Goal: Information Seeking & Learning: Learn about a topic

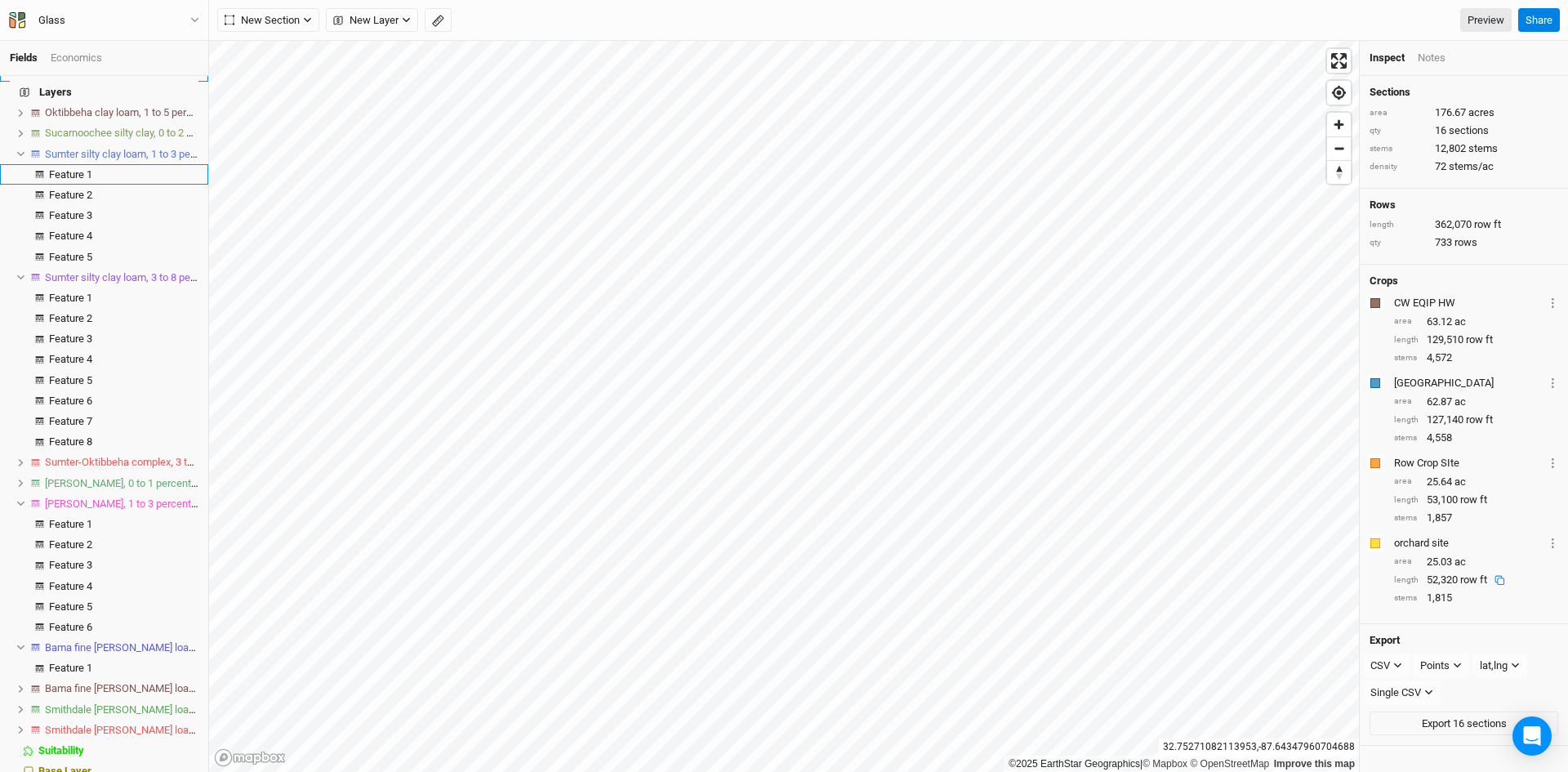
scroll to position [216, 0]
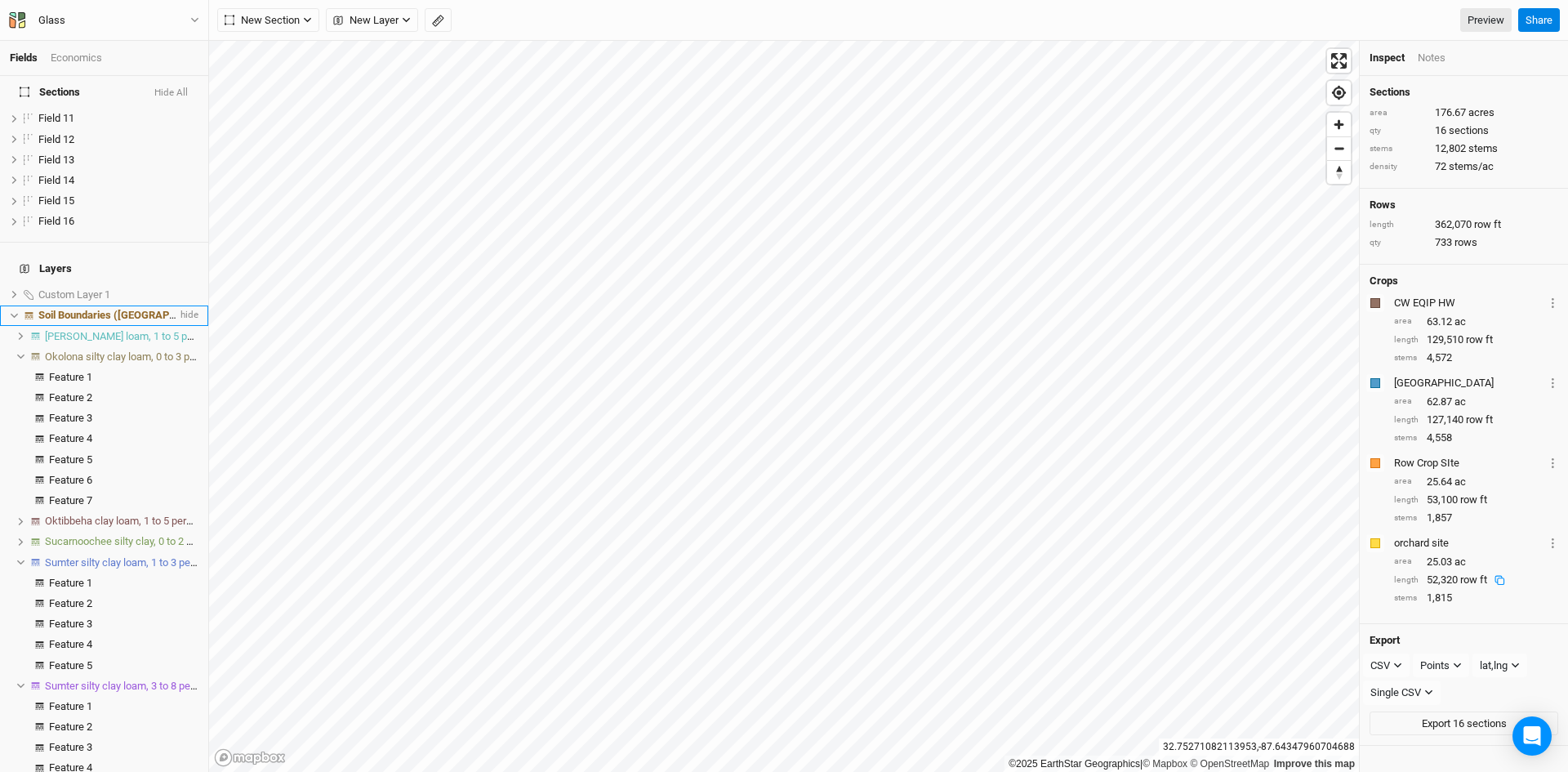
click at [19, 312] on span at bounding box center [29, 316] width 20 height 7
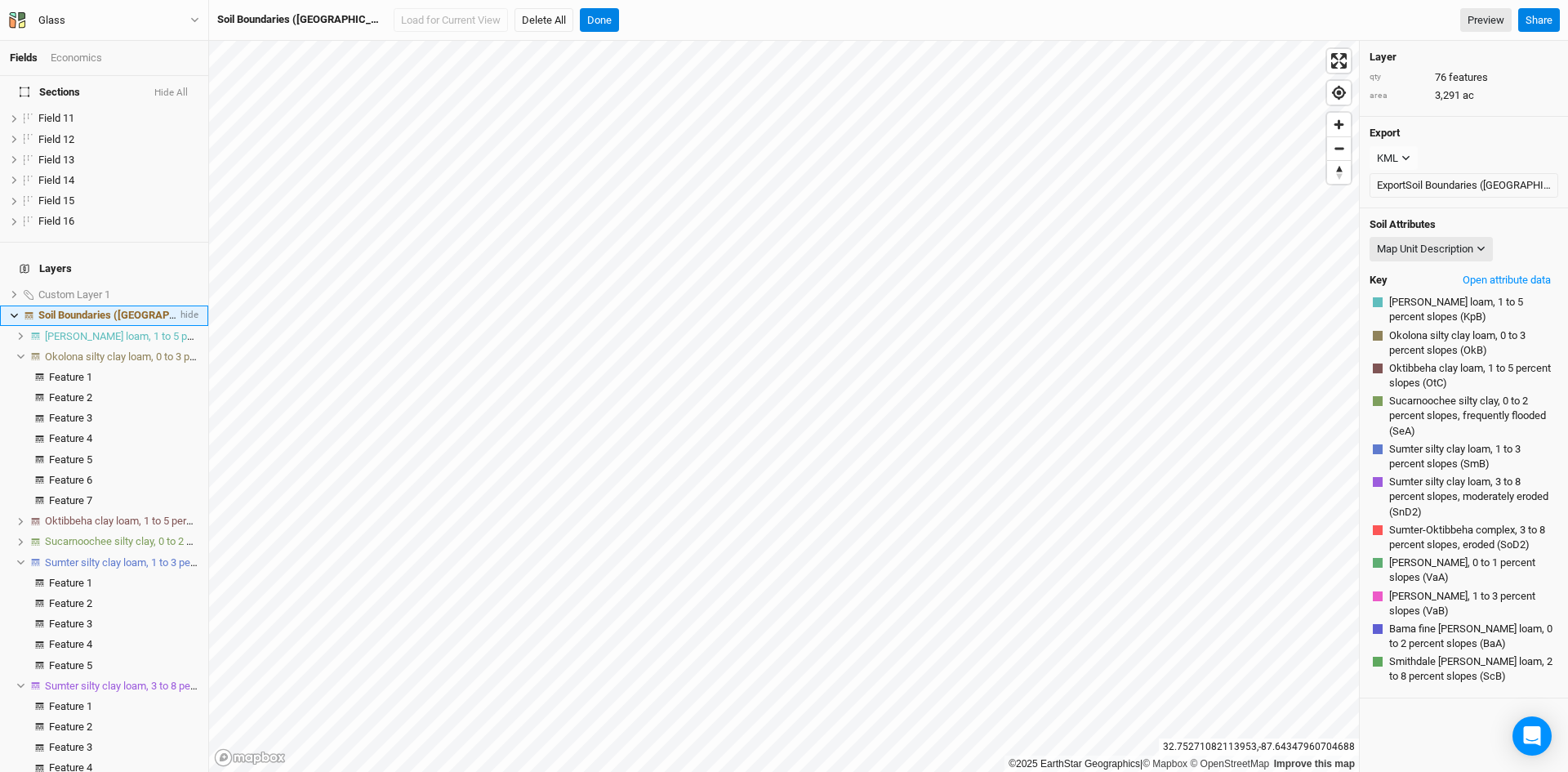
click at [12, 311] on icon at bounding box center [15, 316] width 9 height 9
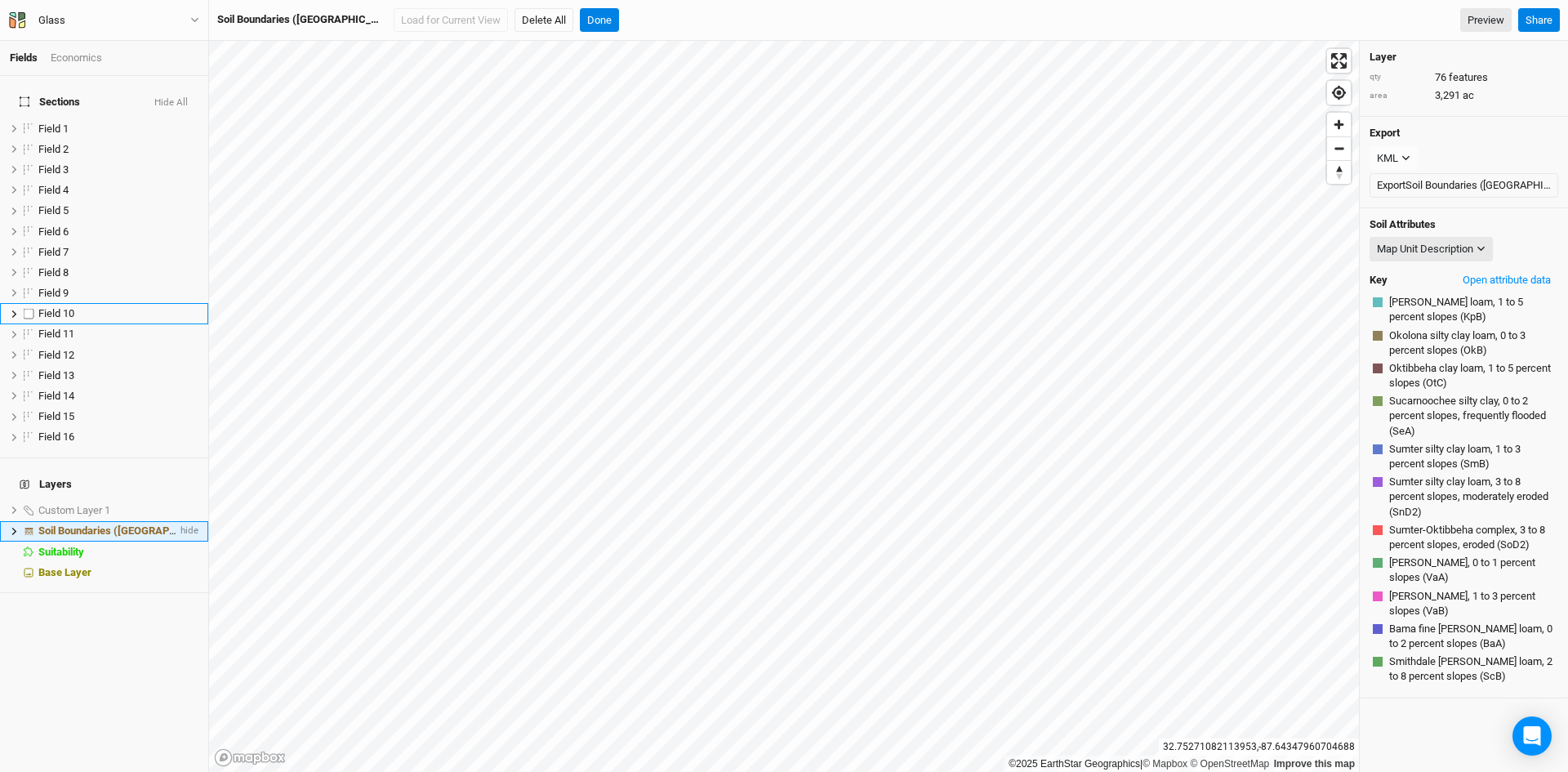
scroll to position [0, 0]
click at [580, 12] on button "Done" at bounding box center [599, 20] width 39 height 25
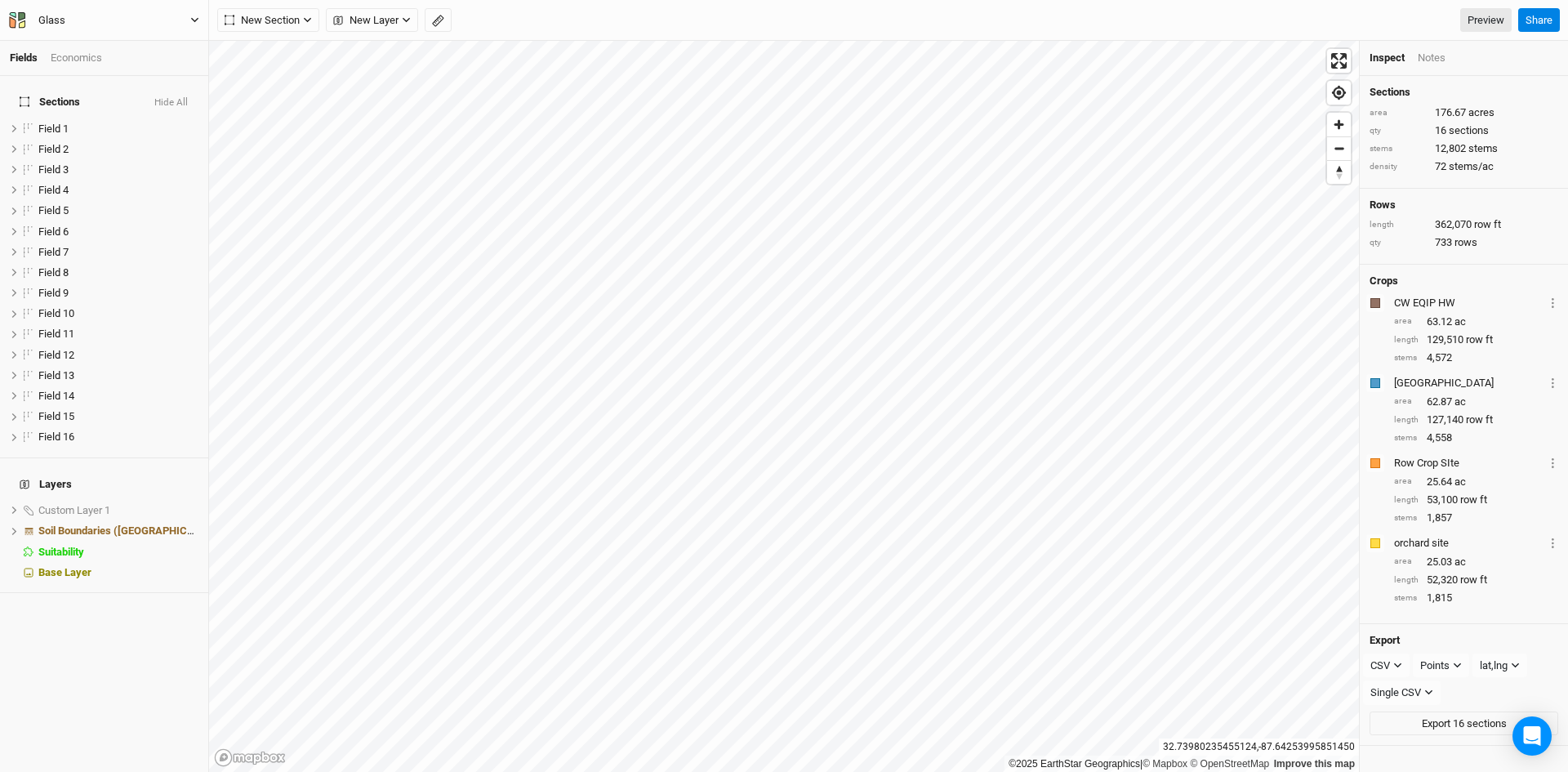
click at [194, 17] on icon "button" at bounding box center [195, 20] width 9 height 9
click at [125, 41] on button "Back" at bounding box center [135, 46] width 129 height 21
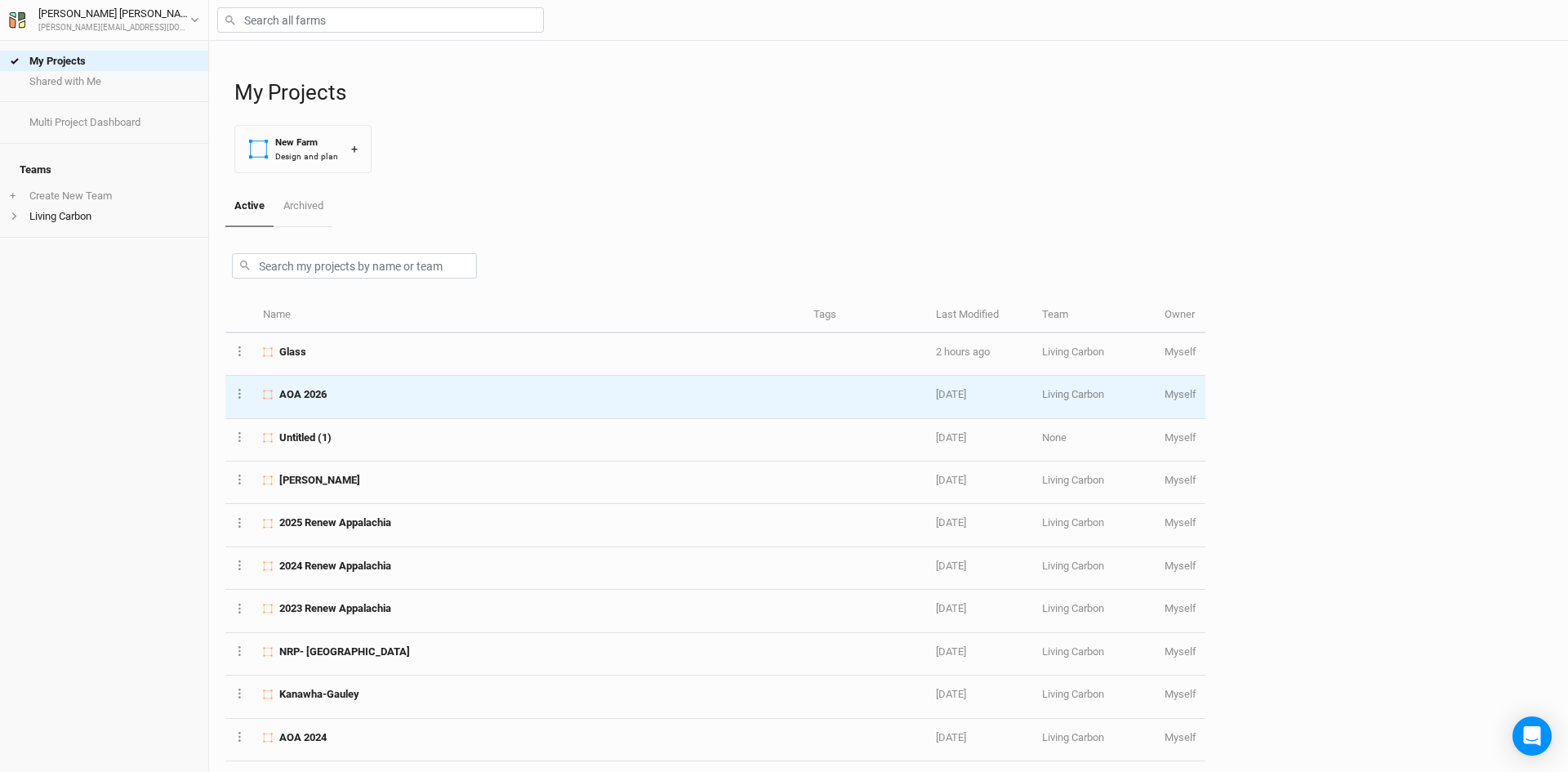
click at [300, 398] on span "AOA 2026" at bounding box center [303, 394] width 47 height 15
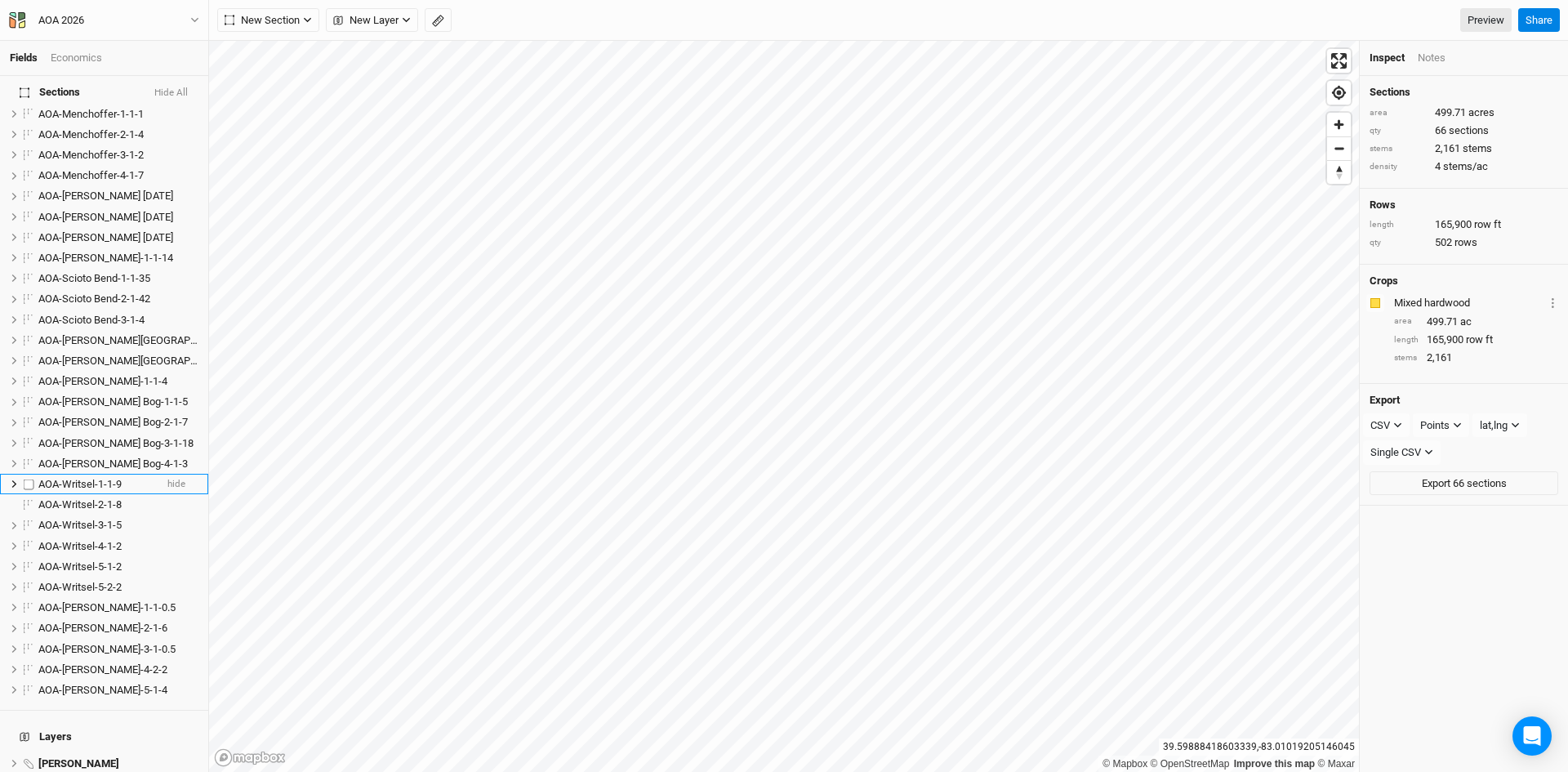
scroll to position [899, 0]
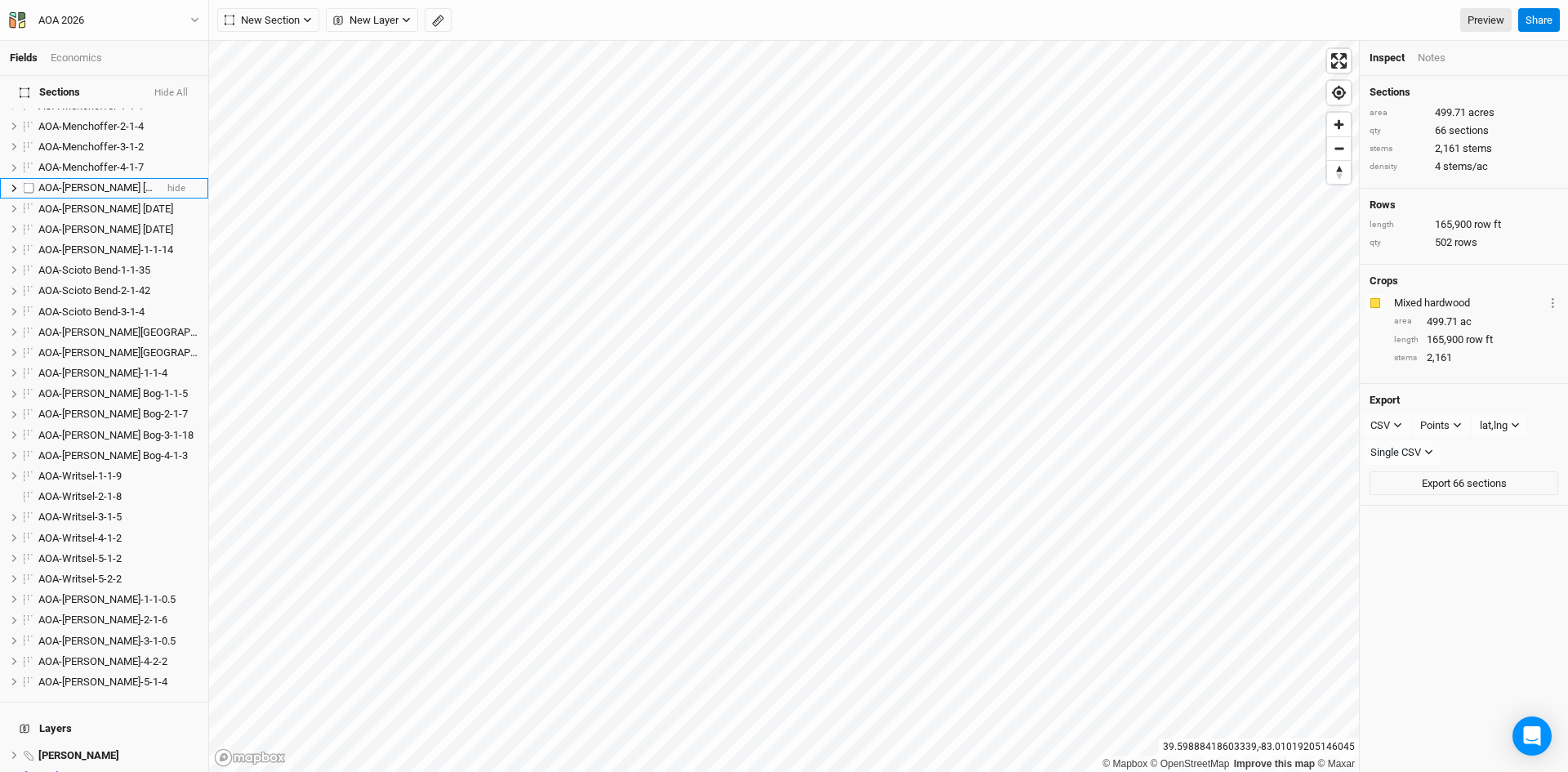
click at [81, 181] on span "AOA-[PERSON_NAME] [DATE]" at bounding box center [106, 187] width 135 height 12
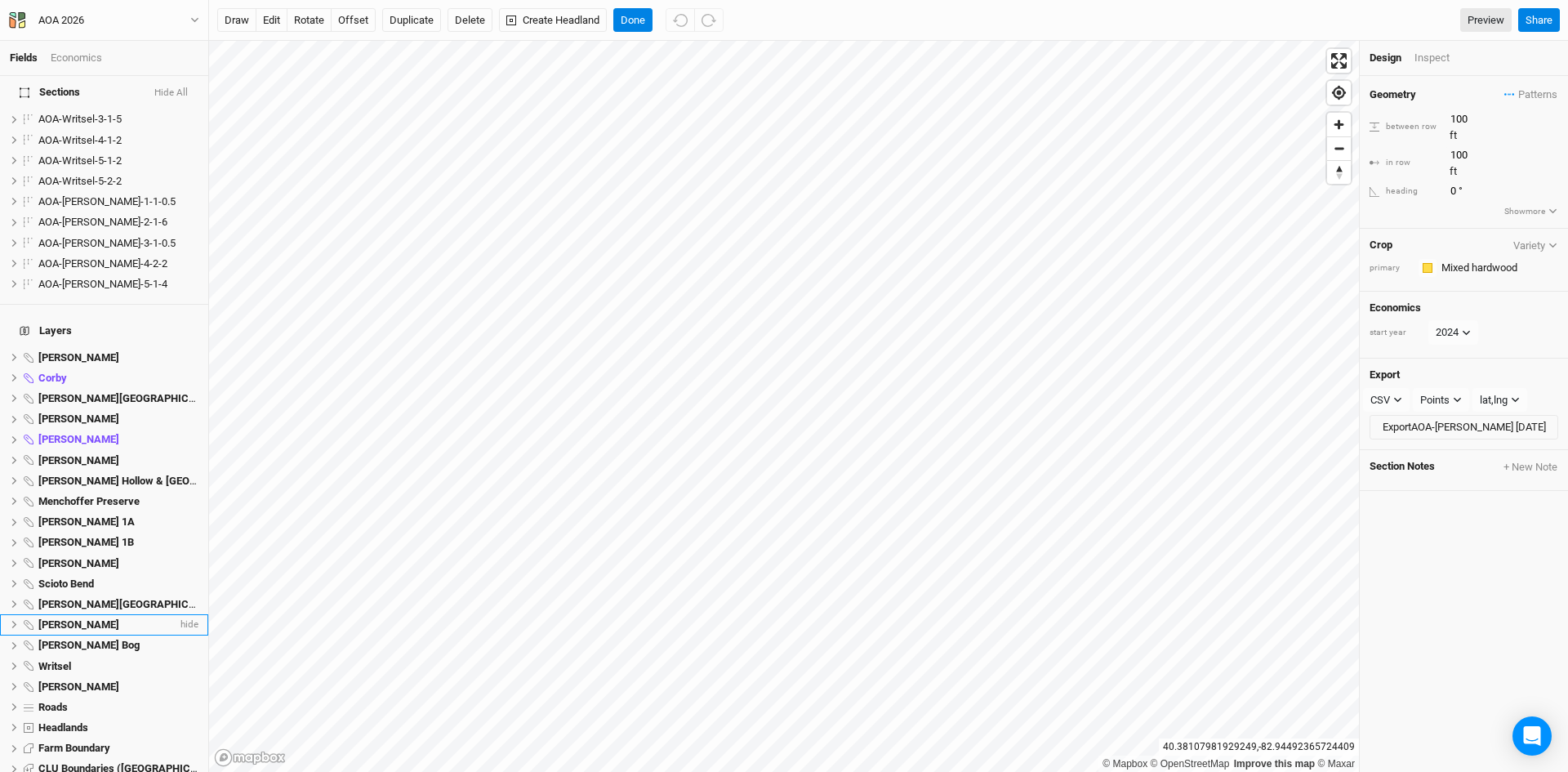
scroll to position [1346, 0]
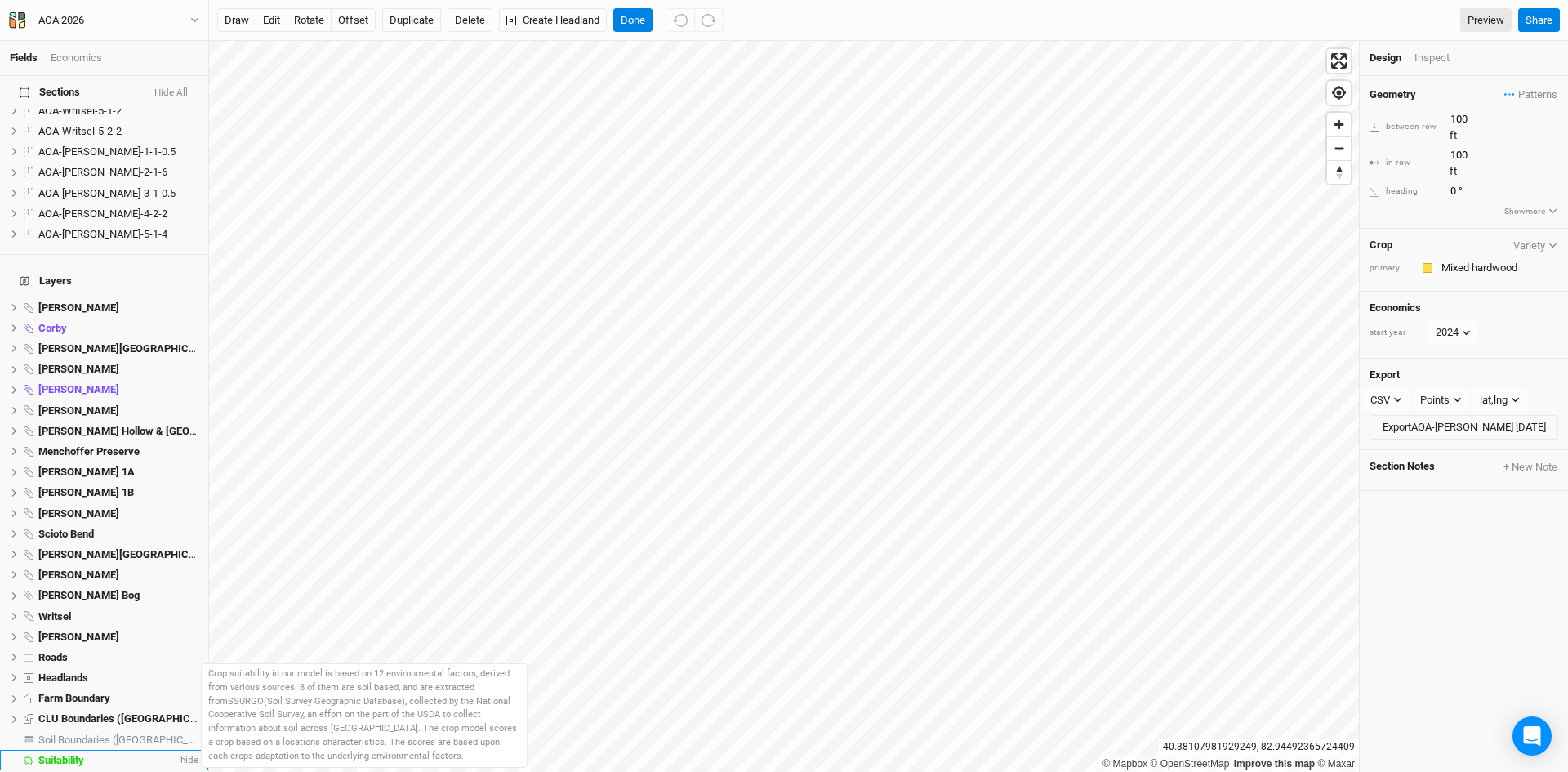
click at [77, 754] on span "Suitability" at bounding box center [61, 759] width 46 height 12
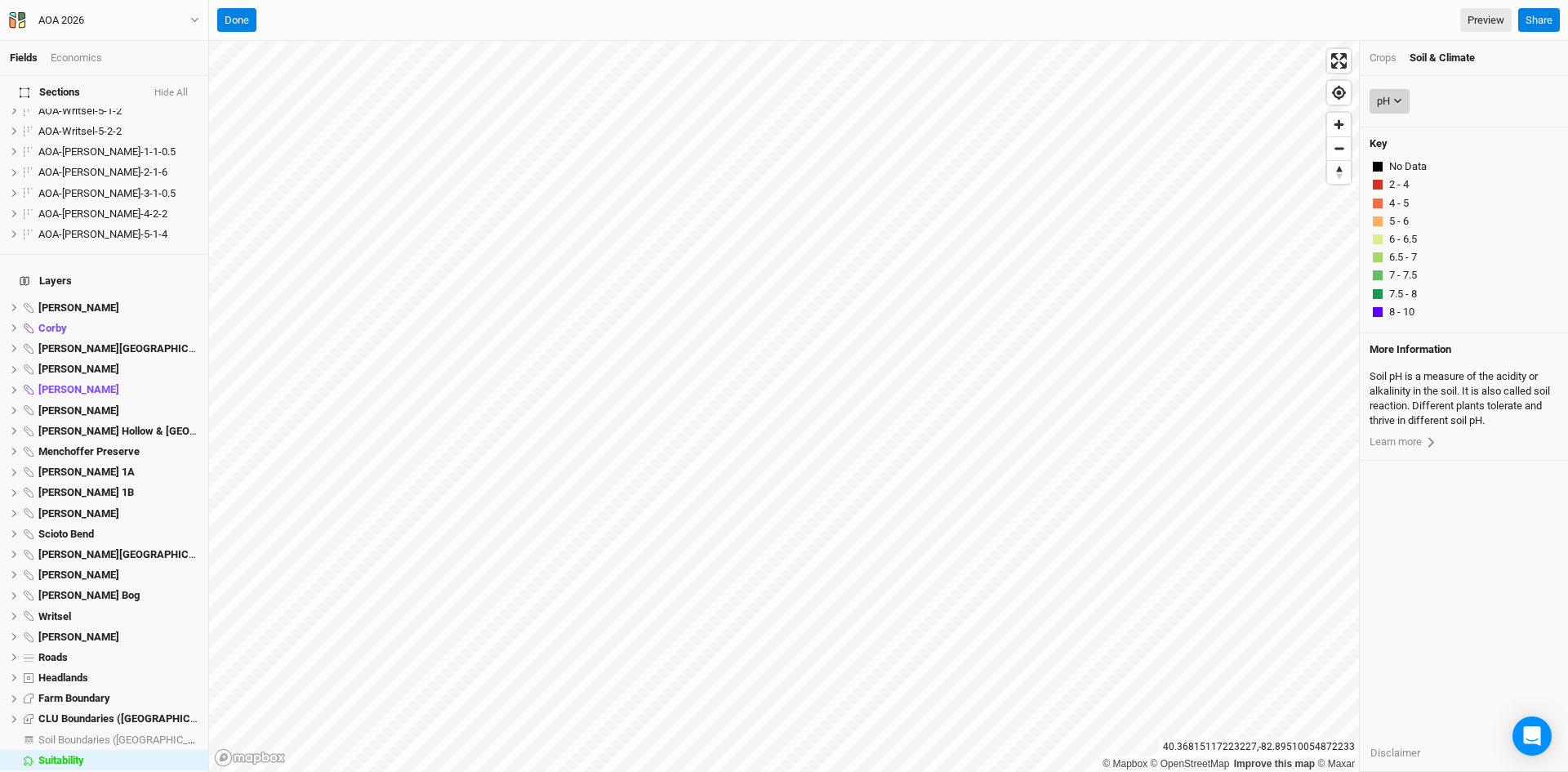
click at [1390, 103] on div "pH" at bounding box center [1383, 101] width 13 height 16
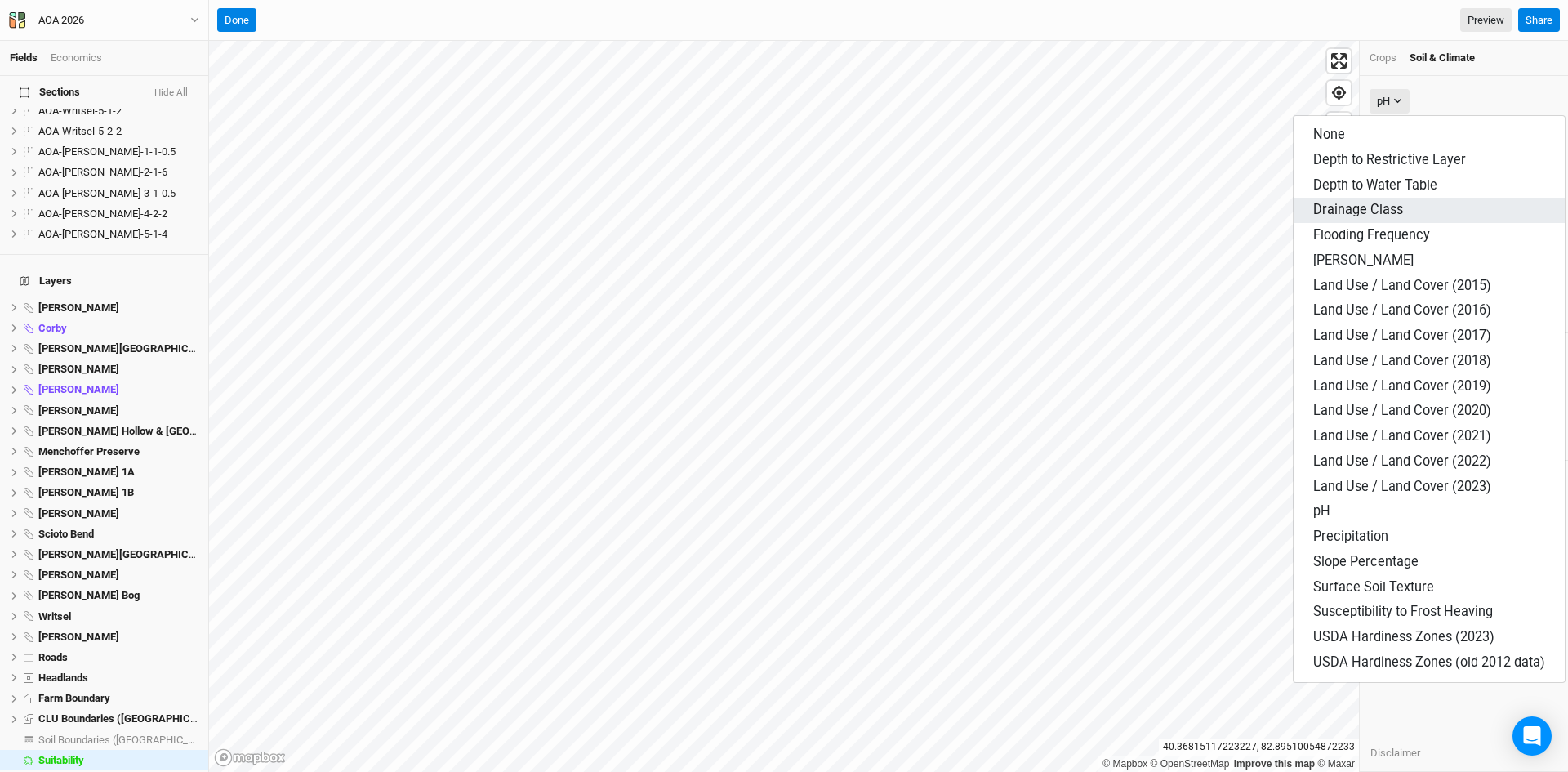
click at [1330, 210] on span "Drainage Class" at bounding box center [1358, 209] width 90 height 15
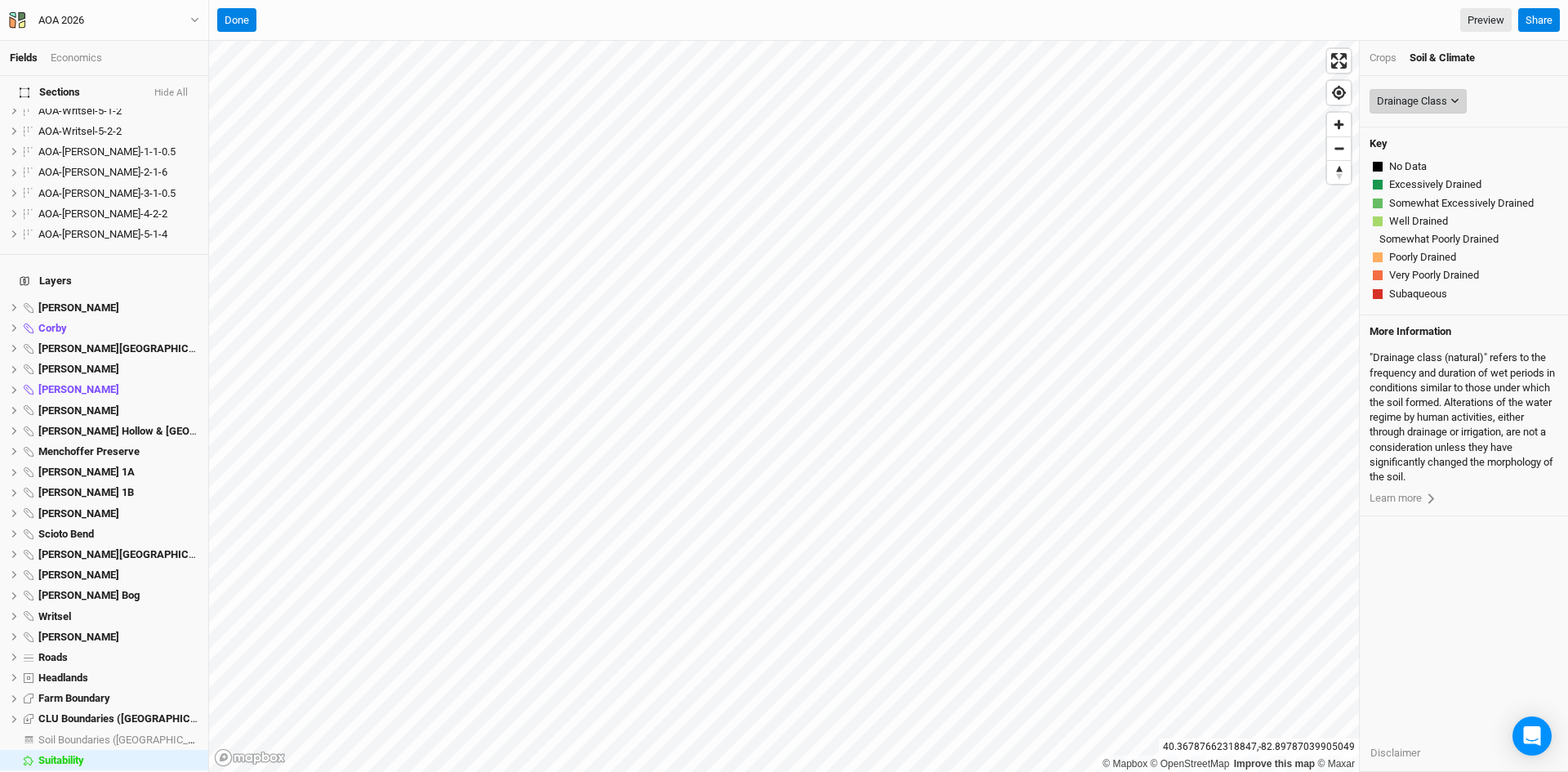
click at [1428, 94] on div "Drainage Class" at bounding box center [1411, 101] width 70 height 16
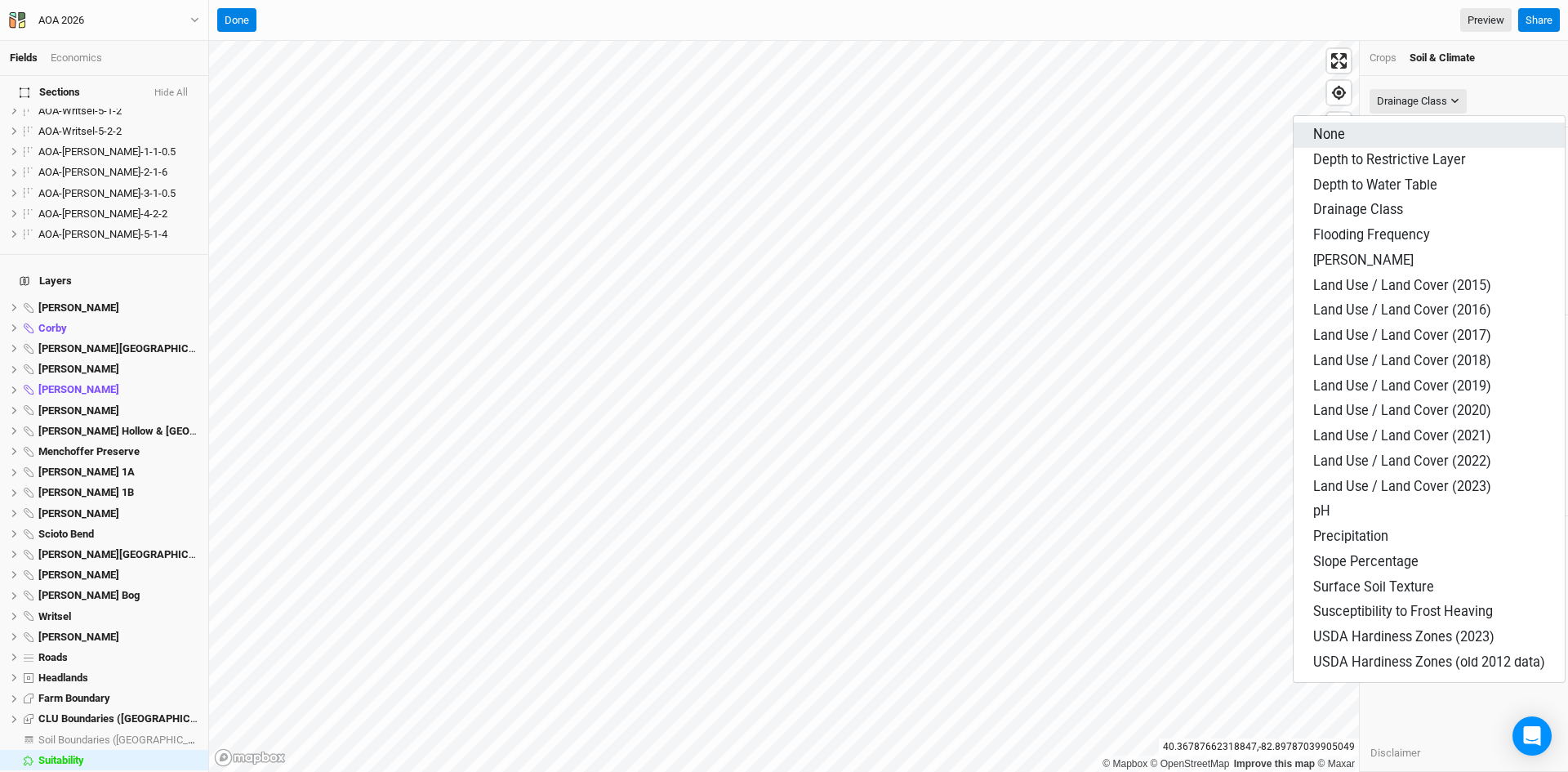
click at [1340, 136] on span "None" at bounding box center [1329, 134] width 32 height 15
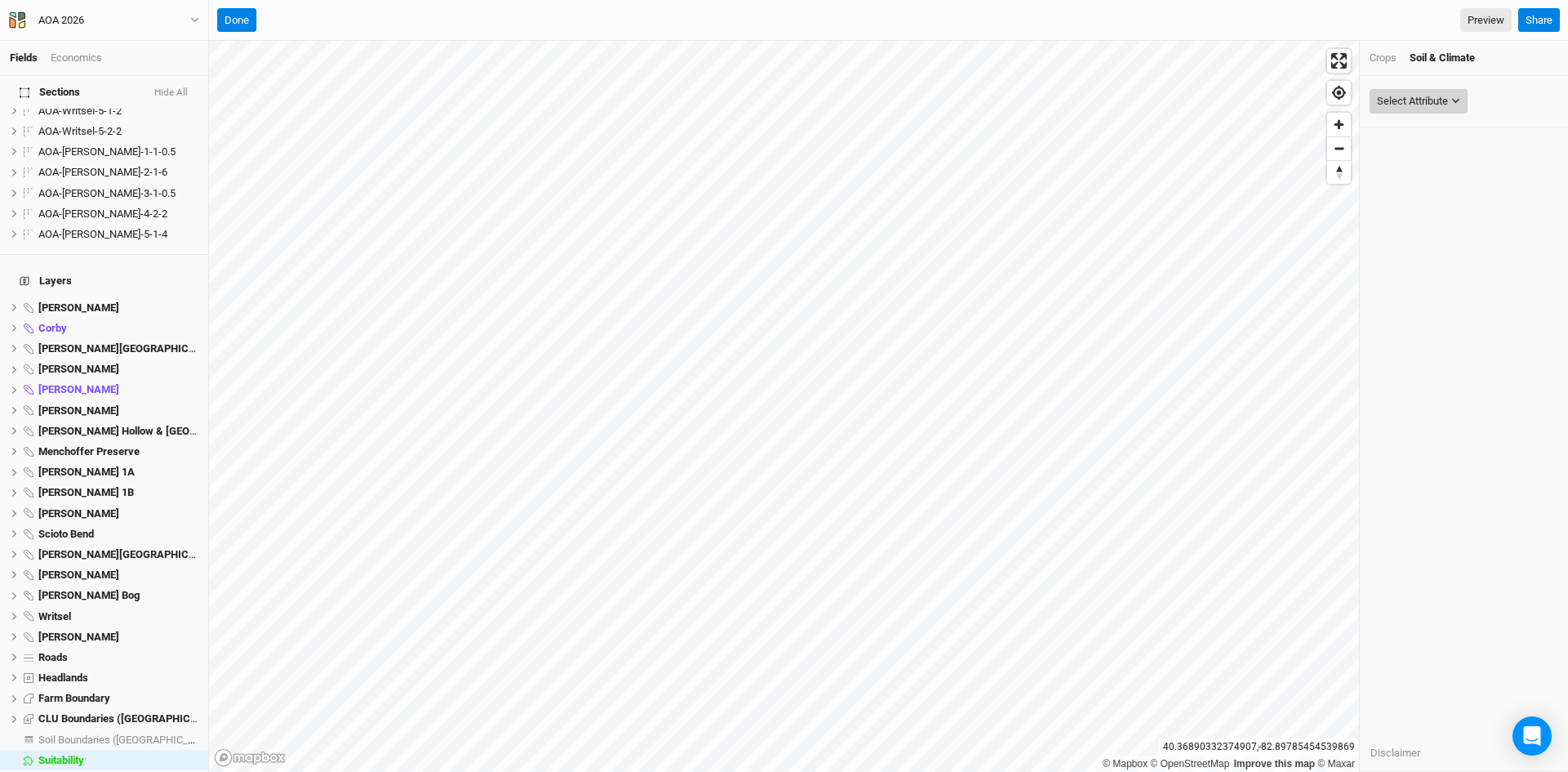
click at [1409, 98] on div "Select Attribute" at bounding box center [1412, 101] width 71 height 16
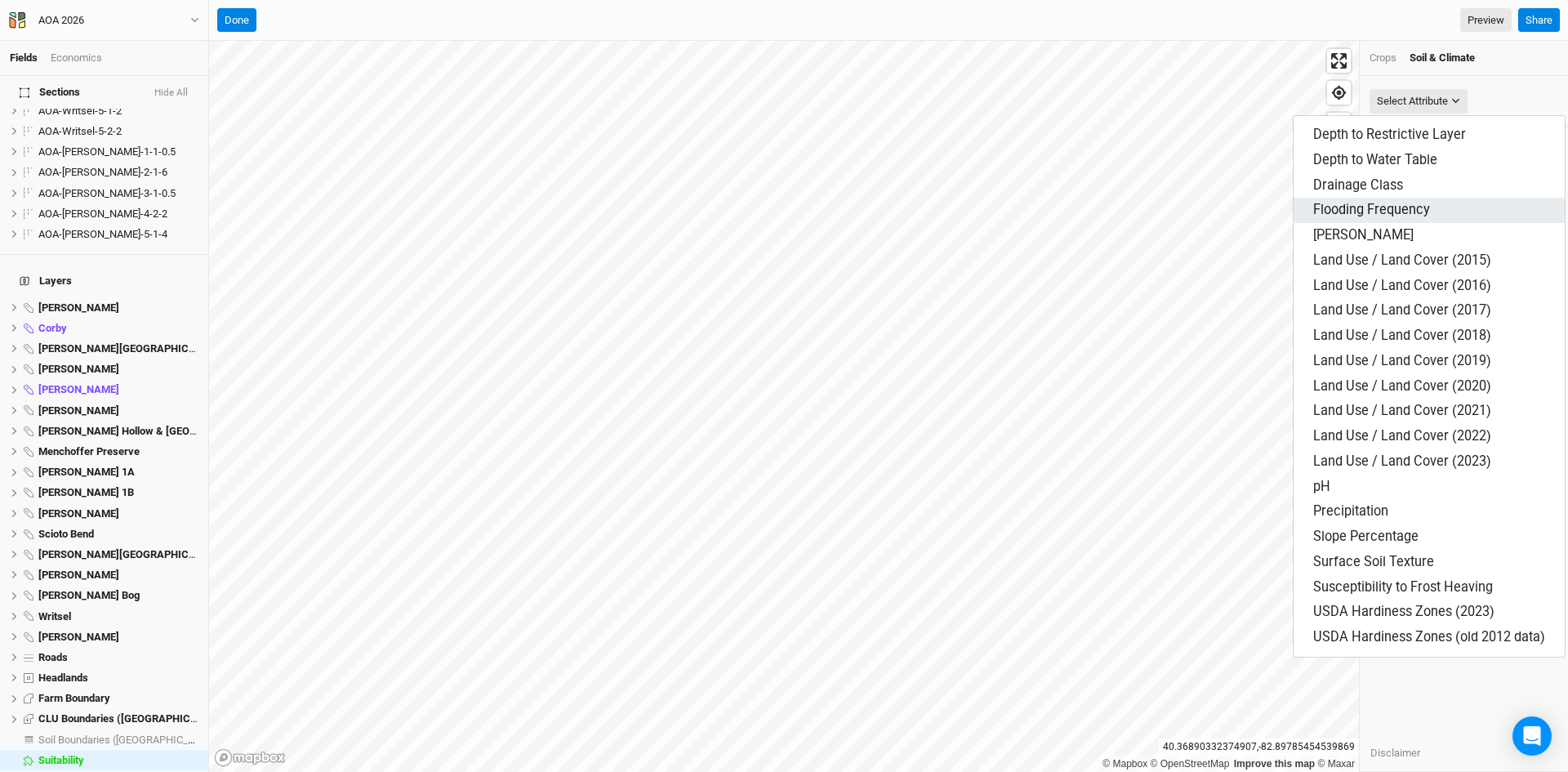
click at [1369, 208] on span "Flooding Frequency" at bounding box center [1371, 209] width 116 height 15
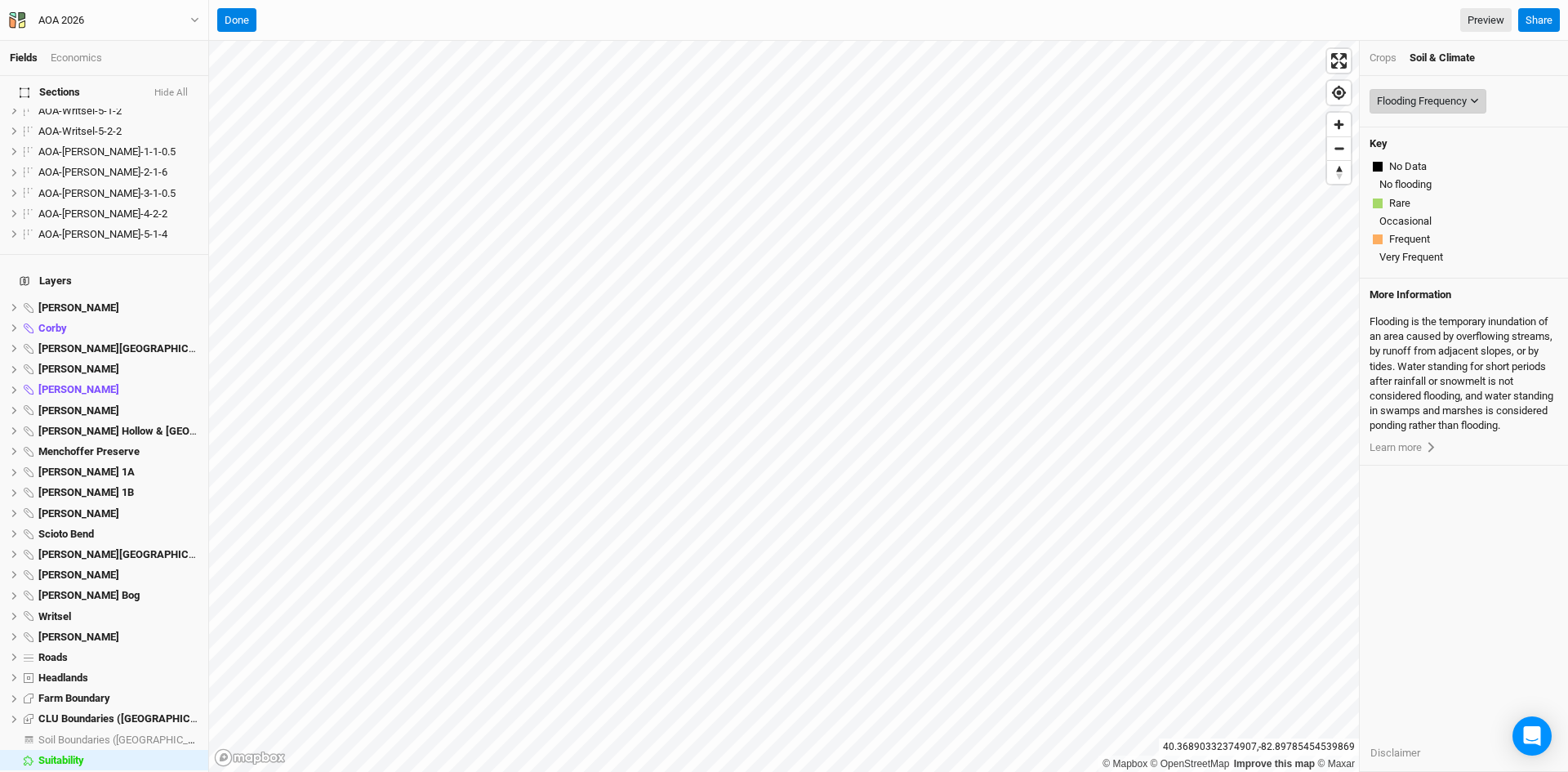
click at [1444, 102] on div "Flooding Frequency" at bounding box center [1421, 101] width 90 height 16
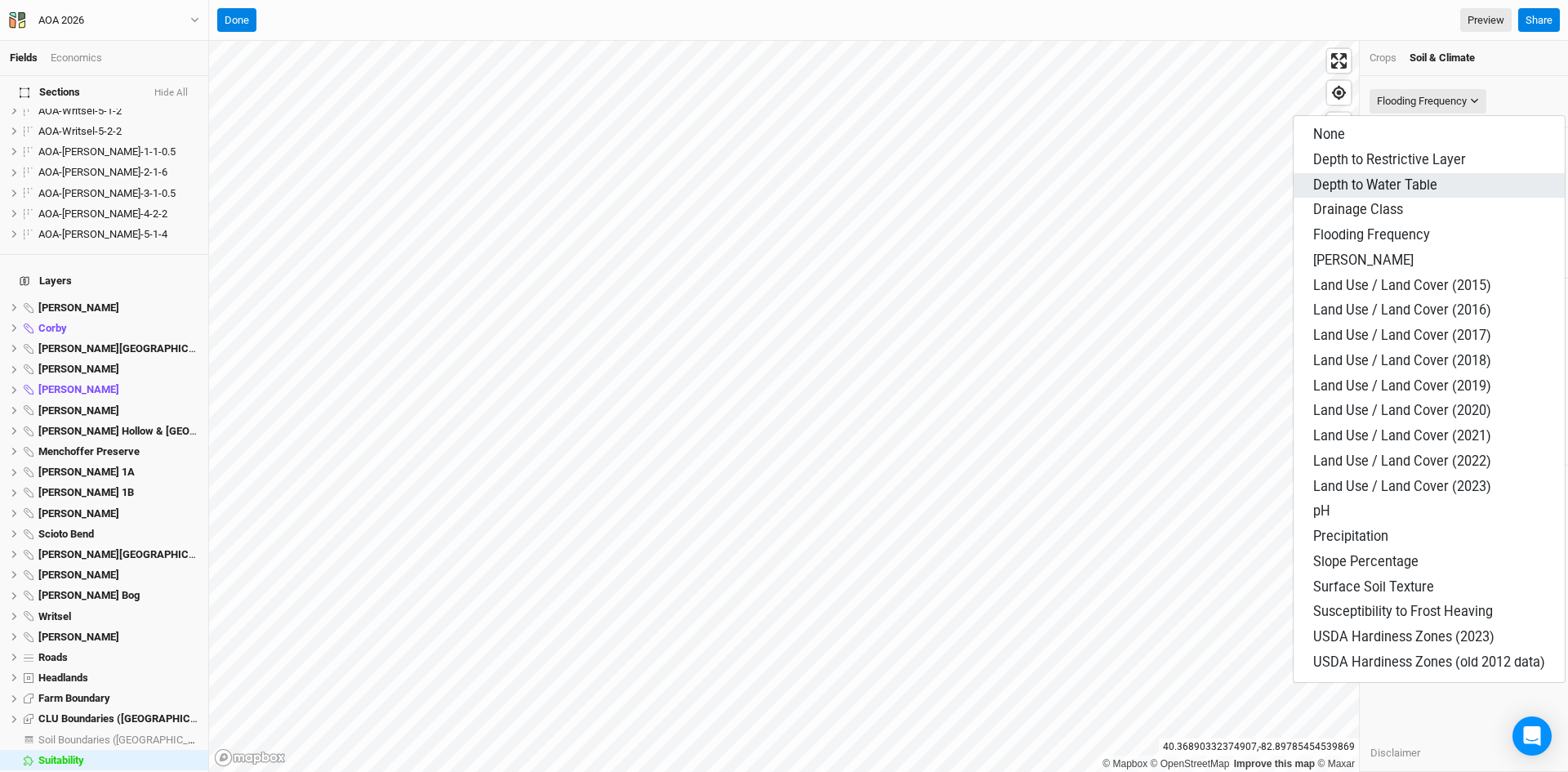
click at [1366, 188] on span "Depth to Water Table" at bounding box center [1375, 185] width 124 height 15
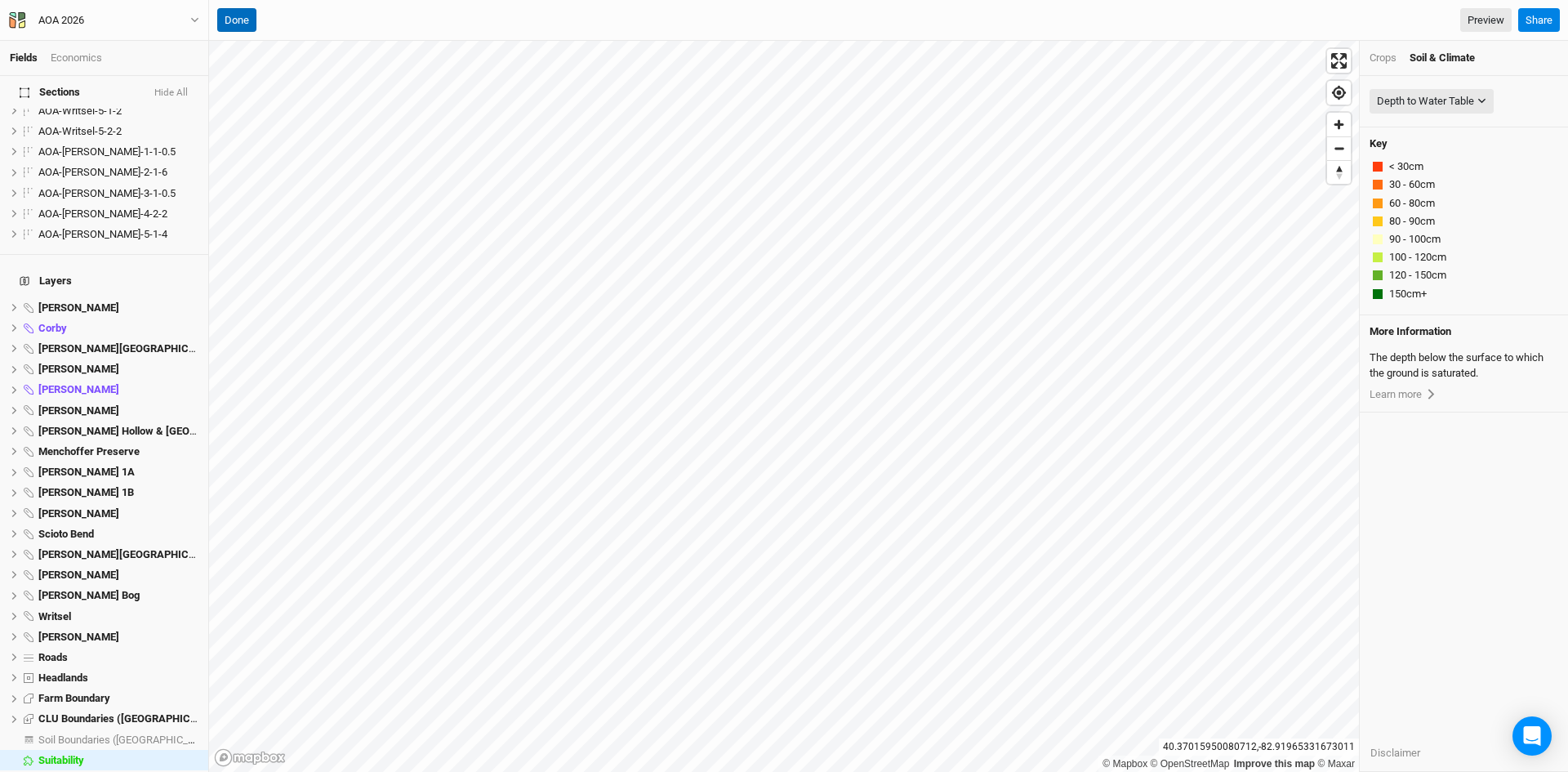
click at [238, 25] on button "Done" at bounding box center [237, 20] width 39 height 25
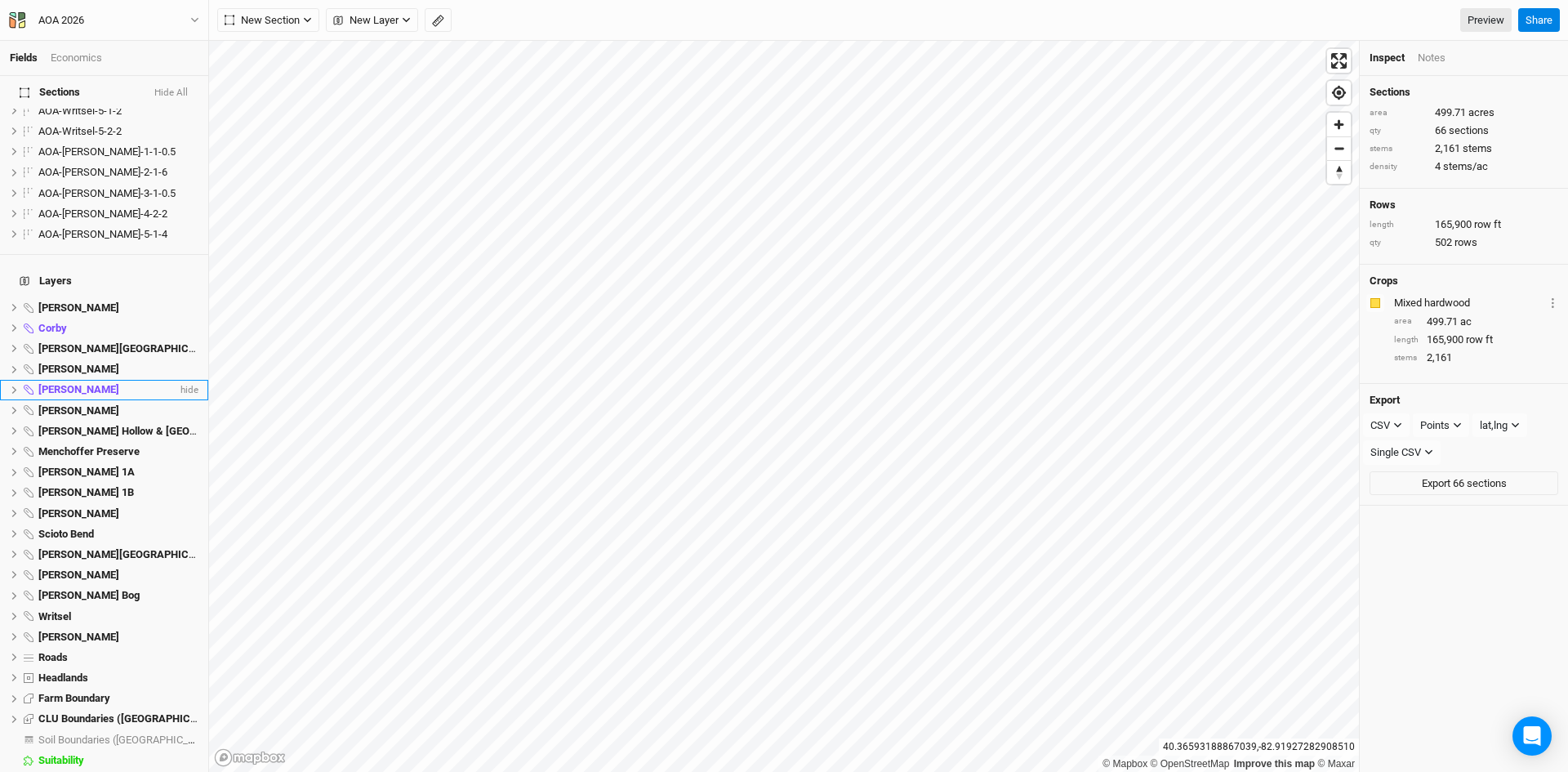
click at [44, 383] on span "[PERSON_NAME]" at bounding box center [78, 389] width 81 height 12
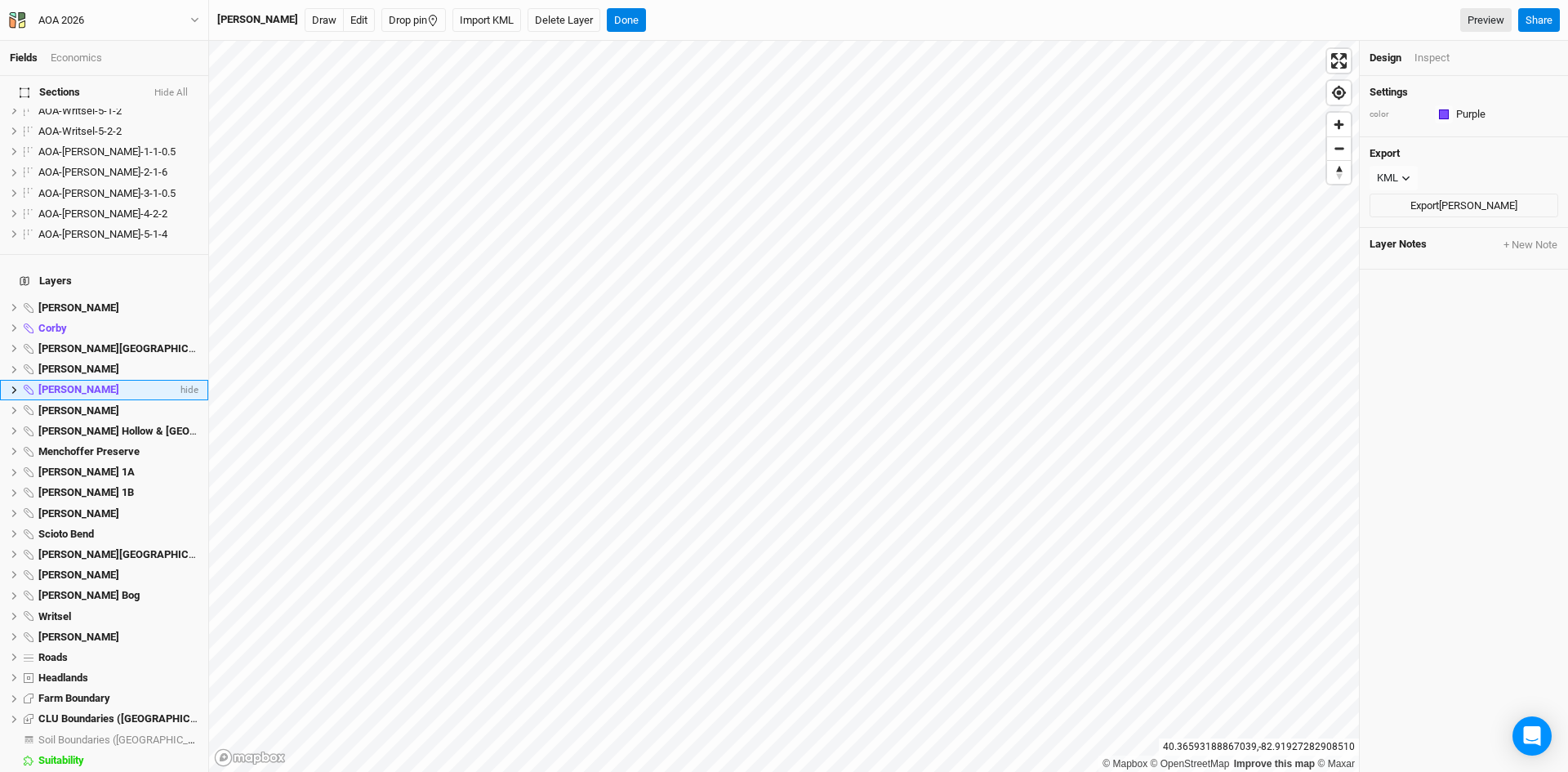
click at [14, 386] on icon at bounding box center [15, 391] width 9 height 9
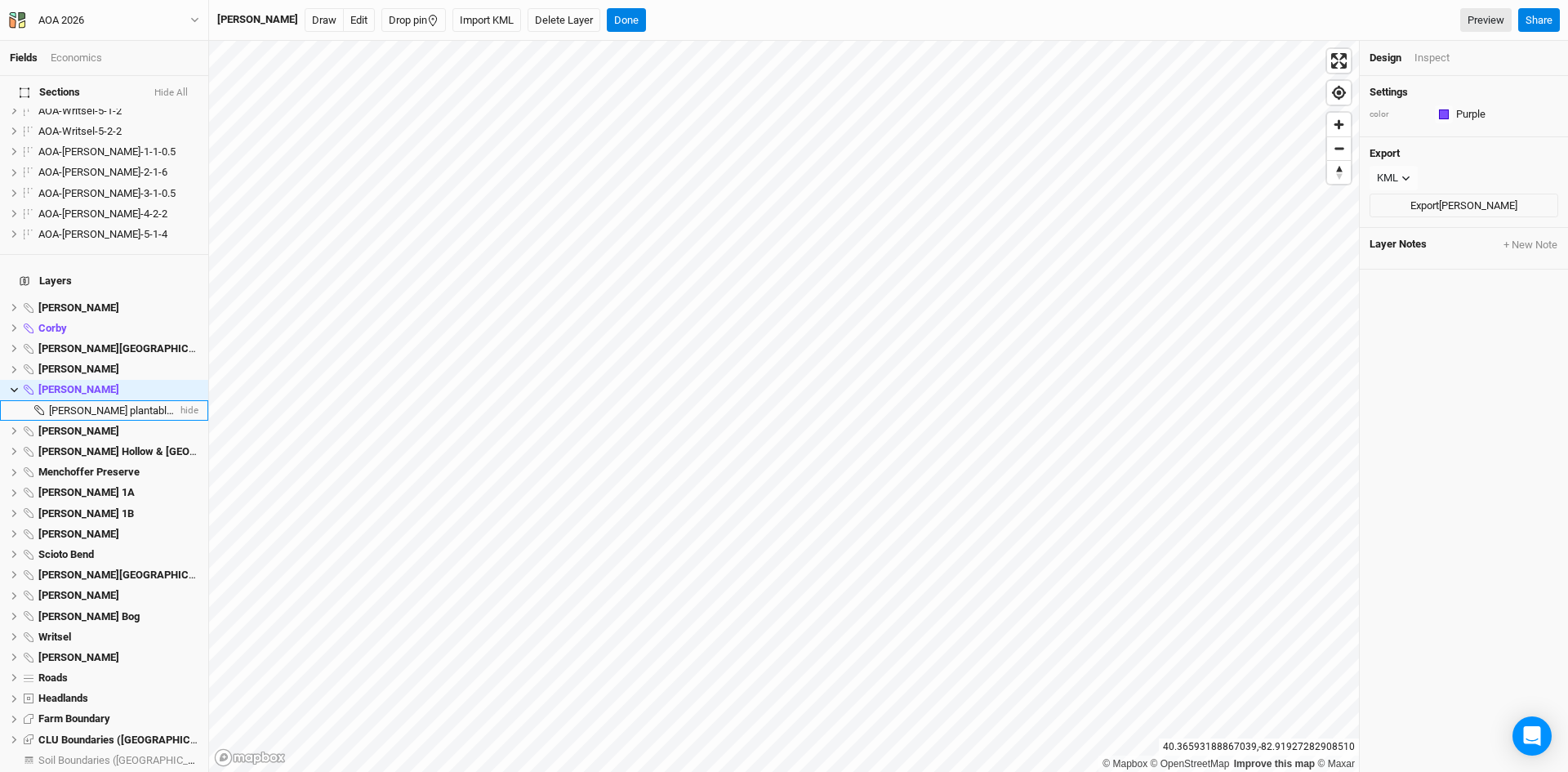
click at [89, 404] on span "[PERSON_NAME] plantable Area" at bounding box center [123, 410] width 147 height 12
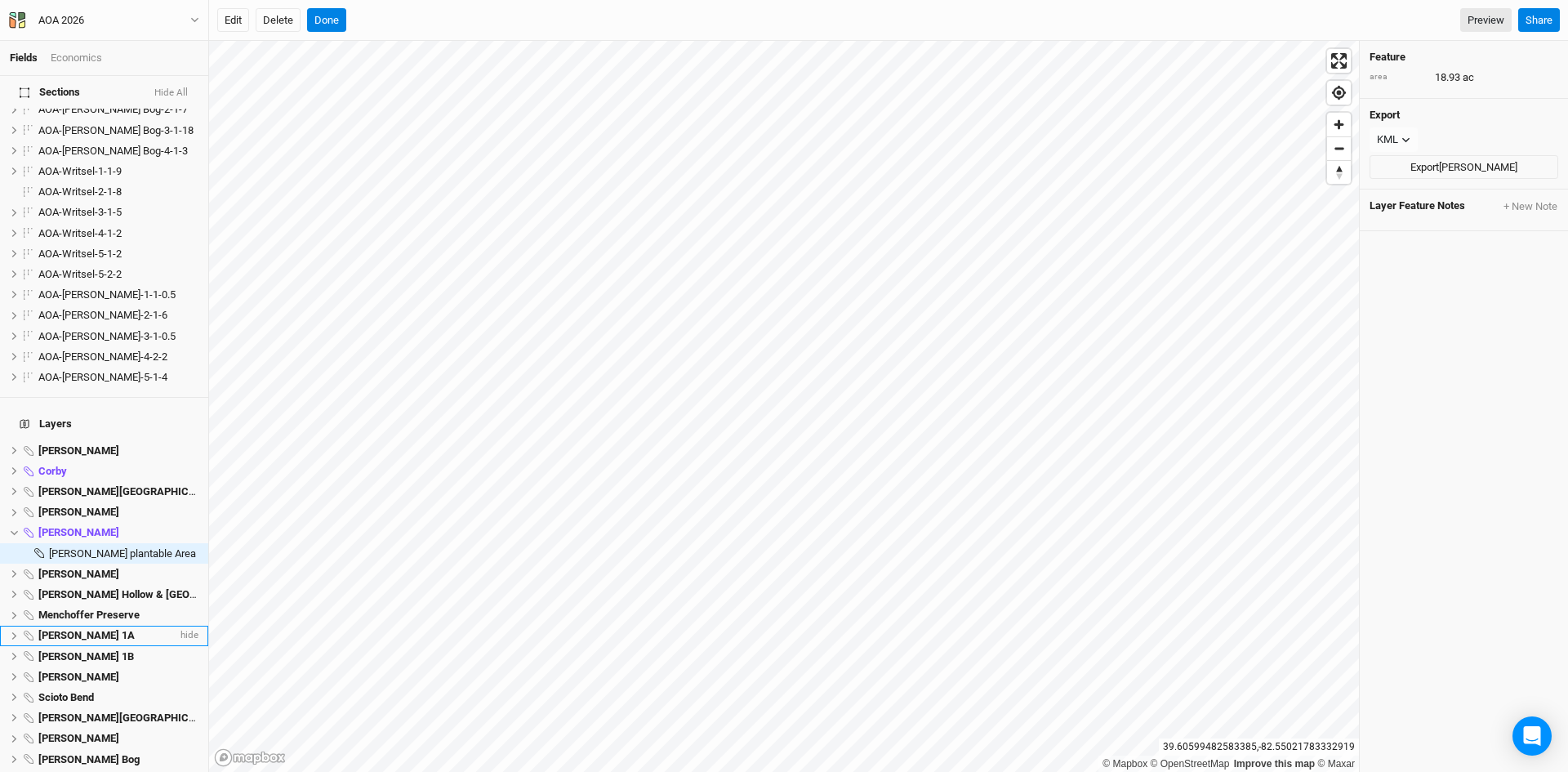
scroll to position [1366, 0]
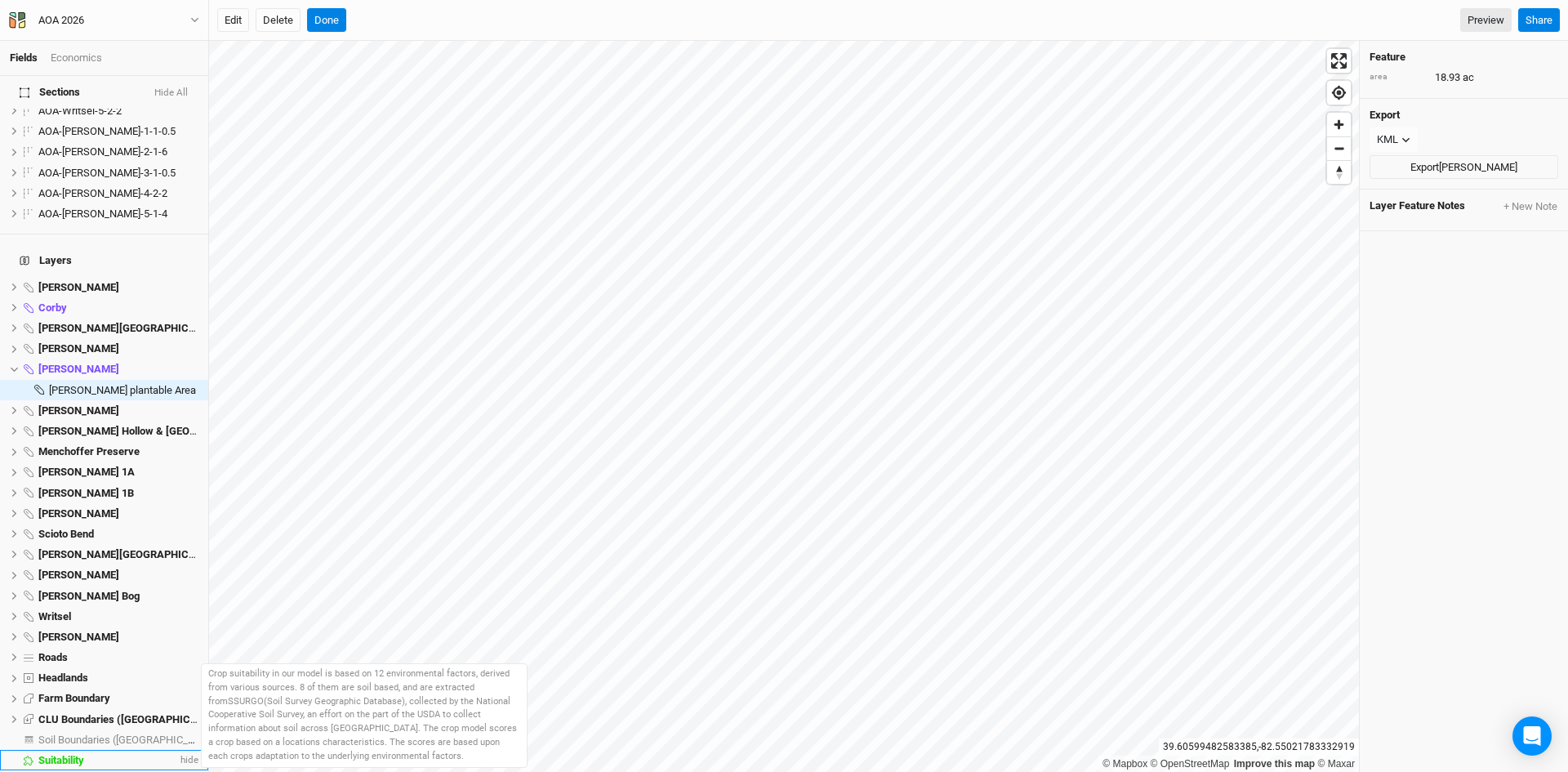
click at [68, 754] on span "Suitability" at bounding box center [61, 759] width 46 height 12
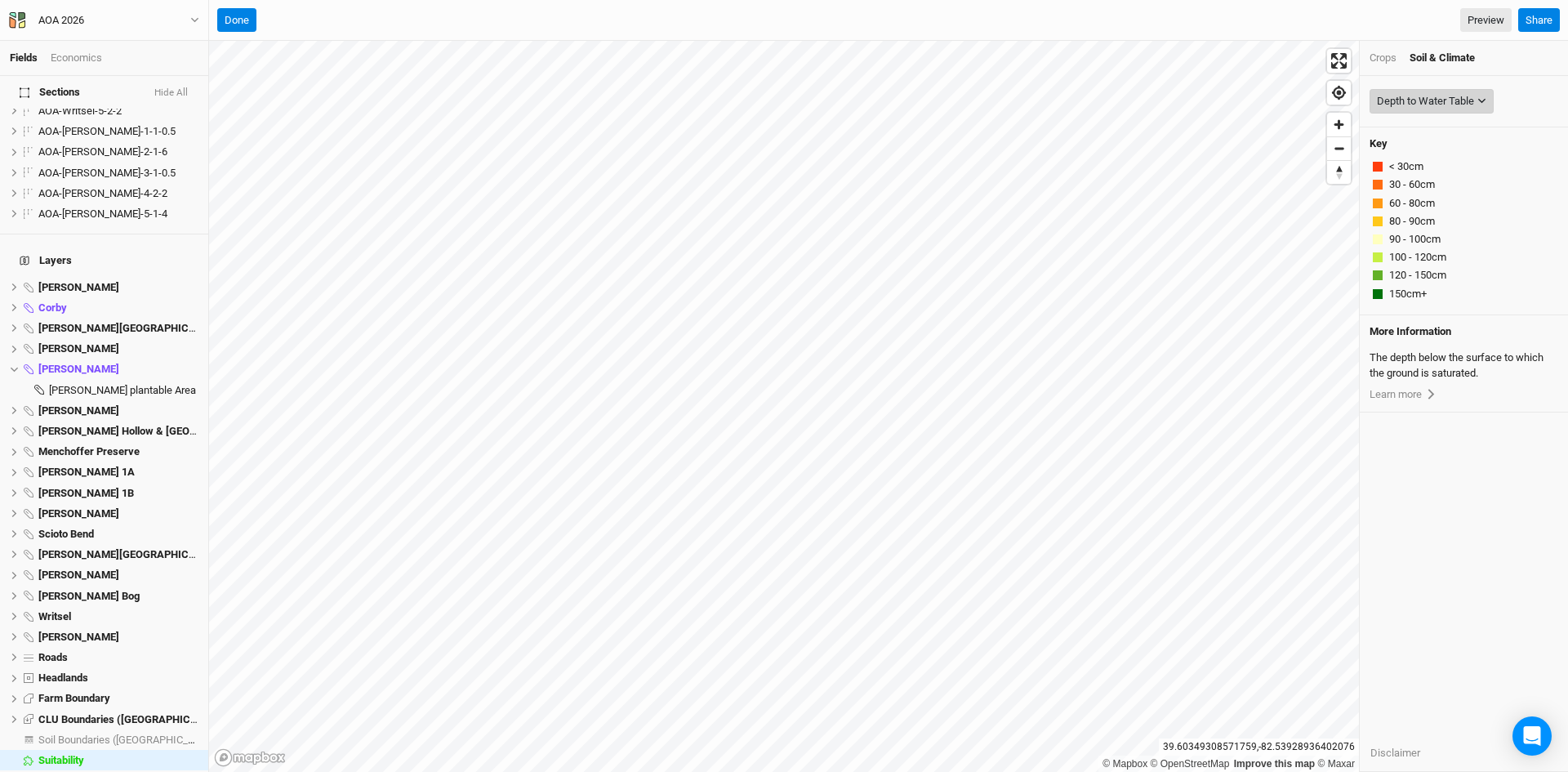
click at [1428, 96] on div "Depth to Water Table" at bounding box center [1425, 101] width 97 height 16
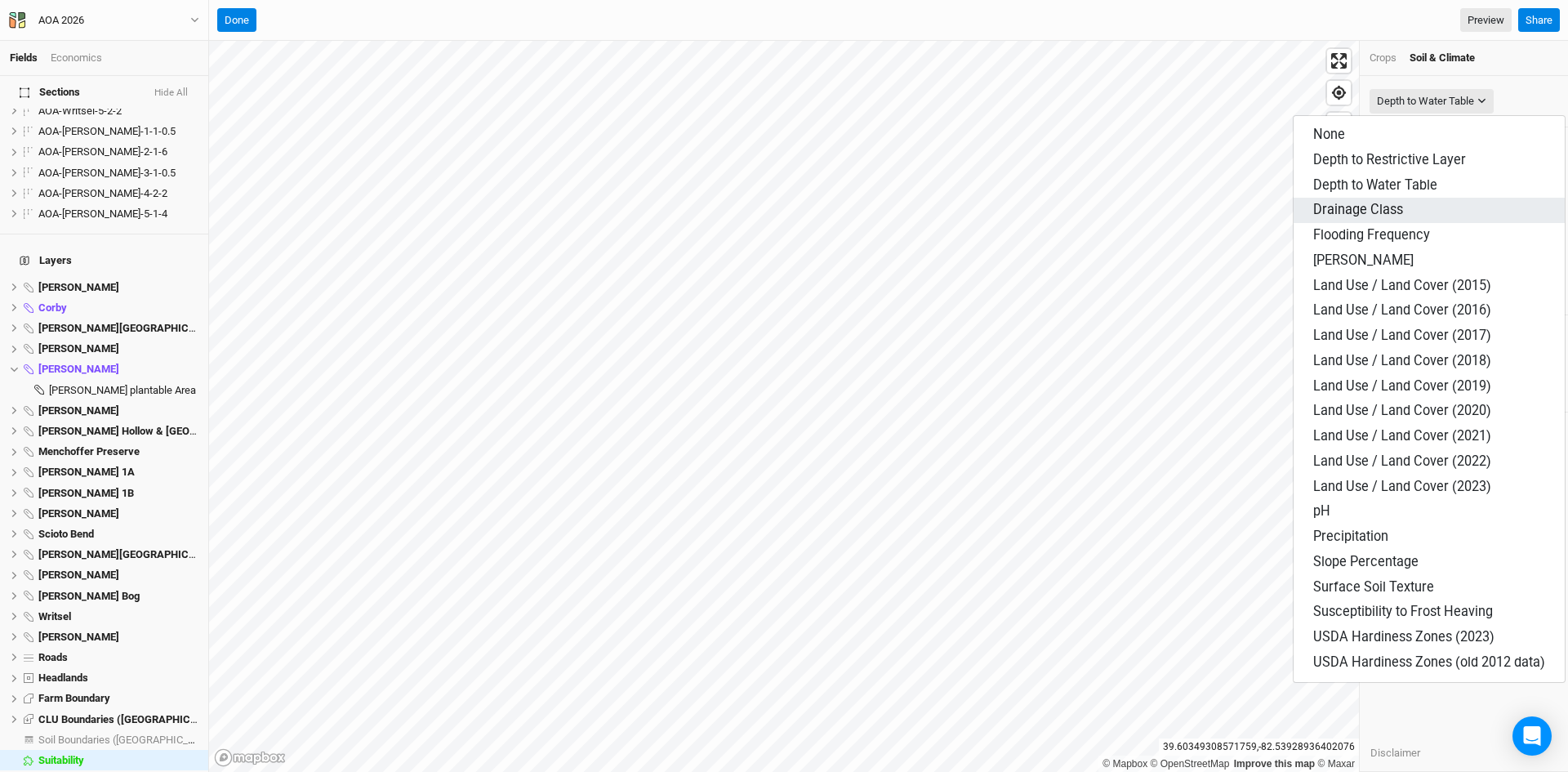
click at [1356, 204] on span "Drainage Class" at bounding box center [1358, 209] width 90 height 15
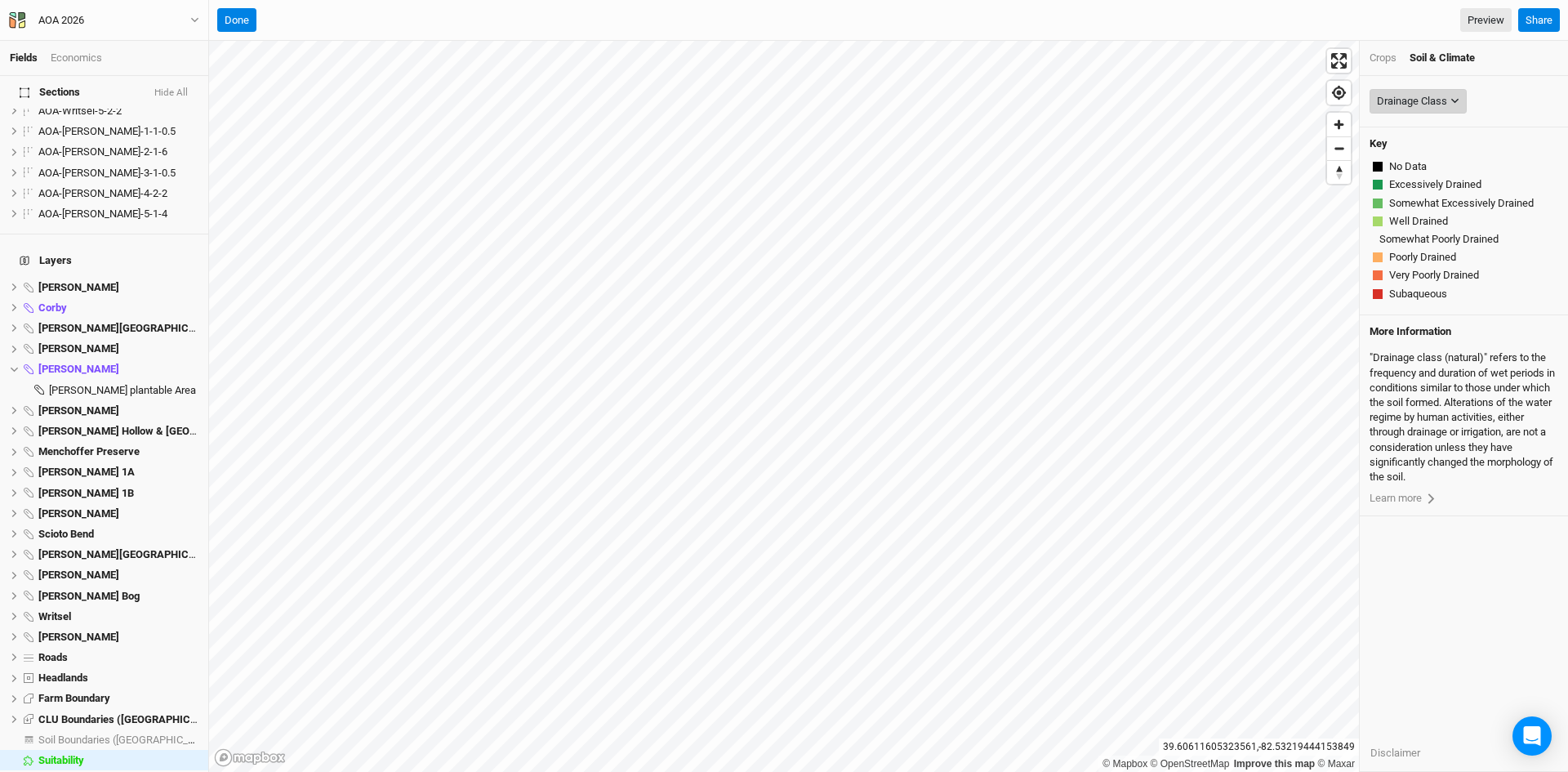
click at [1412, 98] on div "Drainage Class" at bounding box center [1411, 101] width 70 height 16
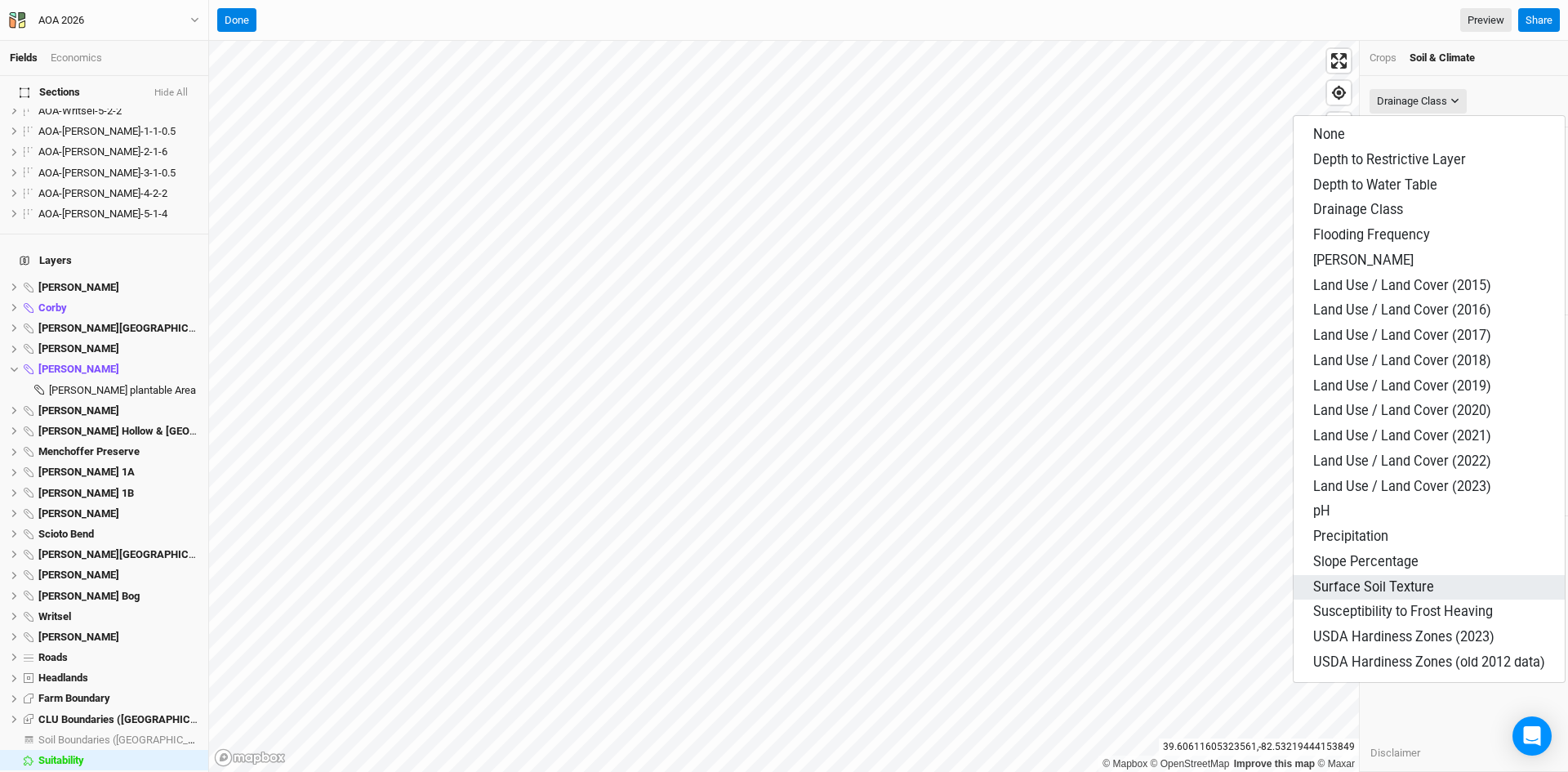
click at [1359, 582] on span "Surface Soil Texture" at bounding box center [1373, 586] width 121 height 15
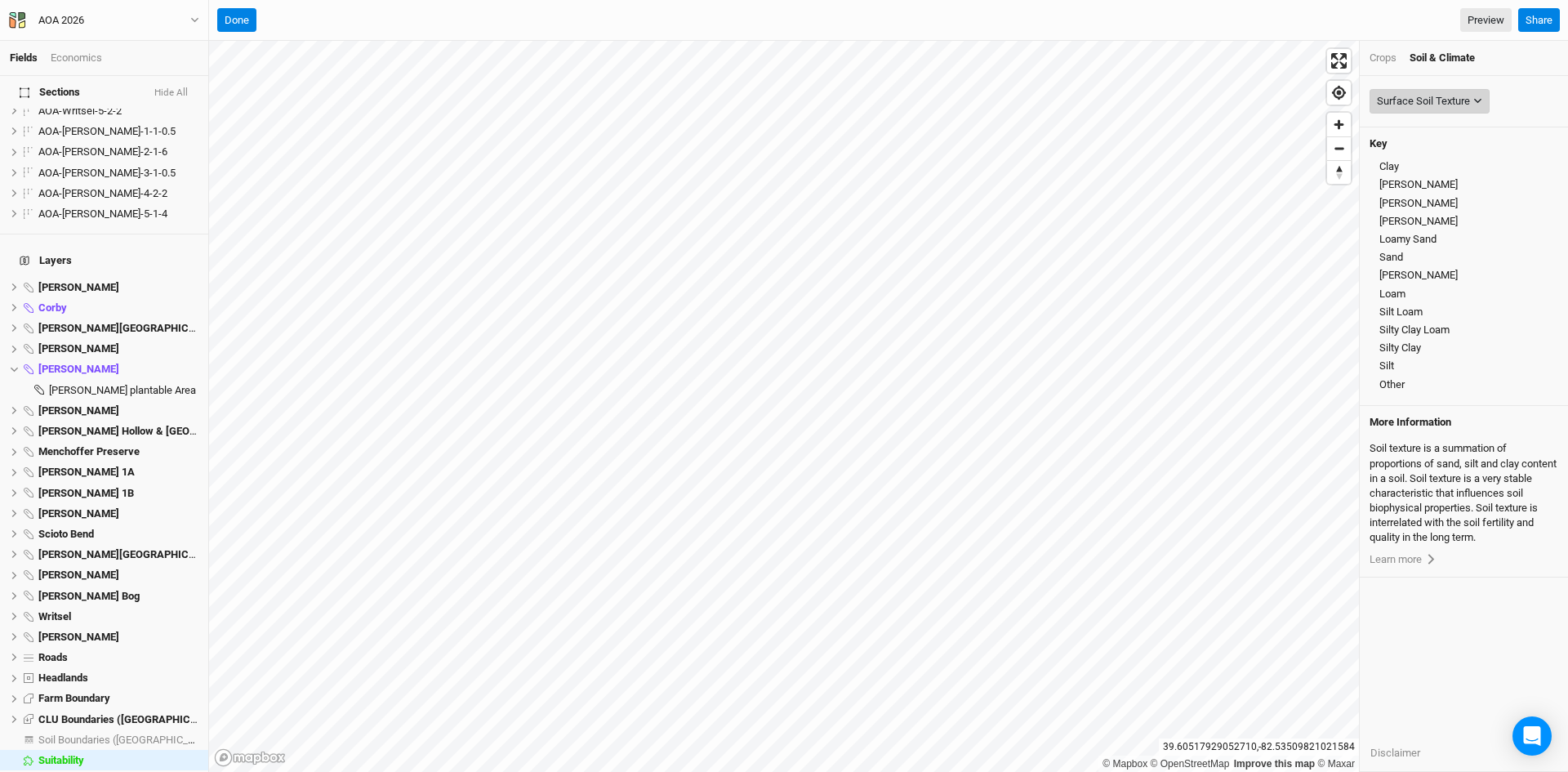
click at [1435, 102] on div "Surface Soil Texture" at bounding box center [1423, 101] width 93 height 16
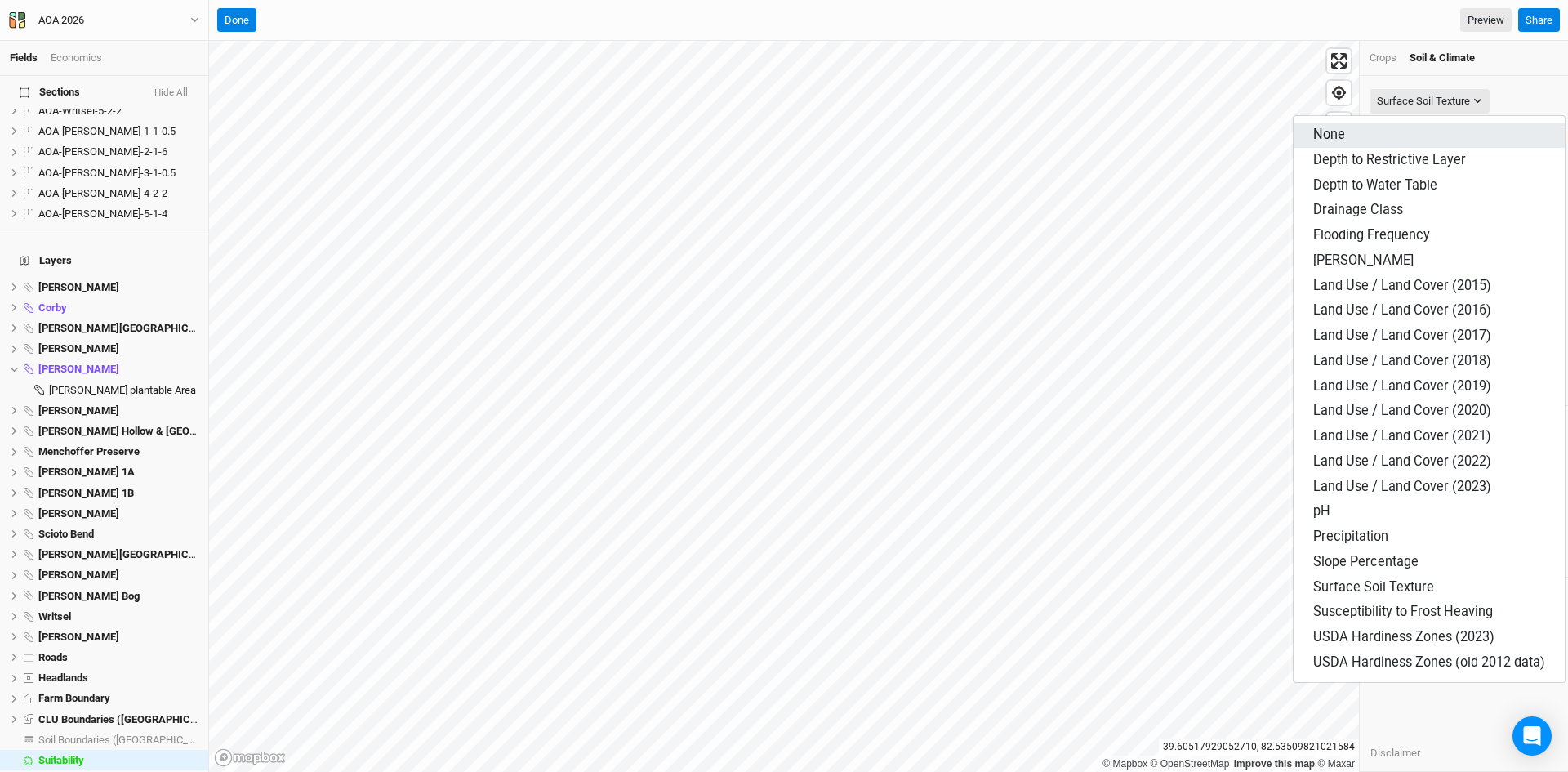
click at [1330, 131] on span "None" at bounding box center [1329, 134] width 32 height 15
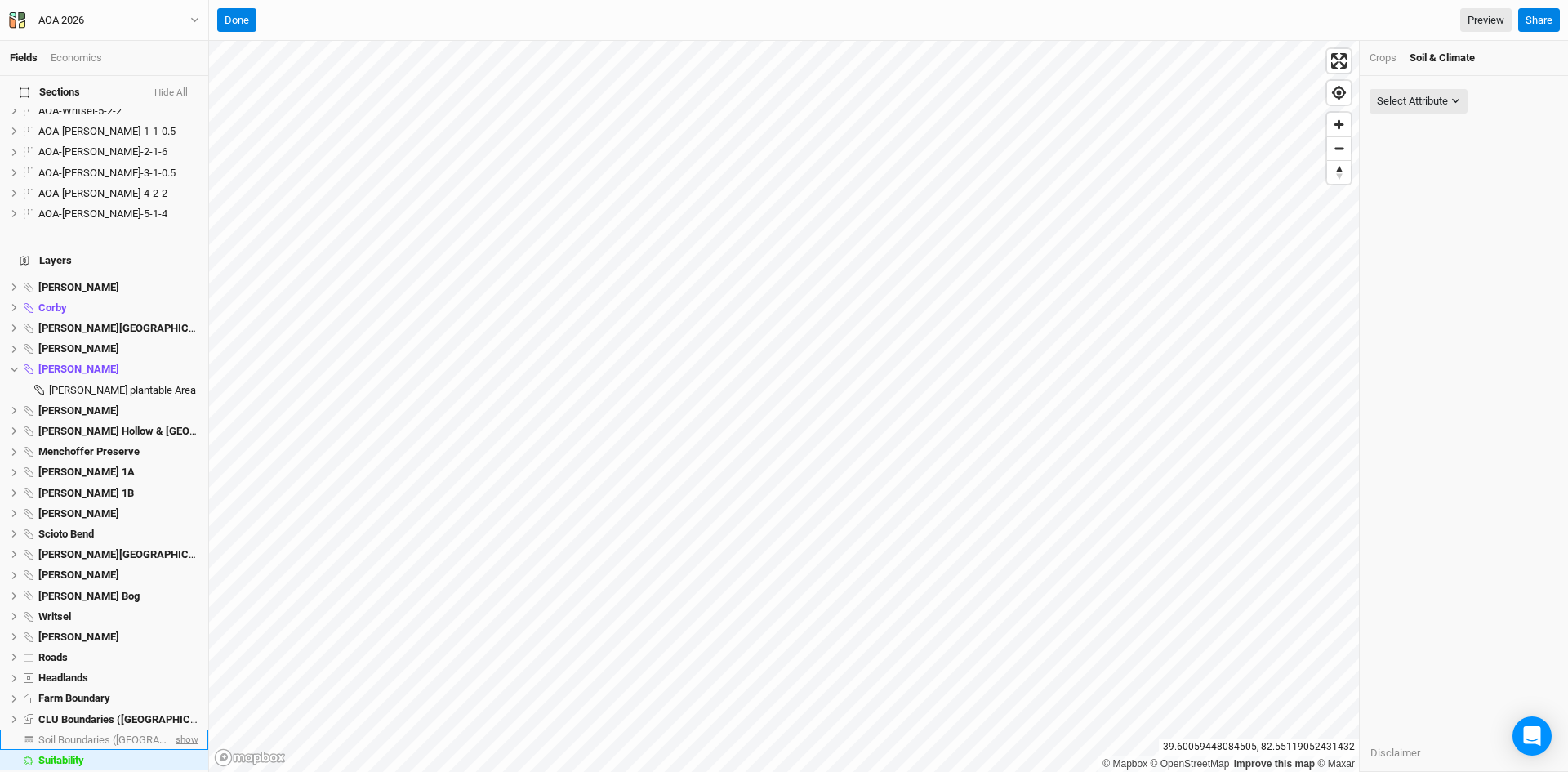
click at [177, 729] on span "show" at bounding box center [185, 739] width 26 height 20
click at [107, 734] on span "Soil Boundaries ([GEOGRAPHIC_DATA])" at bounding box center [131, 739] width 187 height 12
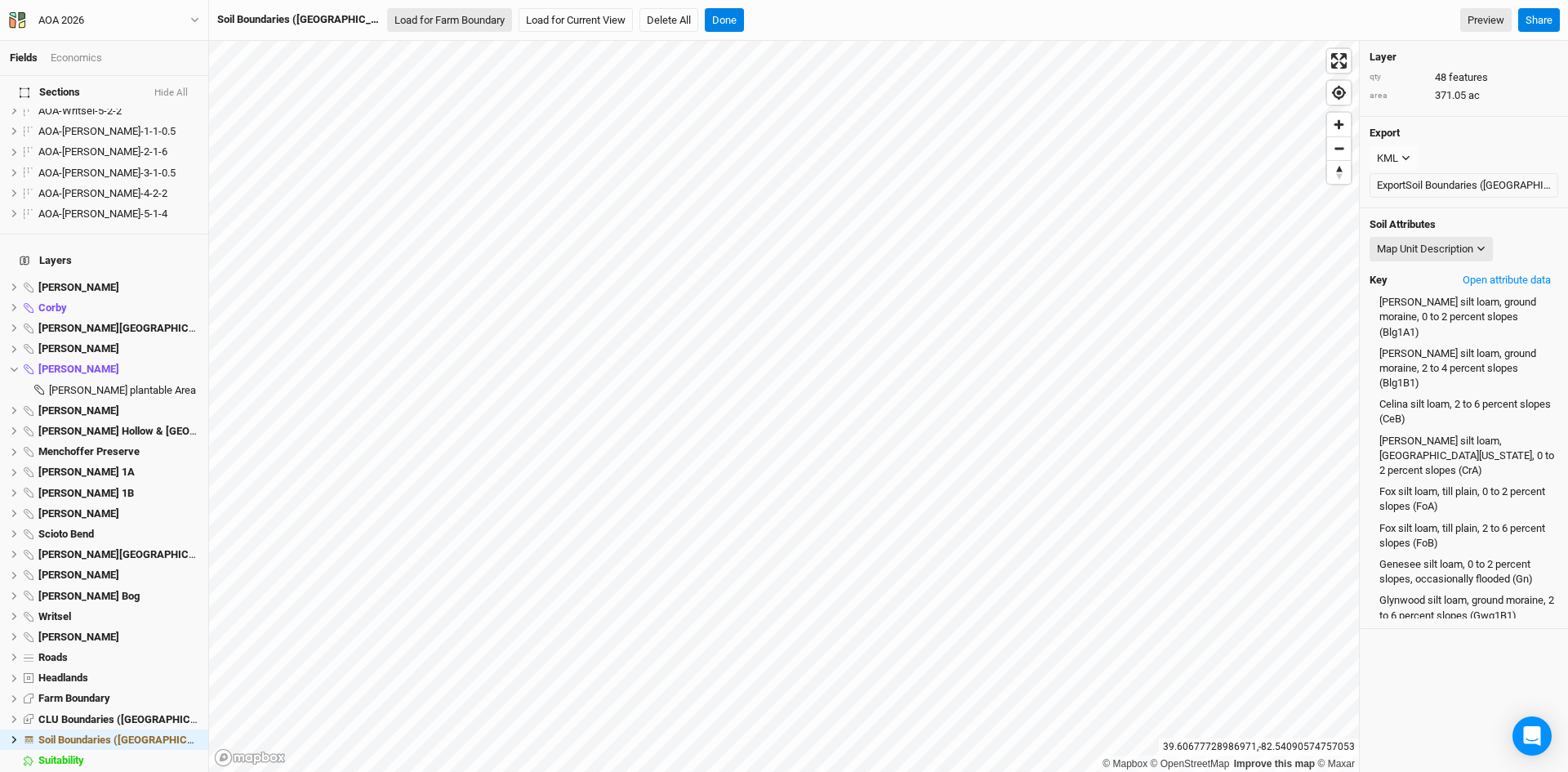
click at [387, 17] on button "Load for Farm Boundary" at bounding box center [449, 20] width 125 height 25
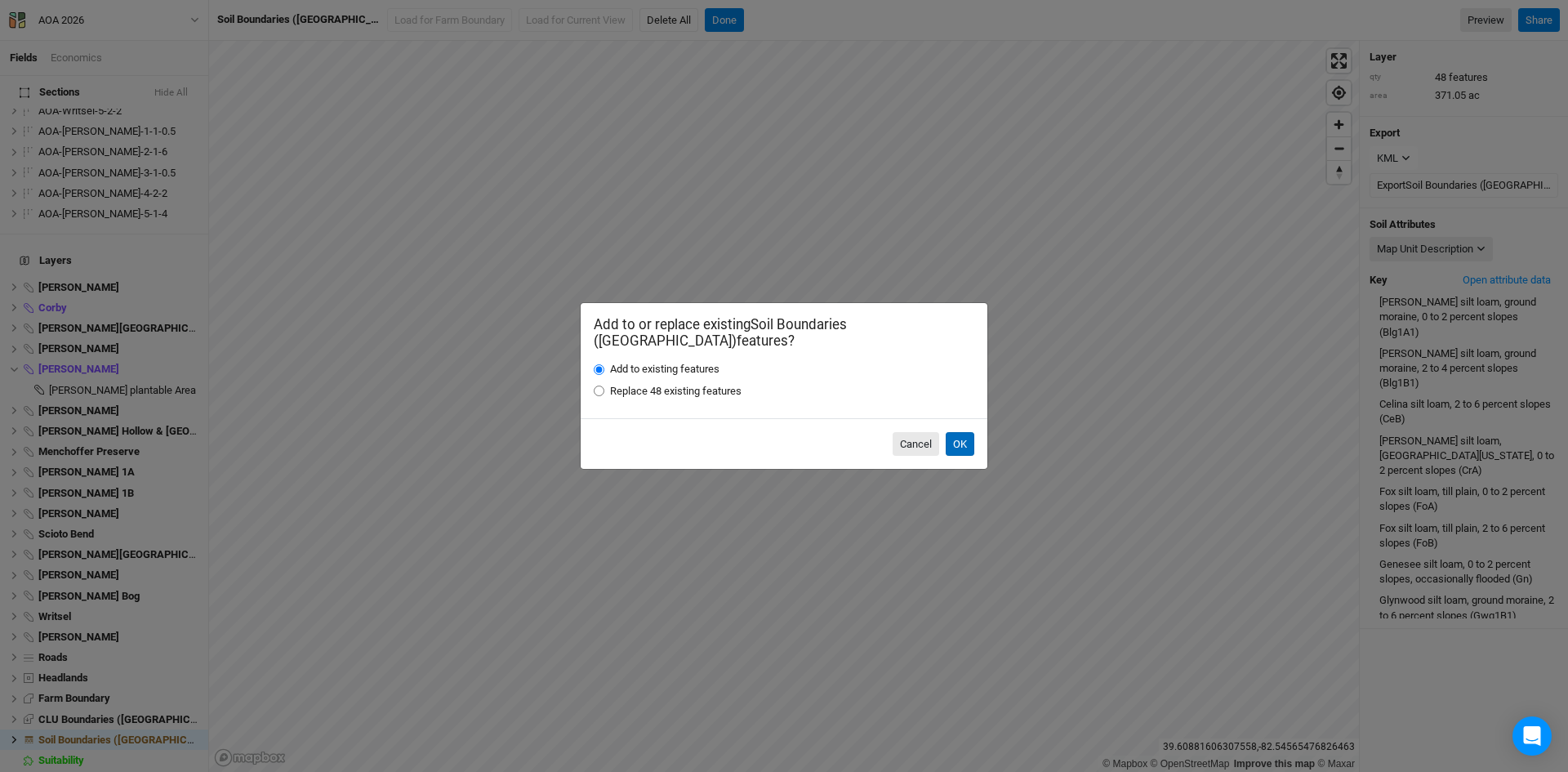
click at [966, 438] on button "OK" at bounding box center [959, 444] width 28 height 25
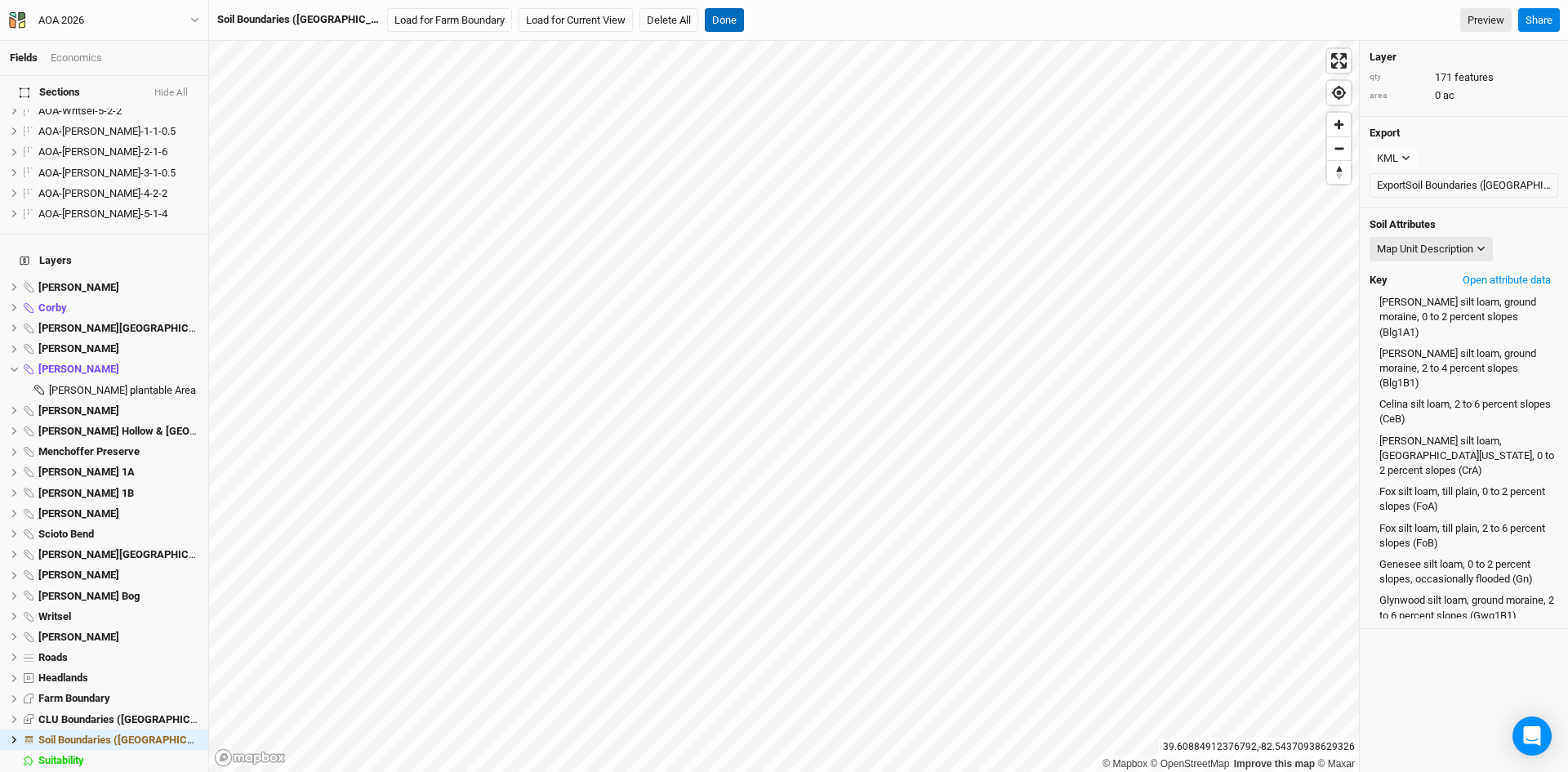
click at [704, 23] on button "Done" at bounding box center [723, 20] width 39 height 25
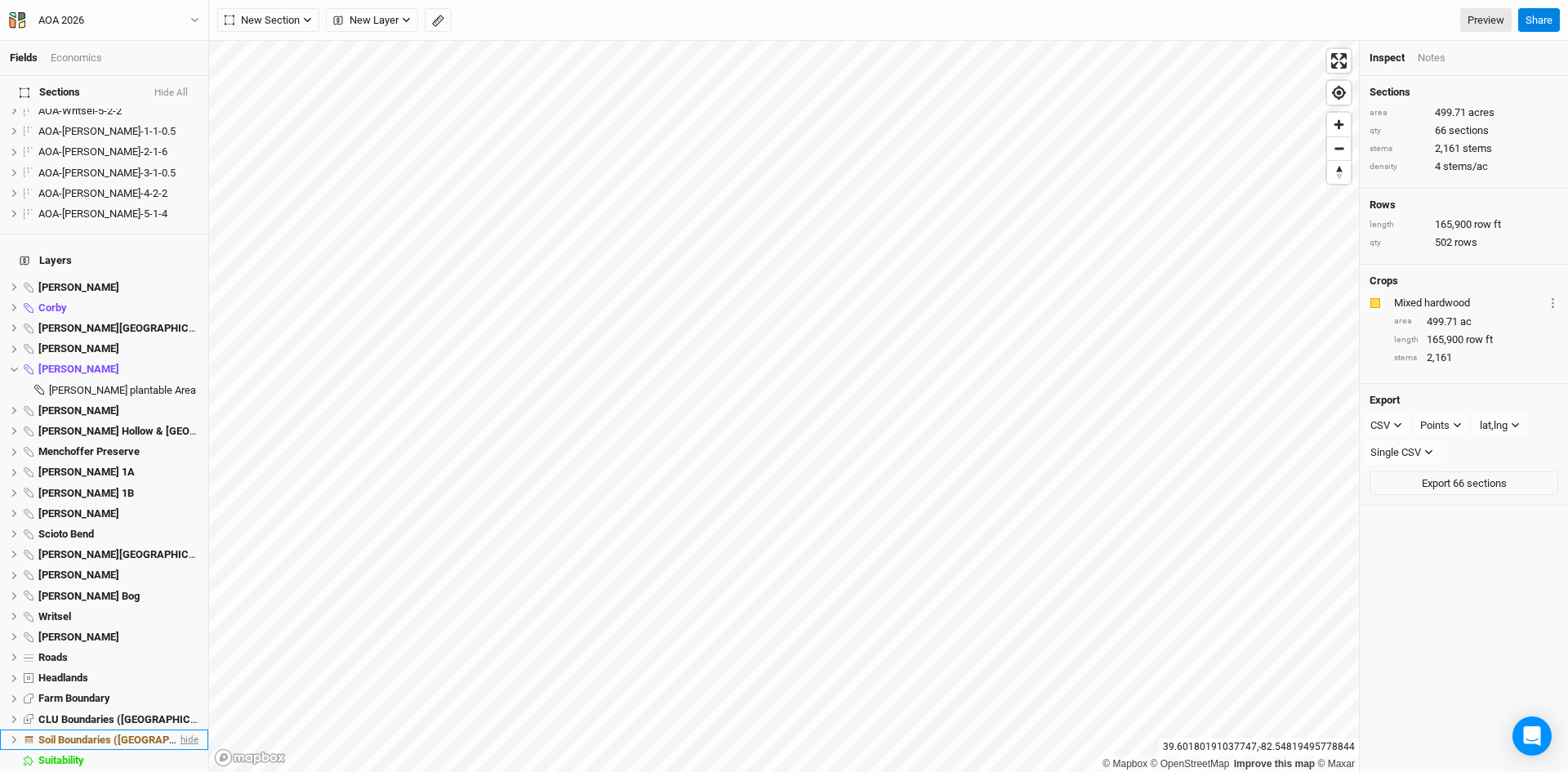
click at [177, 729] on span "hide" at bounding box center [187, 739] width 21 height 20
click at [176, 729] on span "show" at bounding box center [185, 739] width 26 height 20
click at [13, 736] on icon at bounding box center [15, 740] width 9 height 9
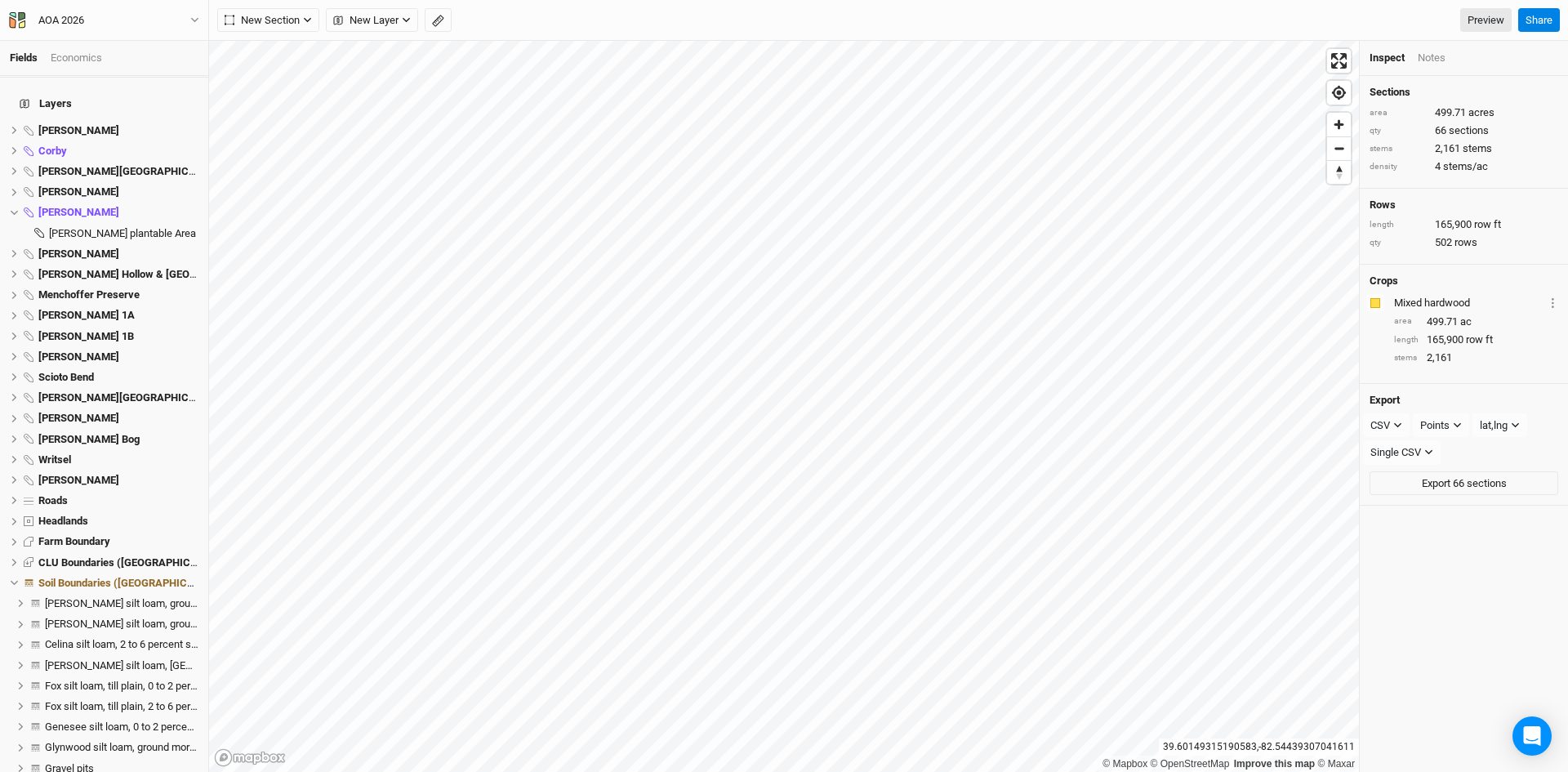
scroll to position [1530, 0]
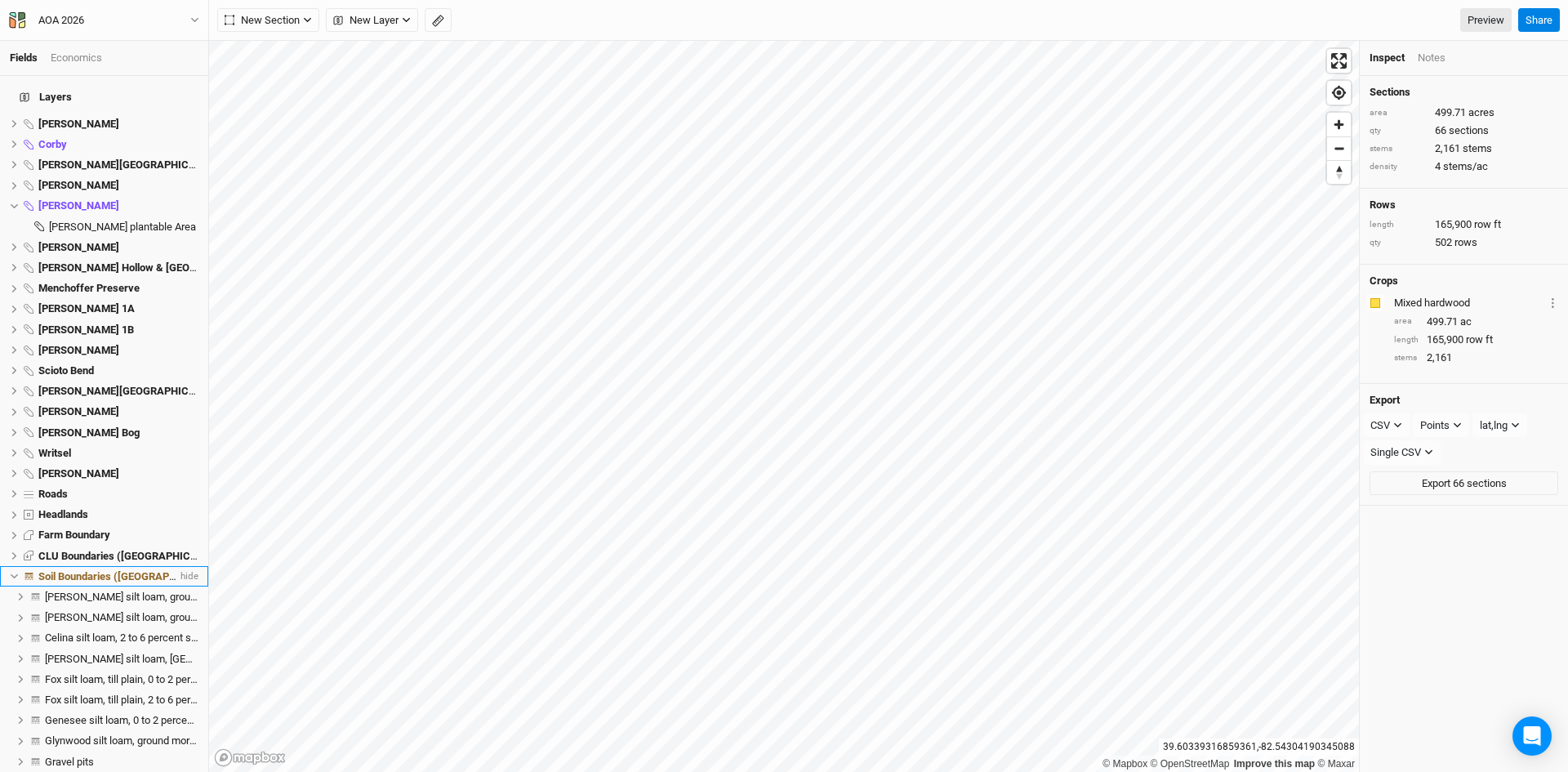
click at [62, 570] on span "Soil Boundaries ([GEOGRAPHIC_DATA])" at bounding box center [131, 575] width 187 height 12
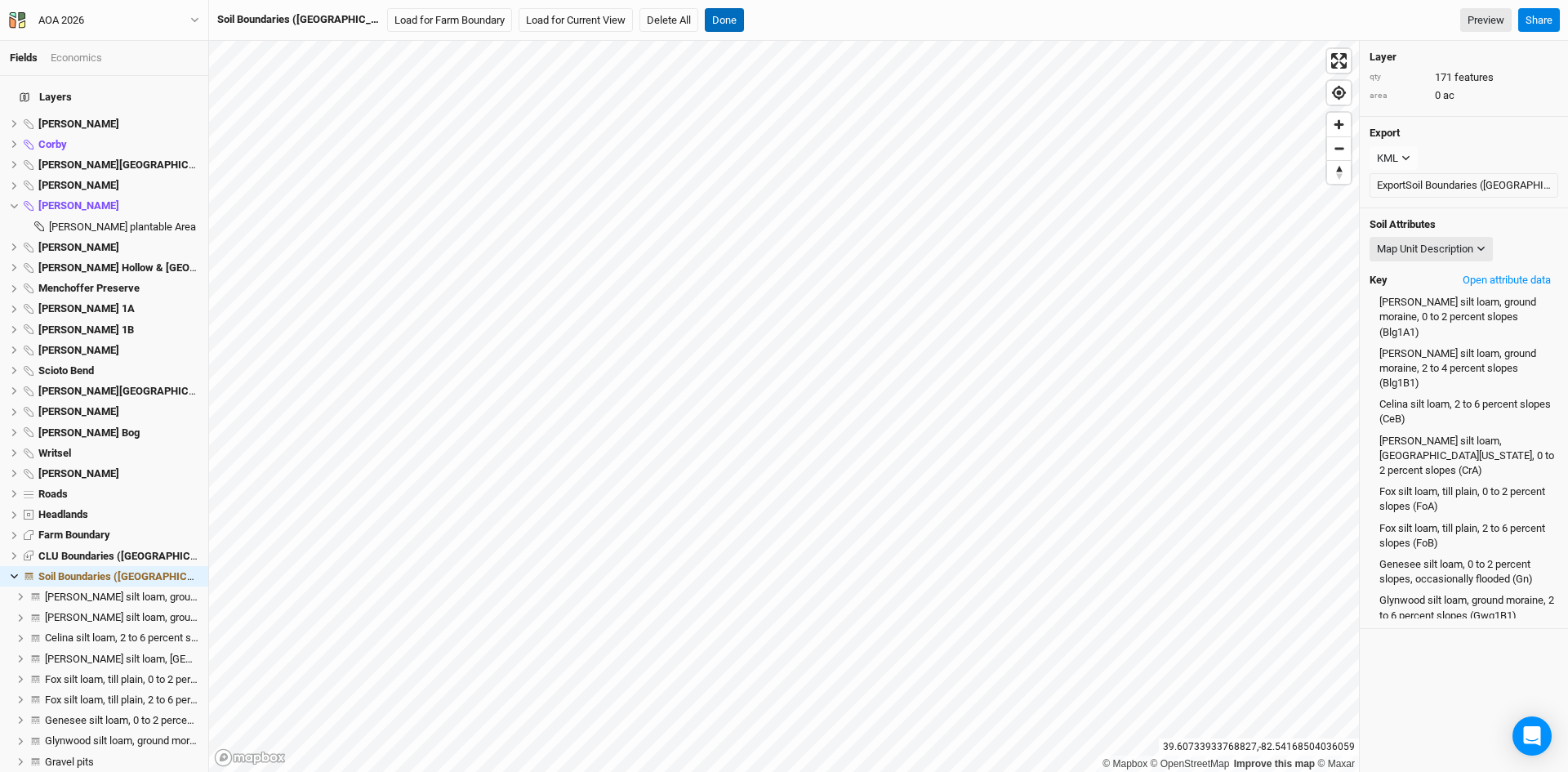
click at [704, 15] on button "Done" at bounding box center [723, 20] width 39 height 25
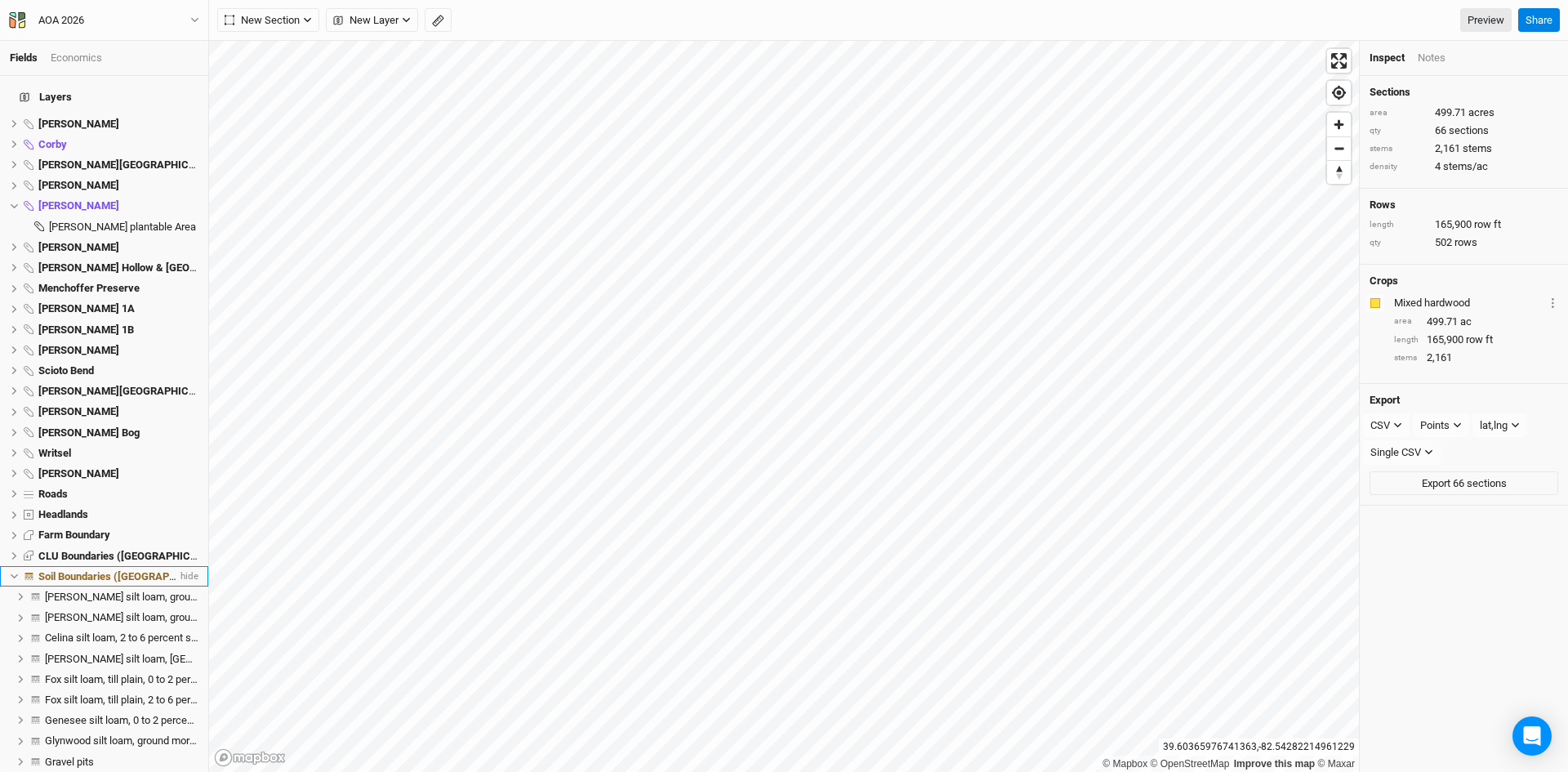
click at [101, 566] on li "Soil Boundaries ([GEOGRAPHIC_DATA]) hide" at bounding box center [104, 576] width 208 height 20
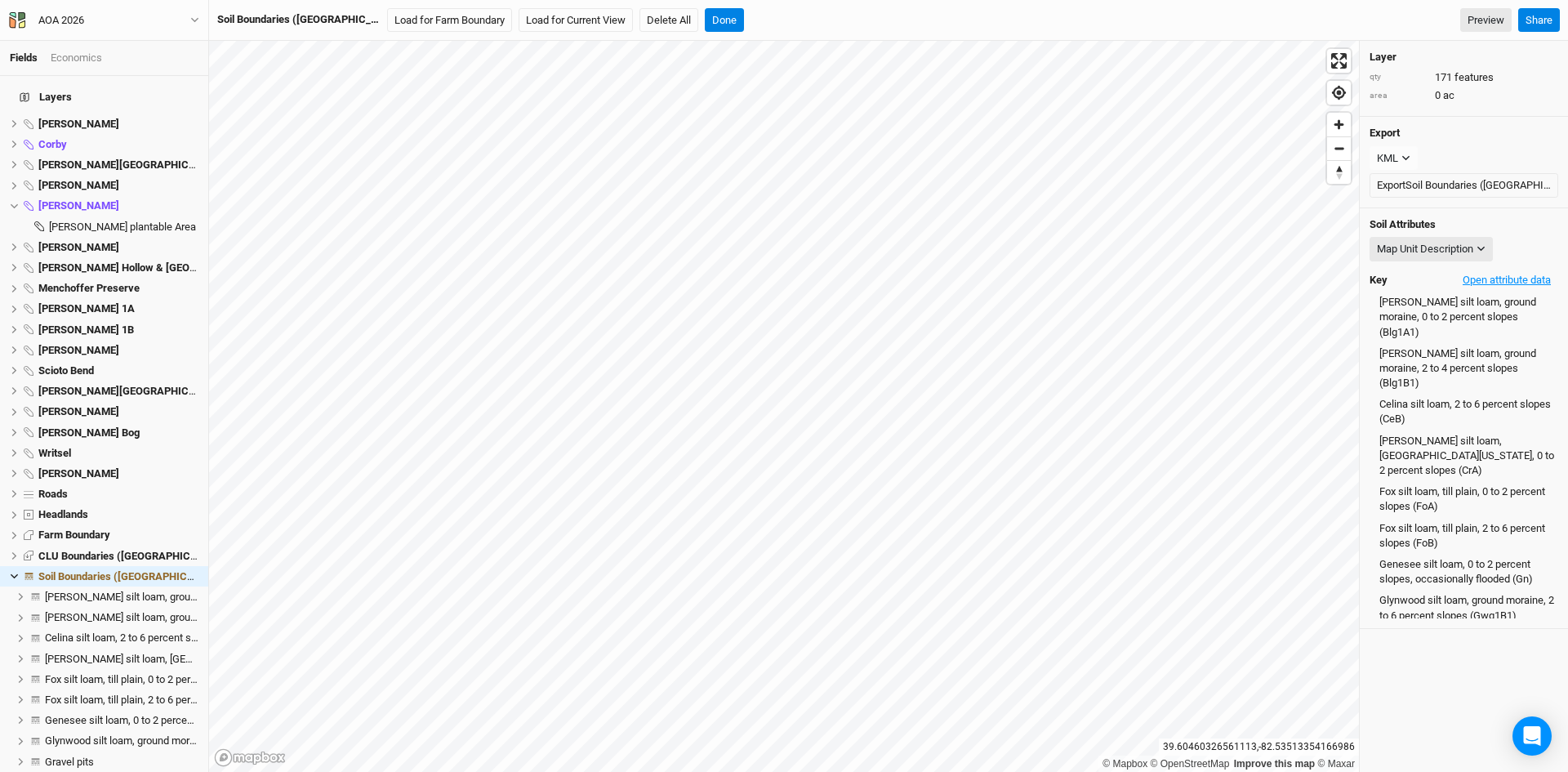
click at [1470, 283] on button "Open attribute data" at bounding box center [1506, 279] width 103 height 25
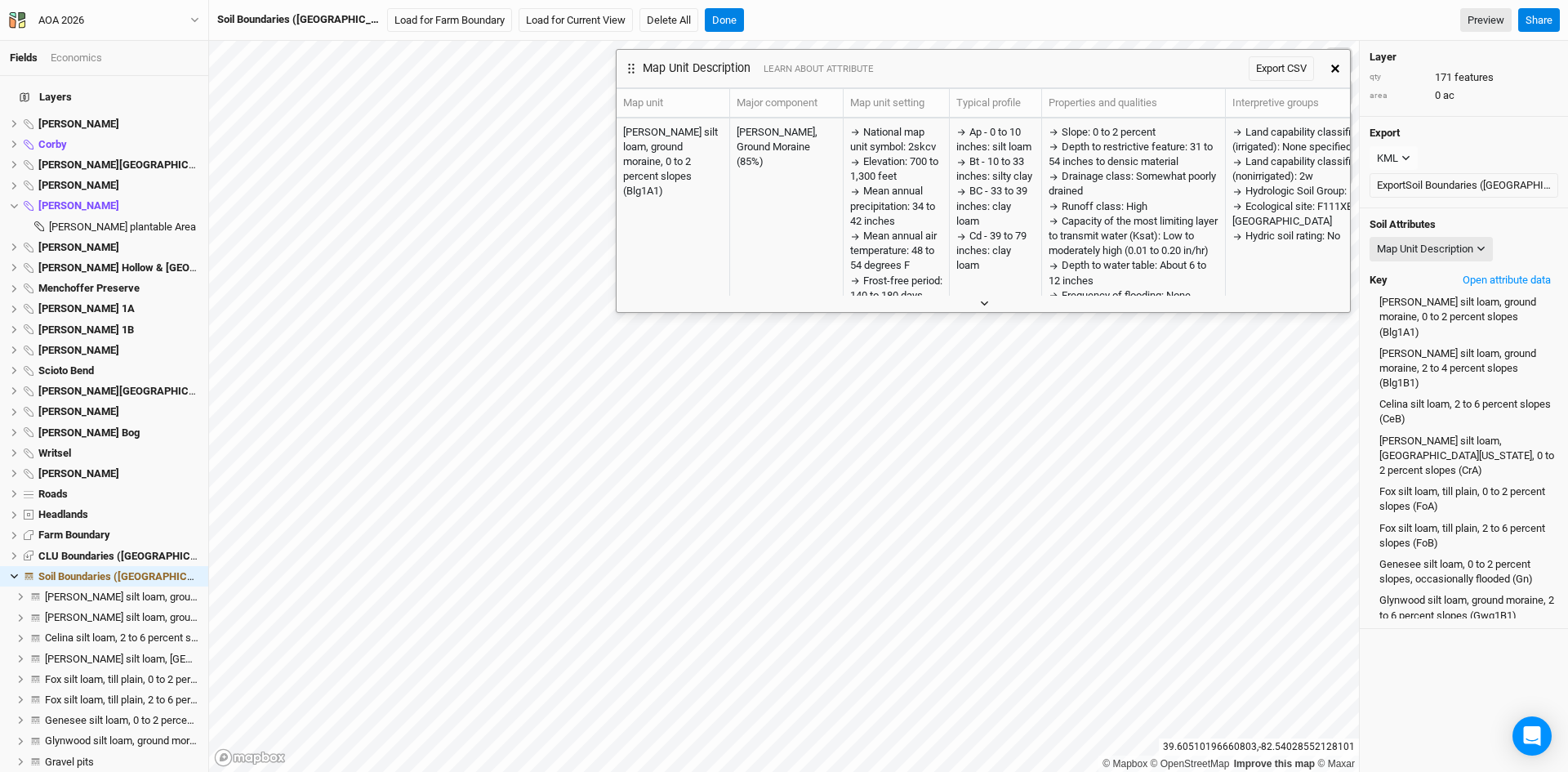
click at [984, 306] on icon "button" at bounding box center [985, 303] width 9 height 9
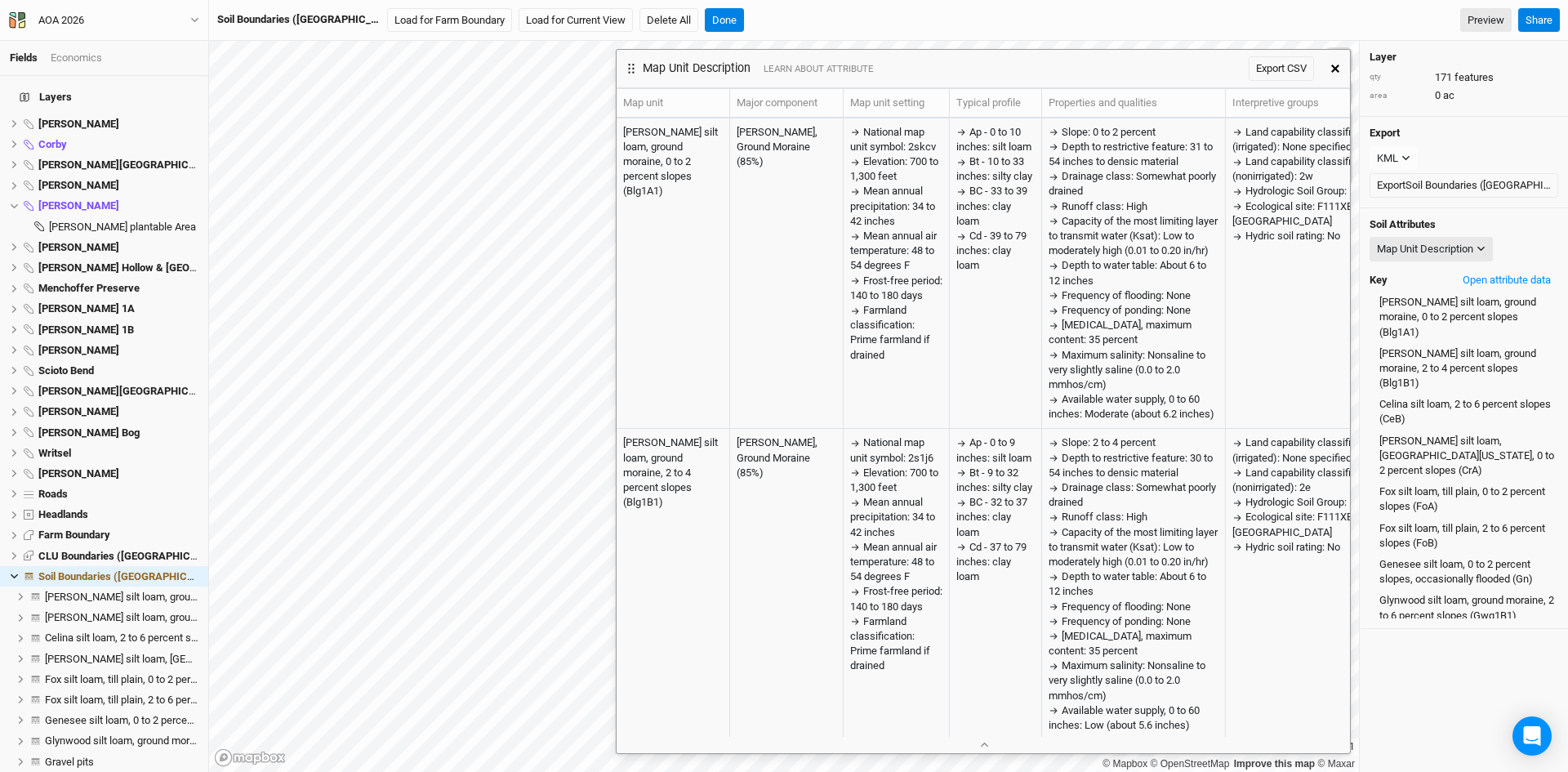
click at [1336, 66] on icon "button" at bounding box center [1335, 68] width 8 height 8
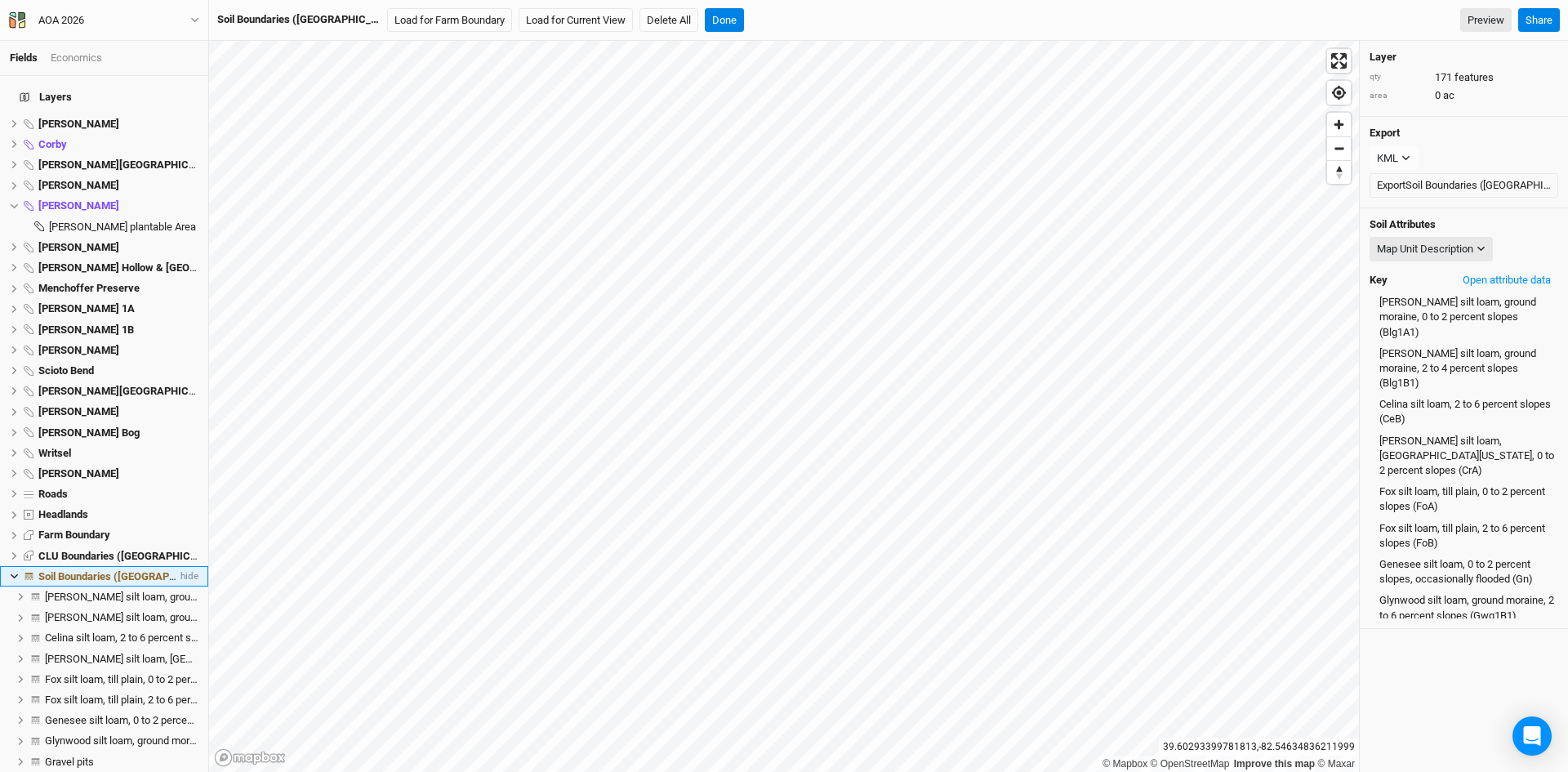
click at [105, 570] on span "Soil Boundaries ([GEOGRAPHIC_DATA])" at bounding box center [131, 575] width 187 height 12
click at [519, 12] on button "Load for Current View" at bounding box center [576, 20] width 115 height 25
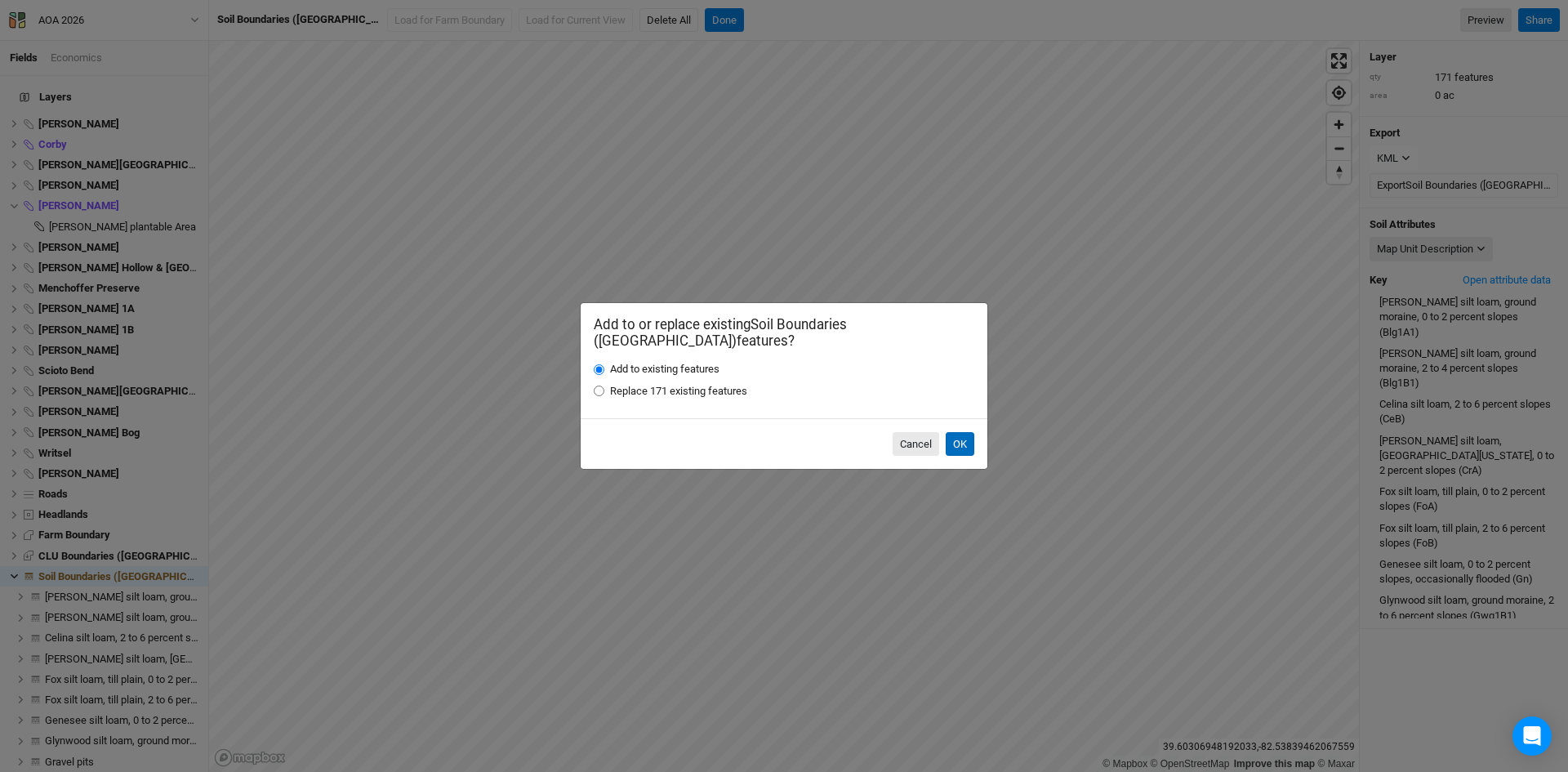
click at [959, 433] on button "OK" at bounding box center [959, 444] width 28 height 25
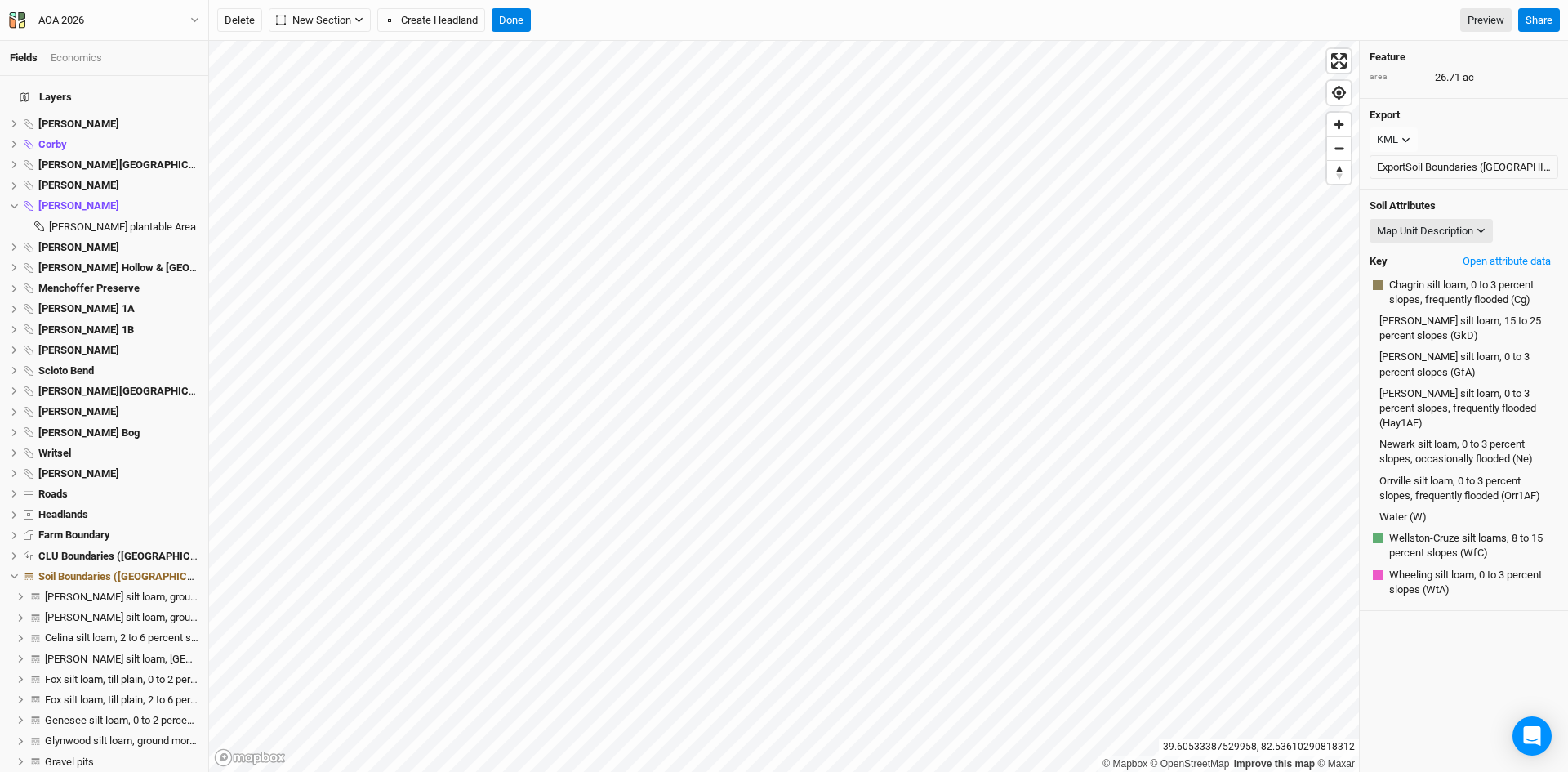
scroll to position [2491, 0]
click at [1405, 231] on div "Map Unit Description" at bounding box center [1425, 231] width 96 height 16
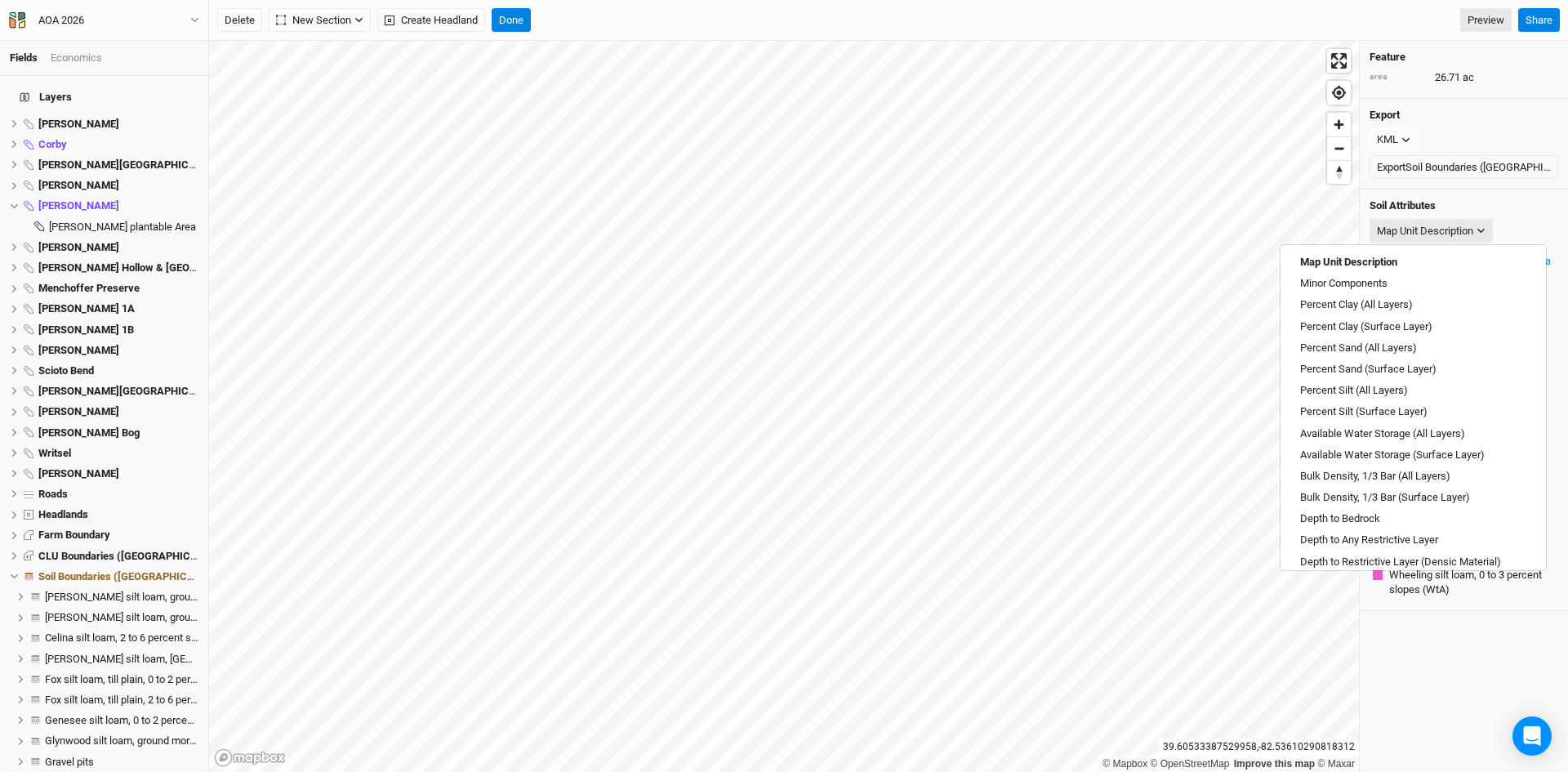
click at [1507, 214] on div "Soil Attributes Map Unit Description Key Open attribute data [PERSON_NAME] silt…" at bounding box center [1463, 400] width 208 height 422
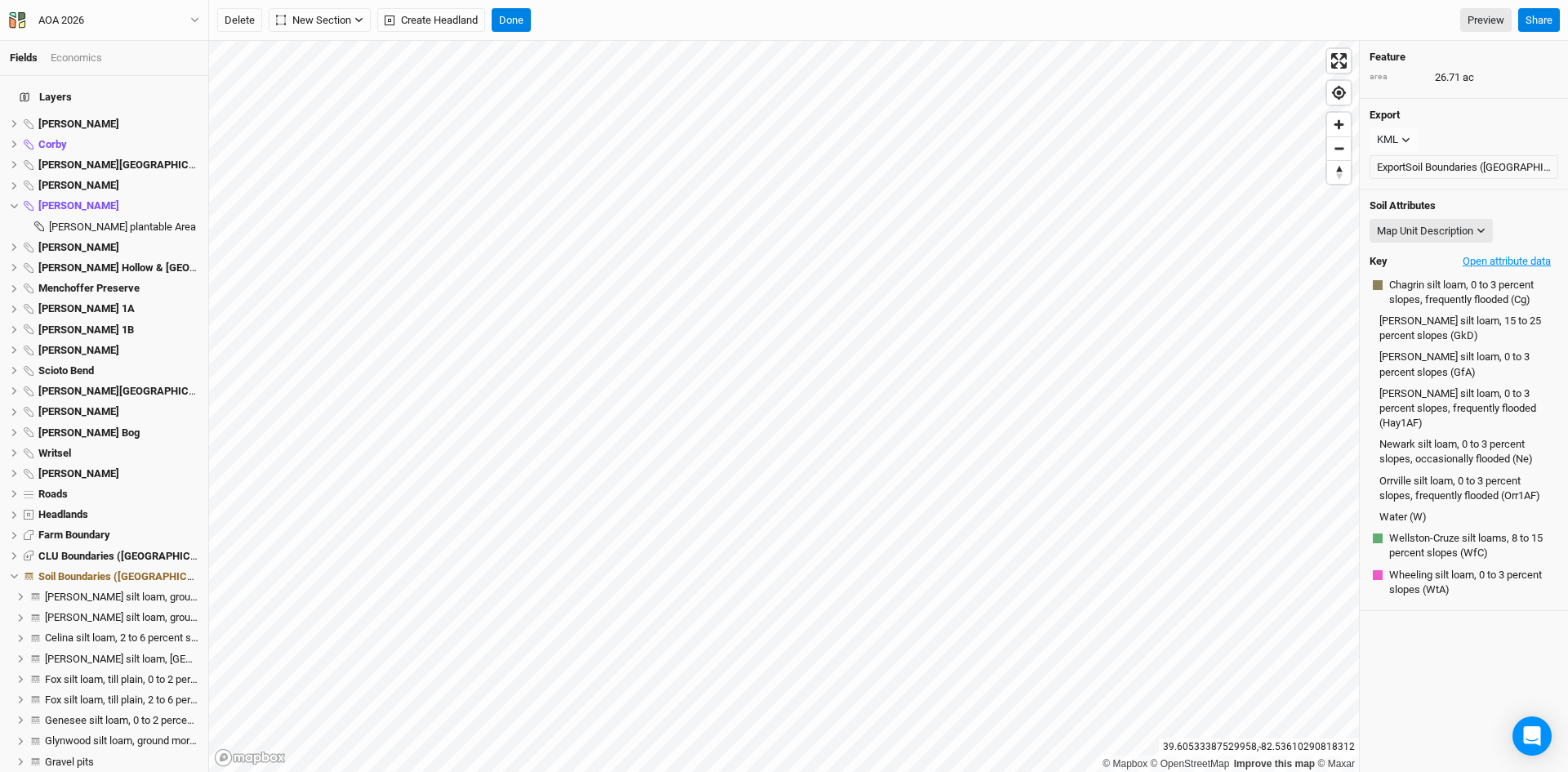
click at [1474, 262] on button "Open attribute data" at bounding box center [1506, 261] width 103 height 25
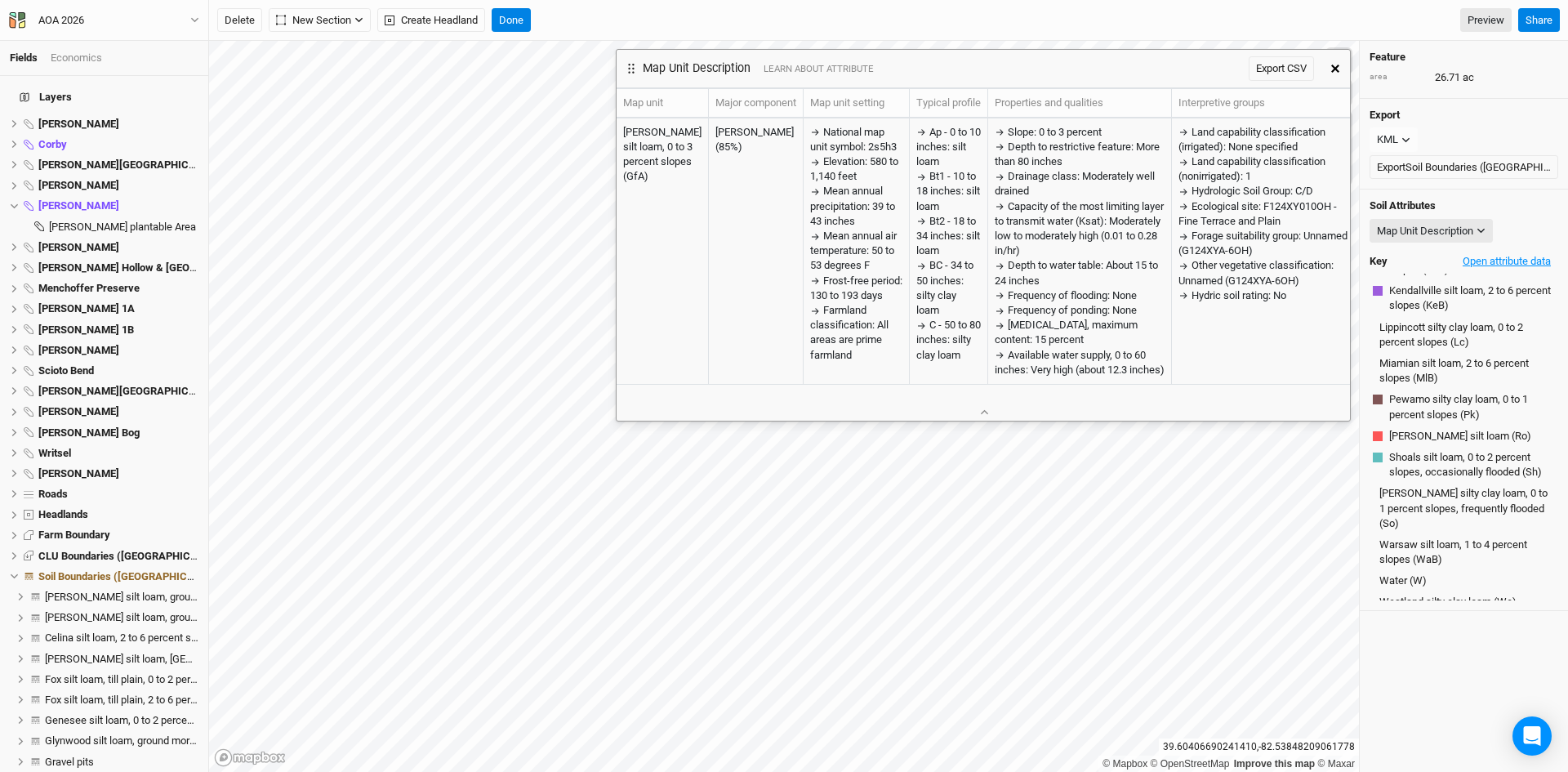
scroll to position [2396, 0]
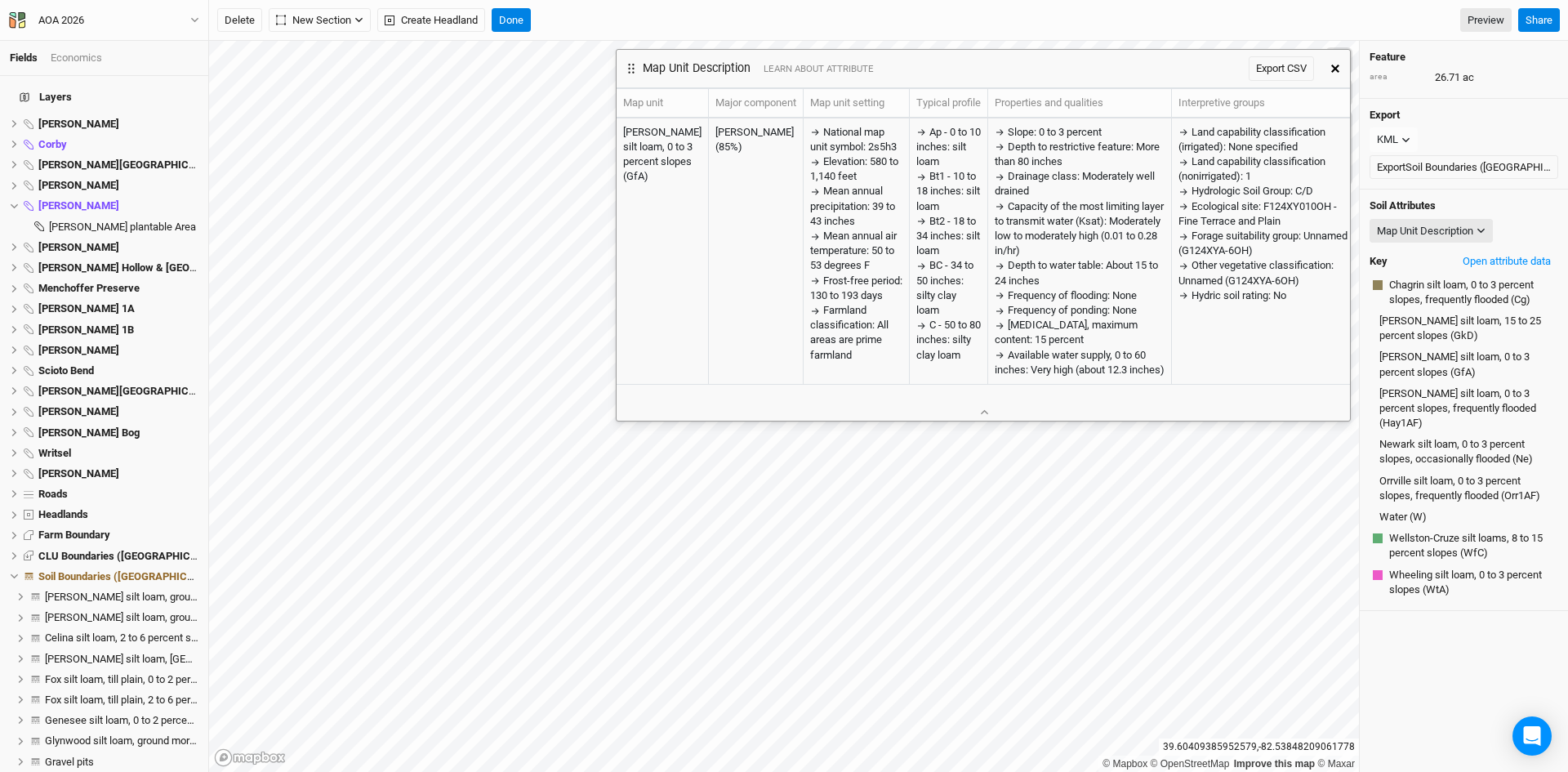
click at [1340, 63] on button "button" at bounding box center [1335, 68] width 29 height 29
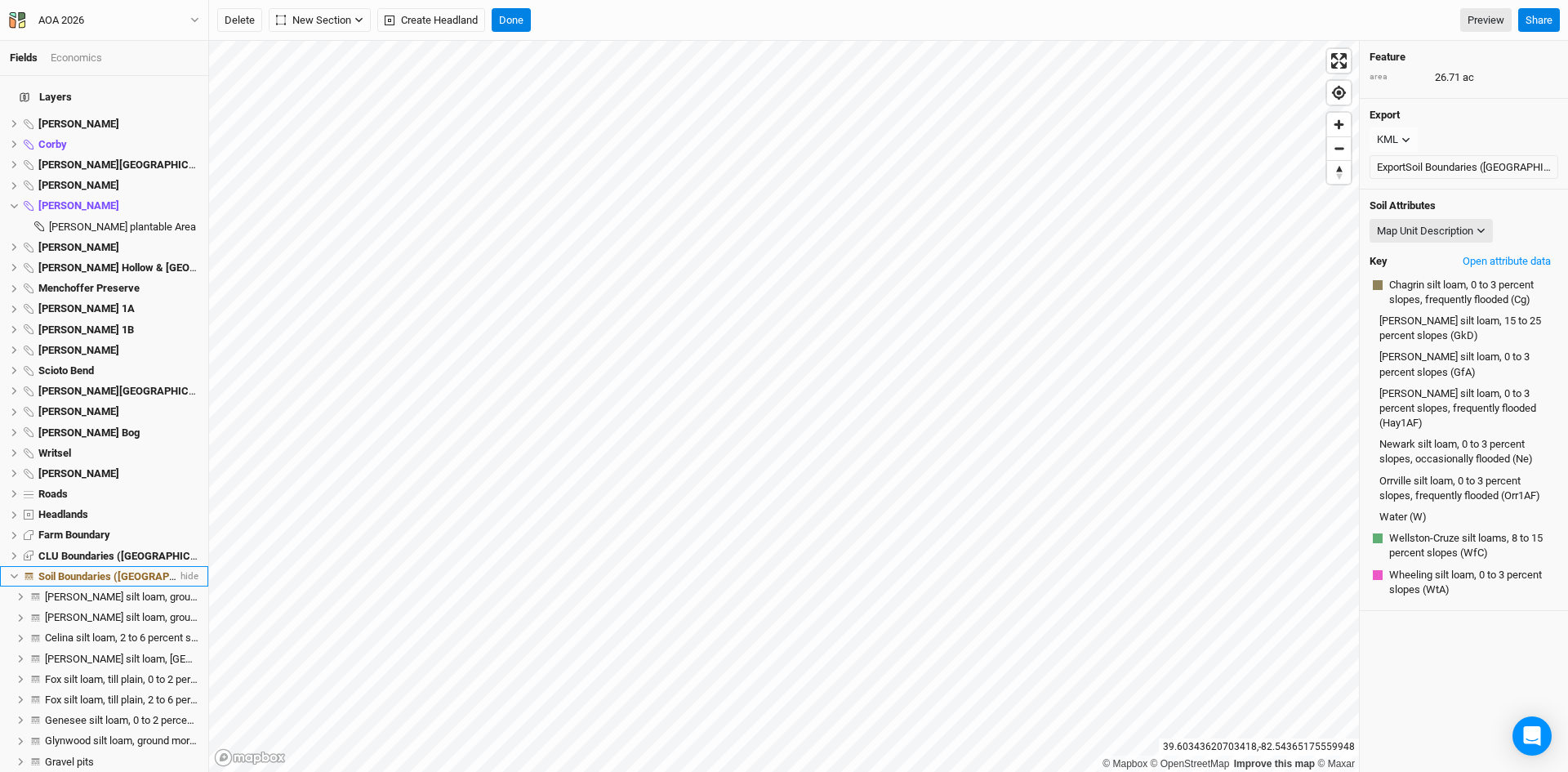
scroll to position [2498, 0]
click at [14, 572] on icon at bounding box center [15, 576] width 9 height 9
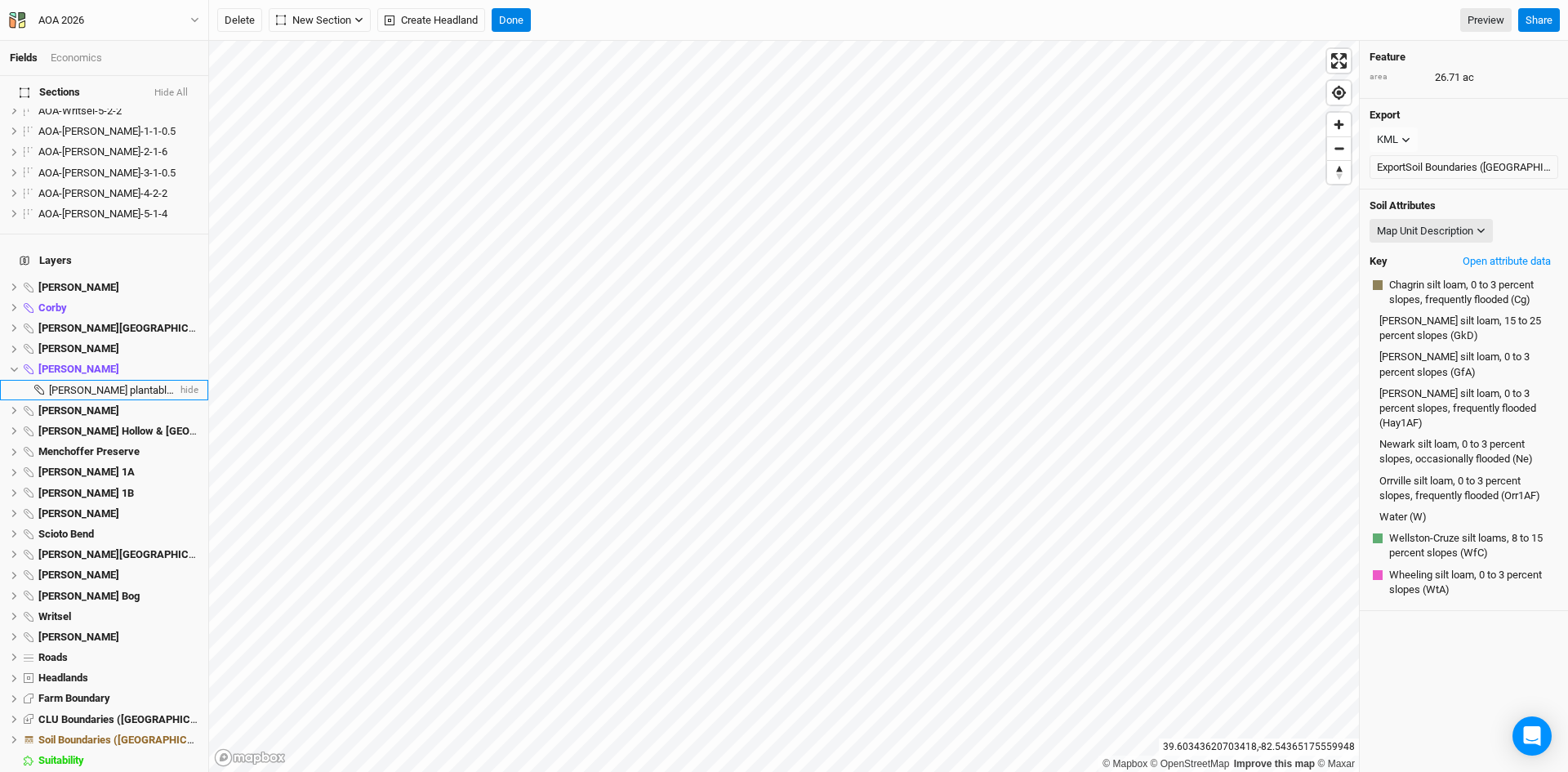
click at [86, 384] on span "[PERSON_NAME] plantable Area" at bounding box center [123, 390] width 147 height 12
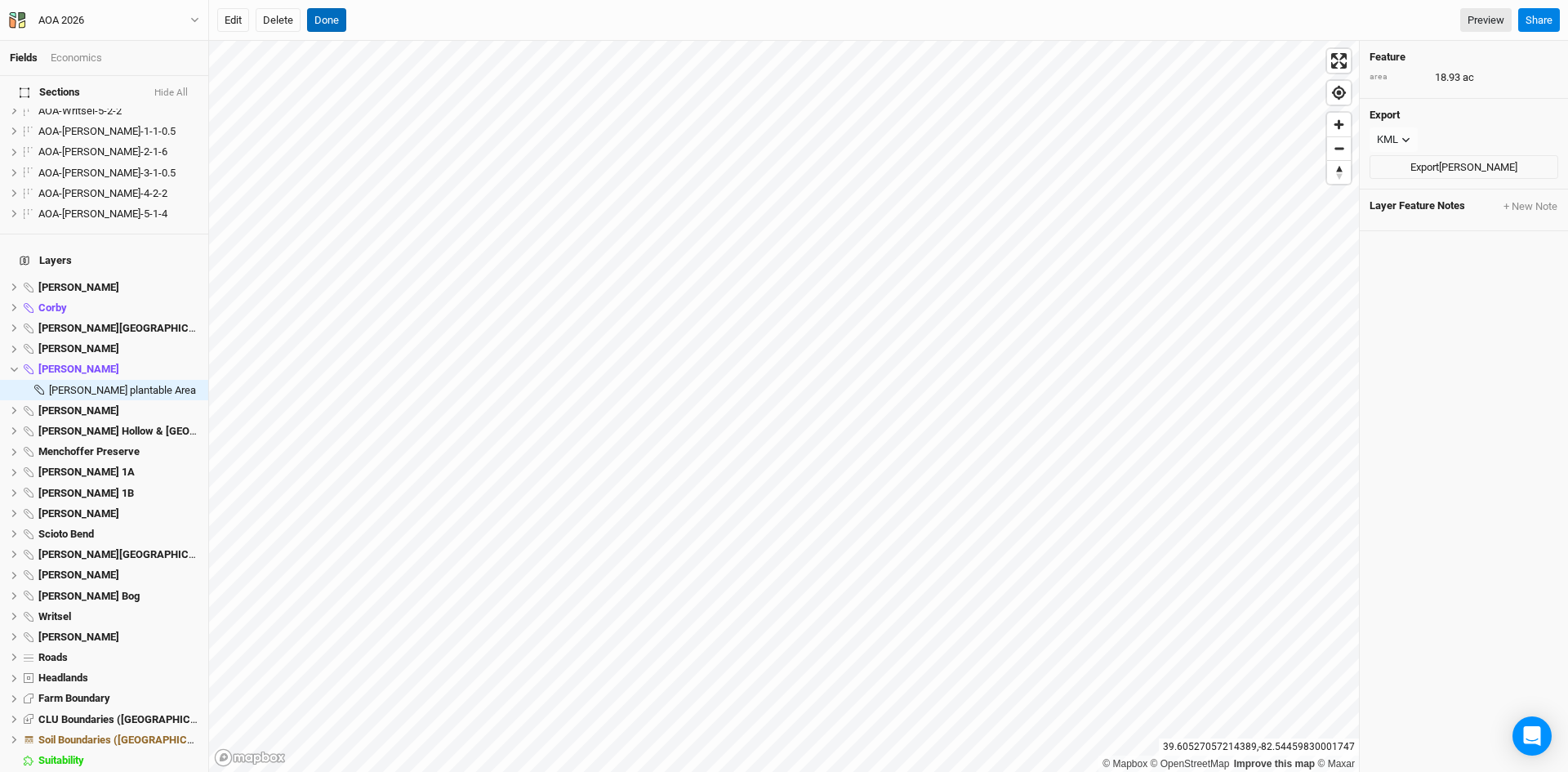
click at [327, 15] on button "Done" at bounding box center [326, 20] width 39 height 25
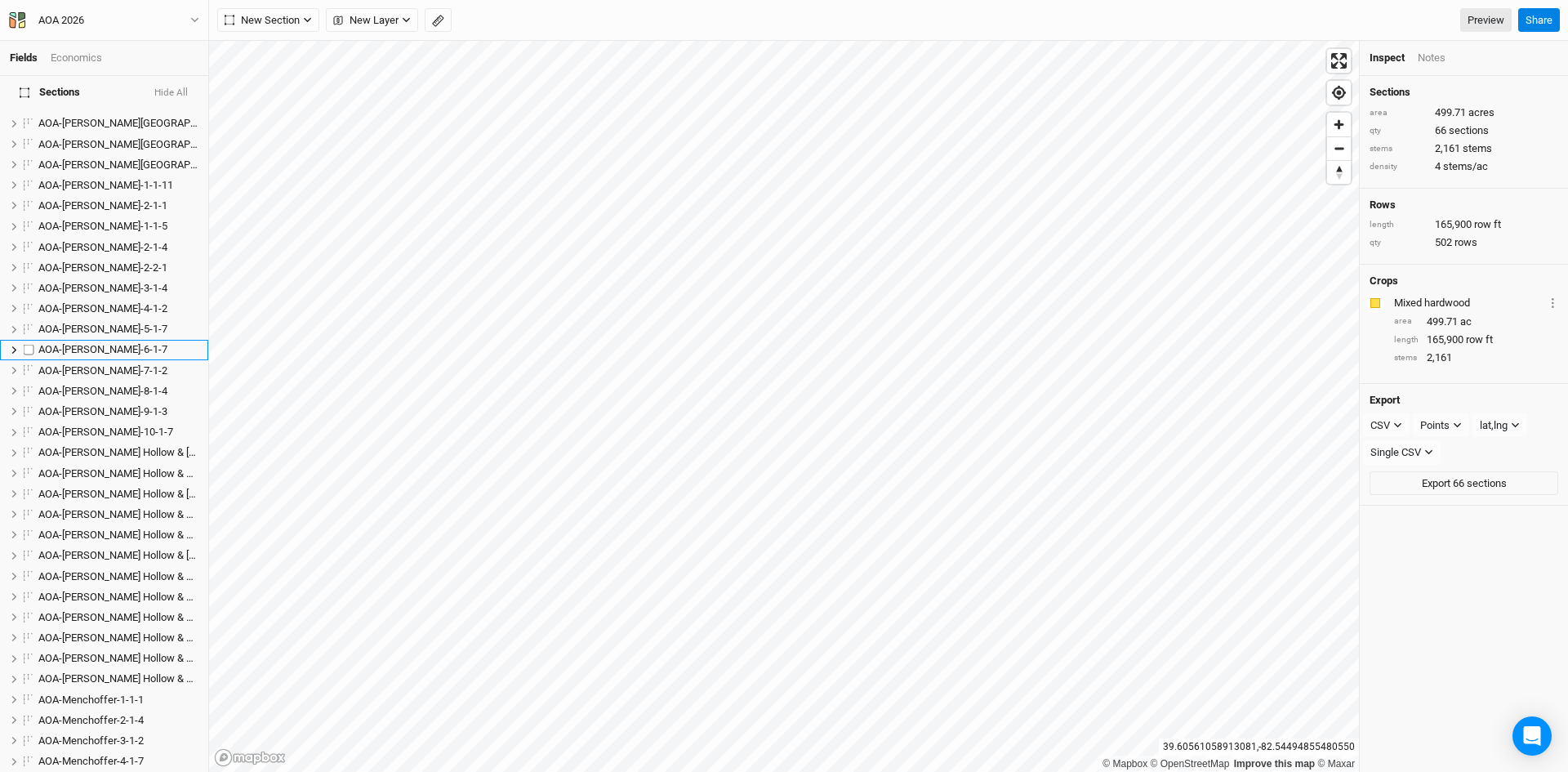
scroll to position [0, 0]
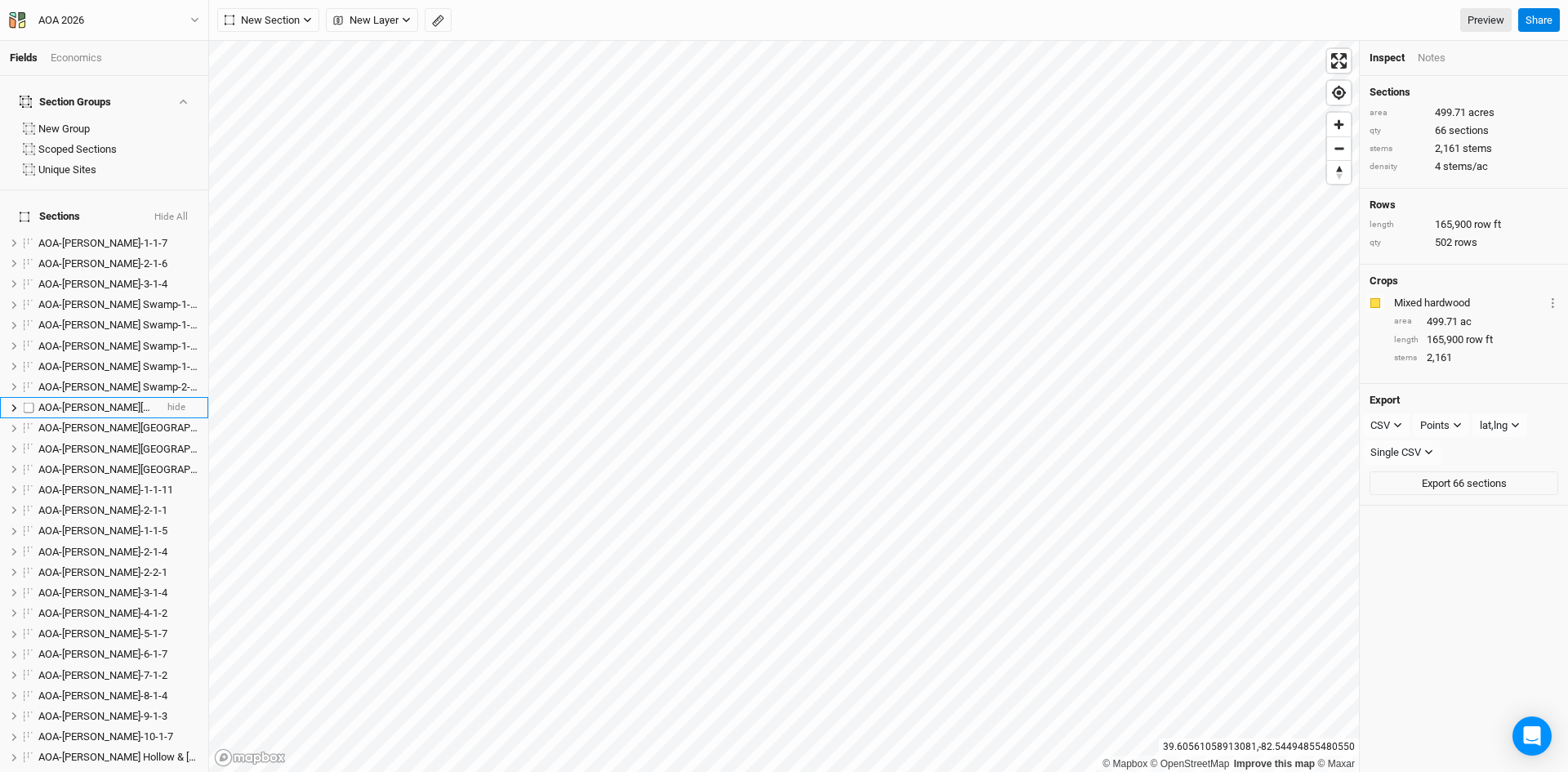
click at [106, 401] on span "AOA-[PERSON_NAME][GEOGRAPHIC_DATA]-1-1-3" at bounding box center [152, 407] width 228 height 12
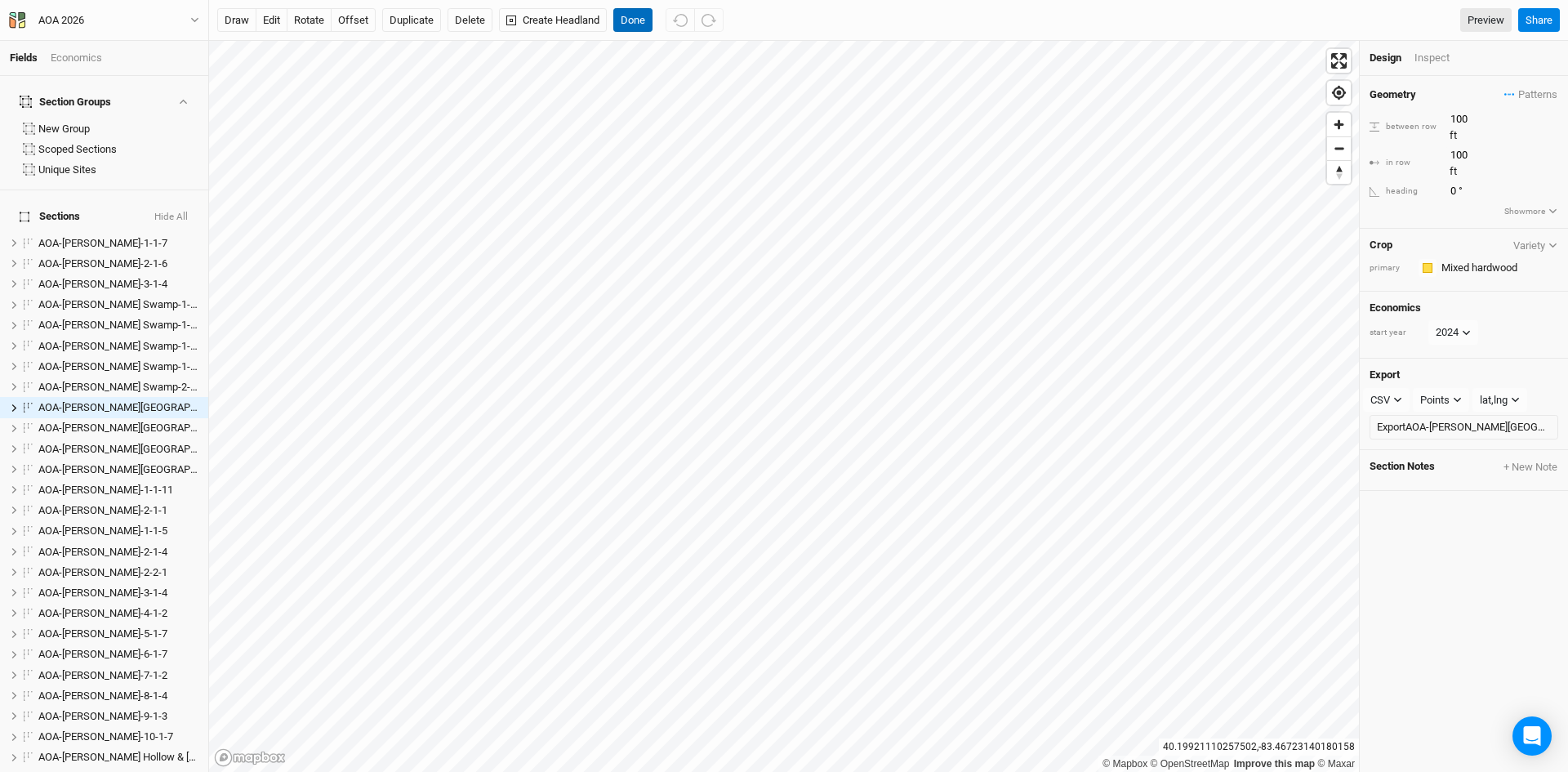
click at [641, 20] on button "Done" at bounding box center [632, 20] width 39 height 25
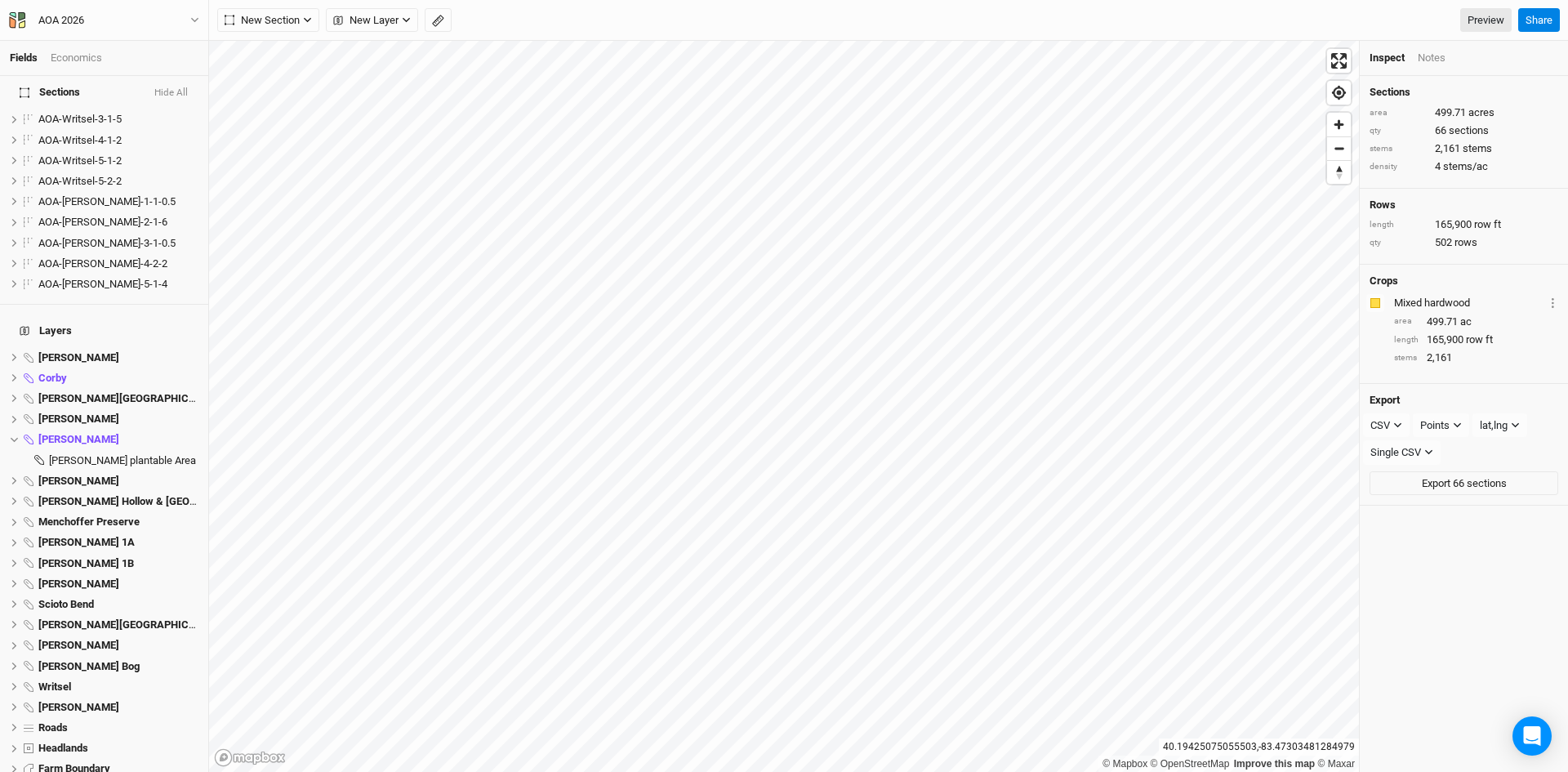
scroll to position [1366, 0]
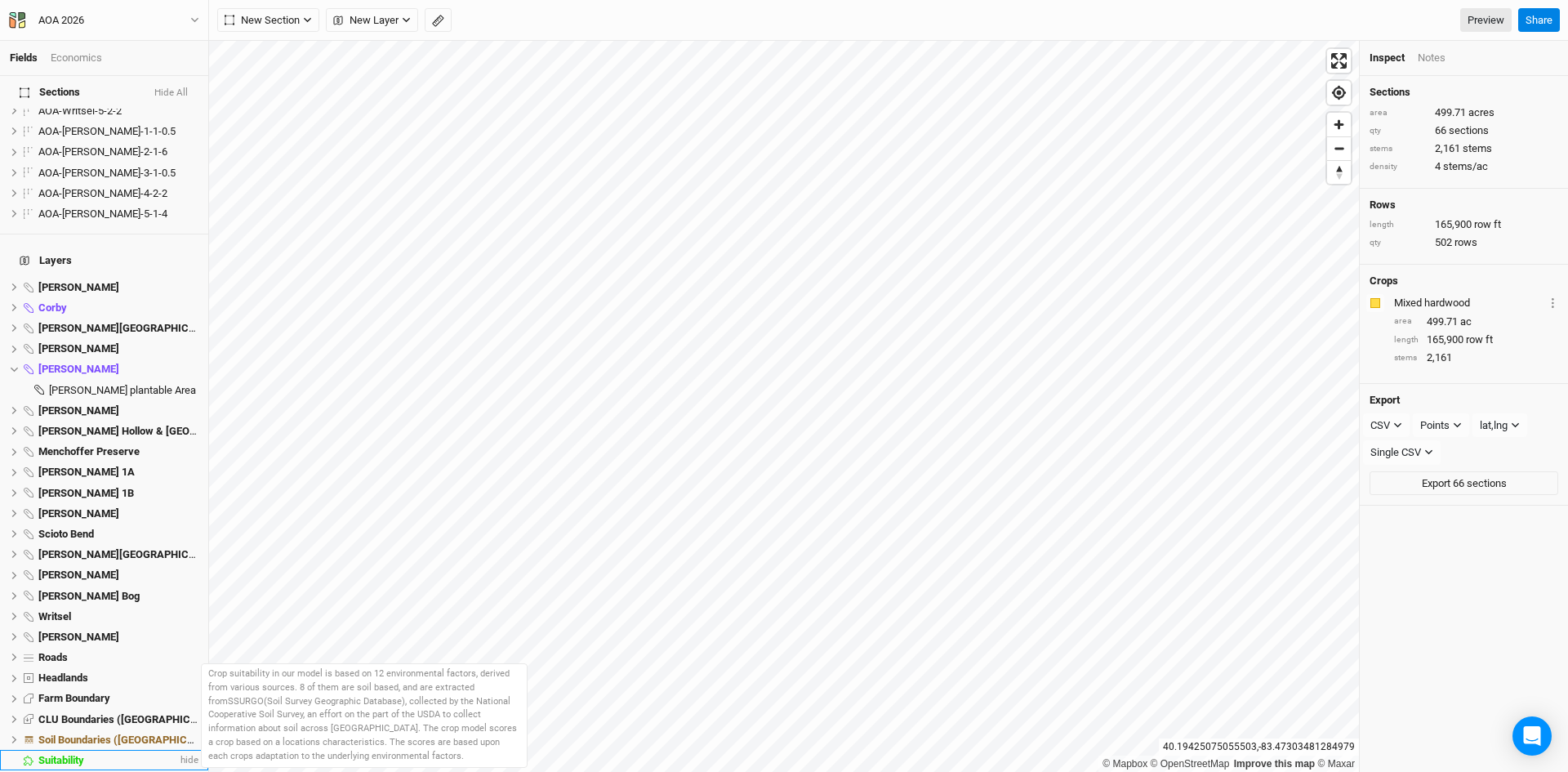
click at [80, 754] on span "Suitability" at bounding box center [61, 759] width 46 height 12
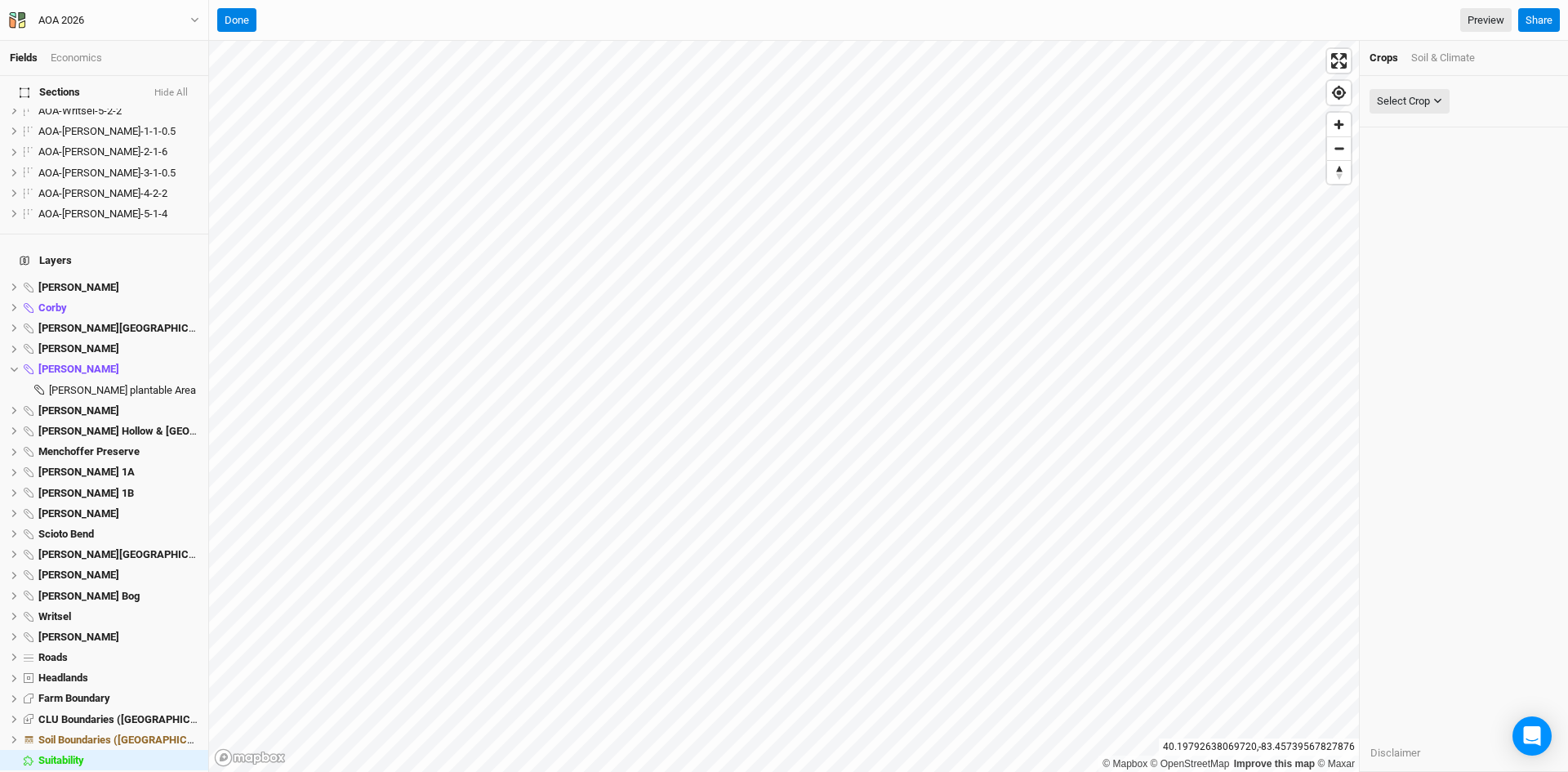
click at [1441, 56] on div "Soil & Climate" at bounding box center [1443, 58] width 64 height 15
click at [1411, 98] on div "Select Attribute" at bounding box center [1412, 101] width 71 height 16
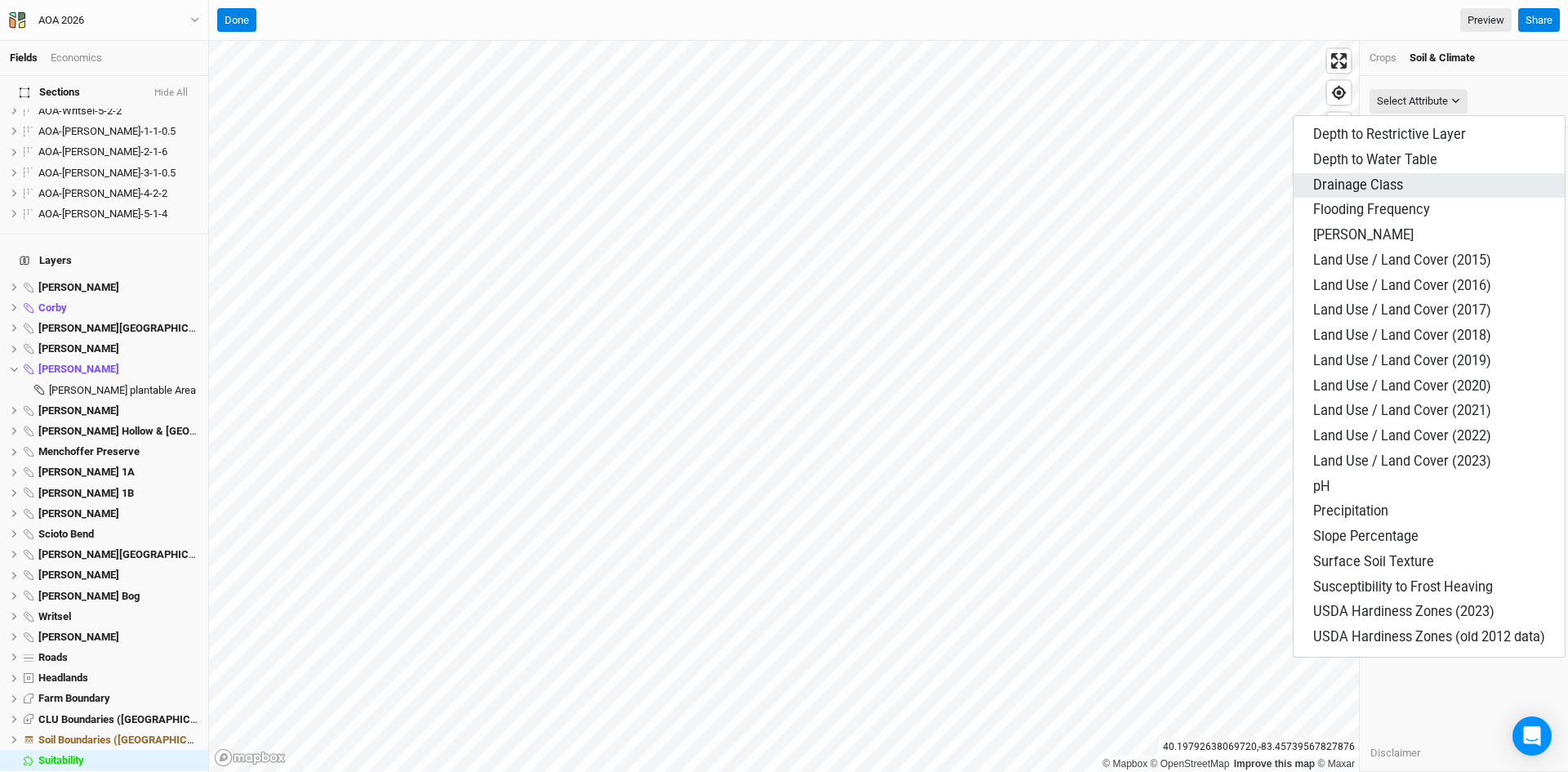
click at [1349, 182] on span "Drainage Class" at bounding box center [1358, 185] width 90 height 15
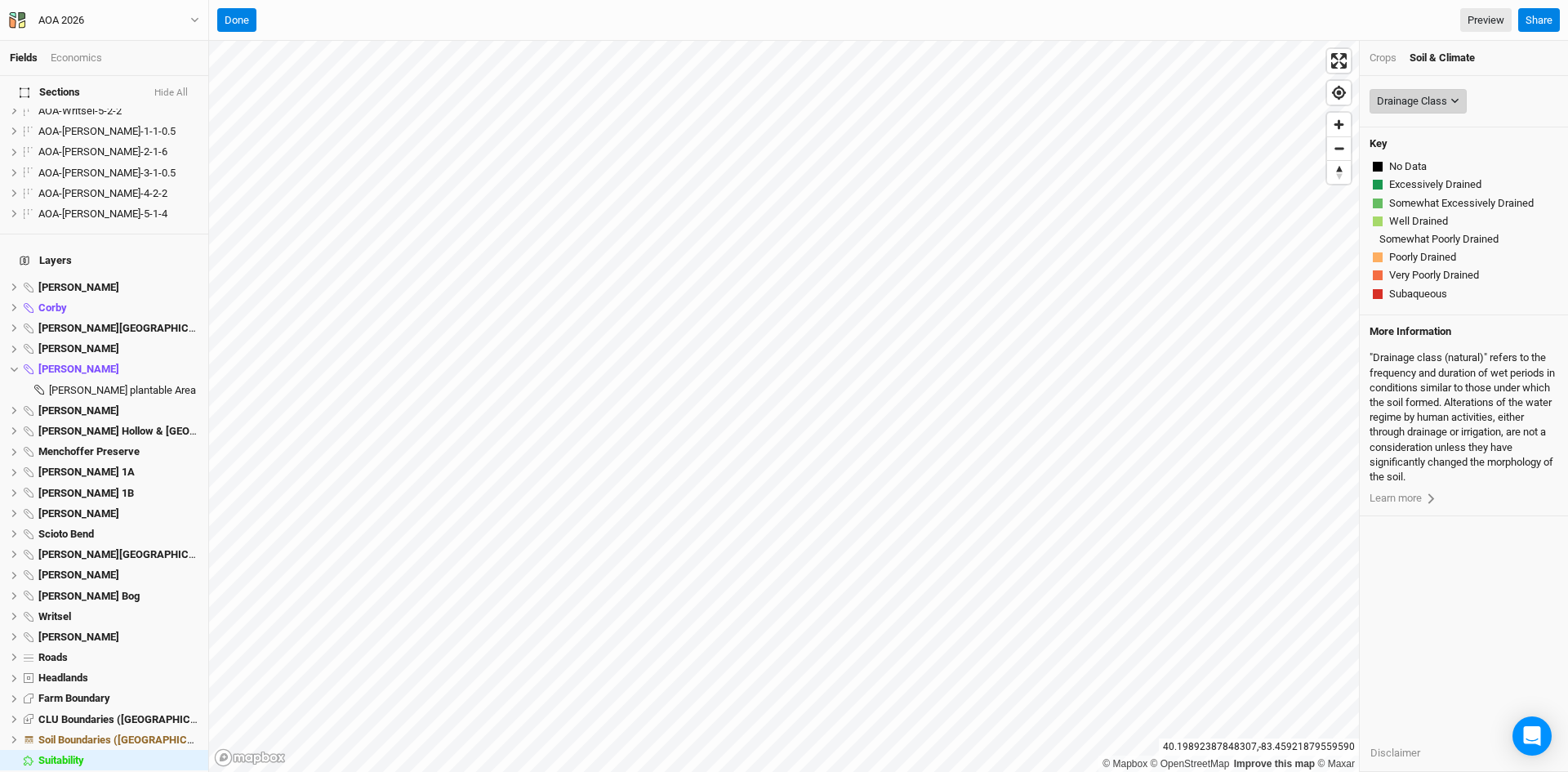
click at [1408, 94] on div "Drainage Class" at bounding box center [1411, 101] width 70 height 16
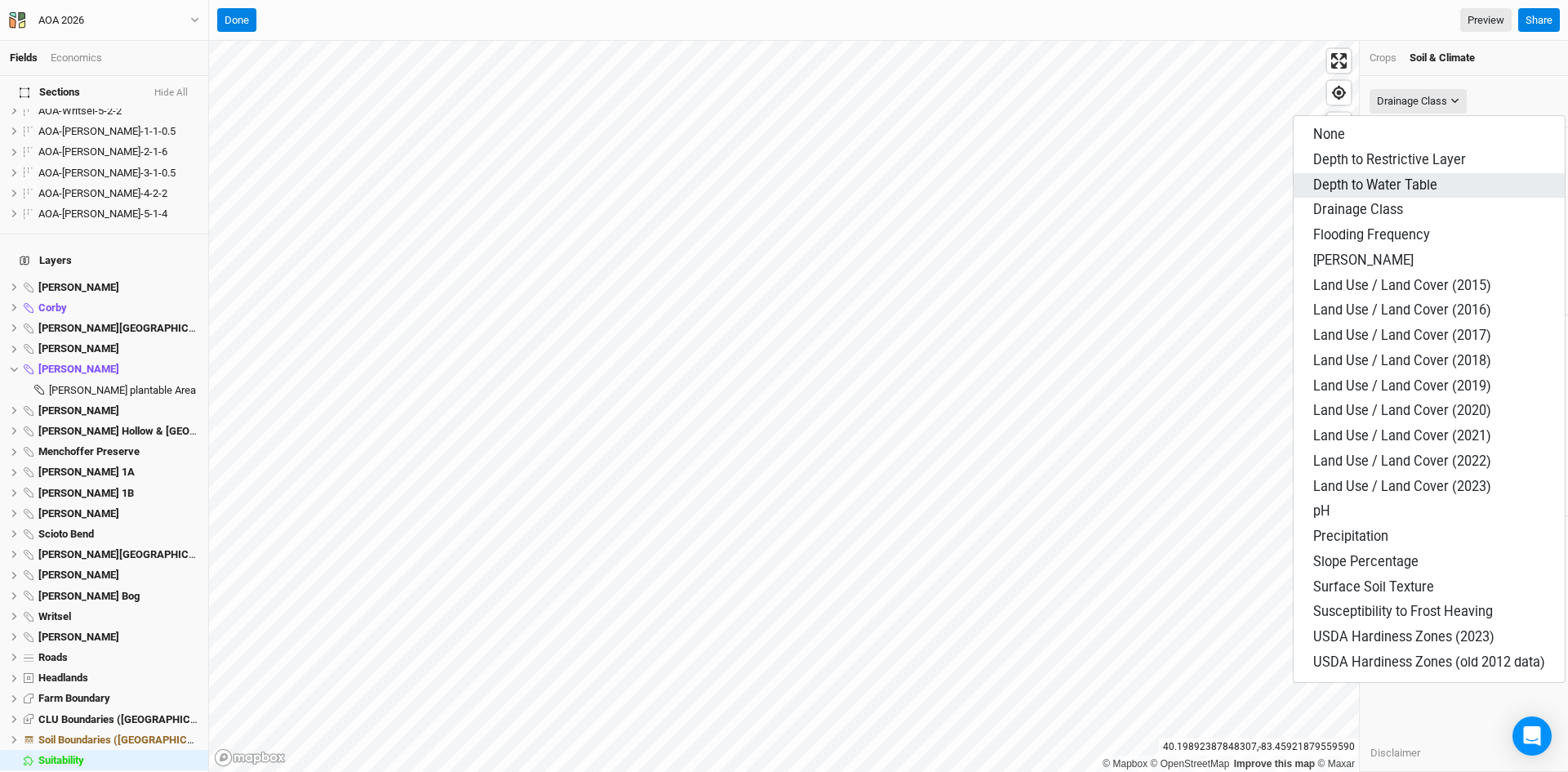
click at [1361, 184] on span "Depth to Water Table" at bounding box center [1375, 185] width 124 height 15
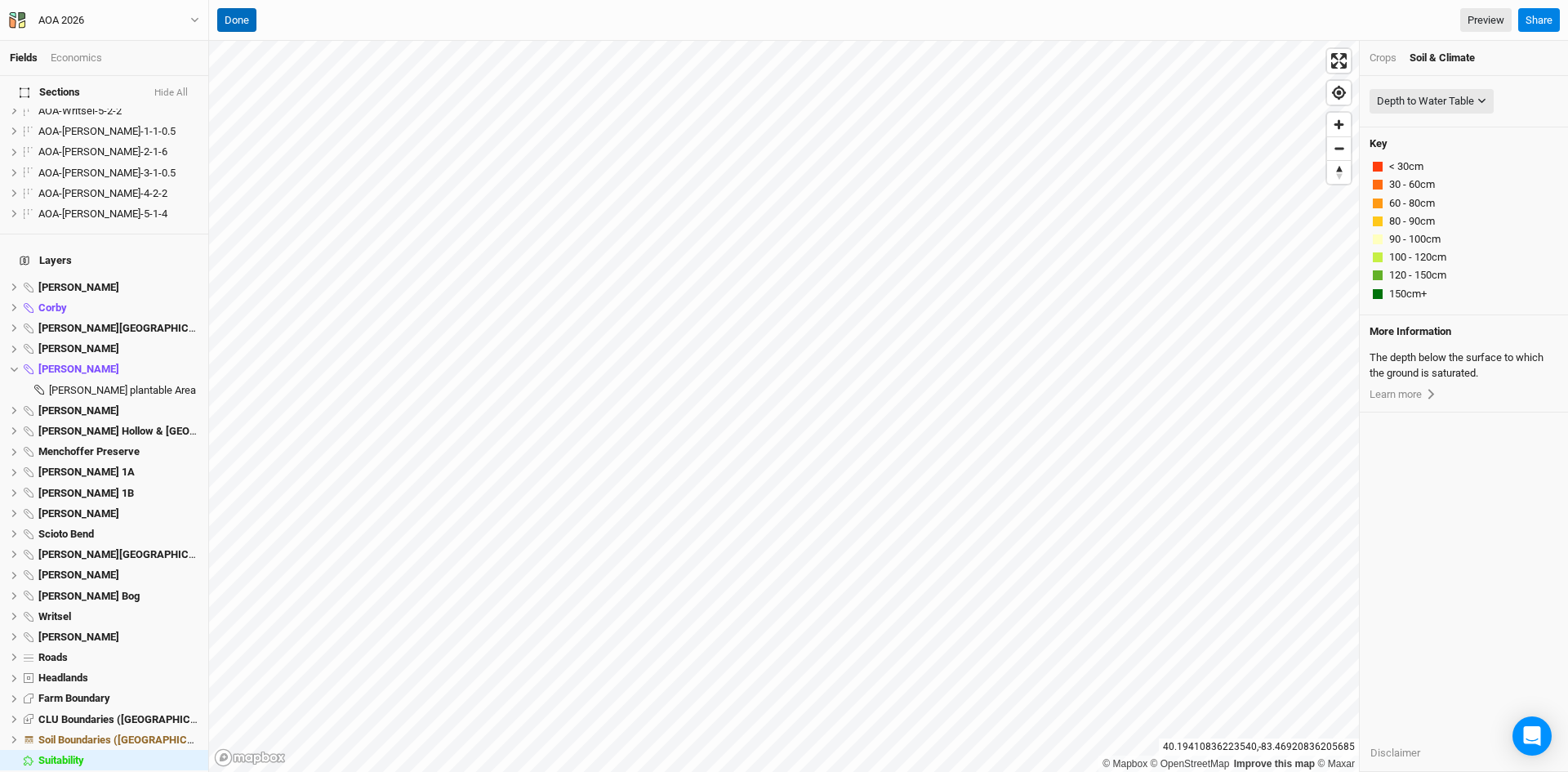
click at [242, 17] on button "Done" at bounding box center [237, 20] width 39 height 25
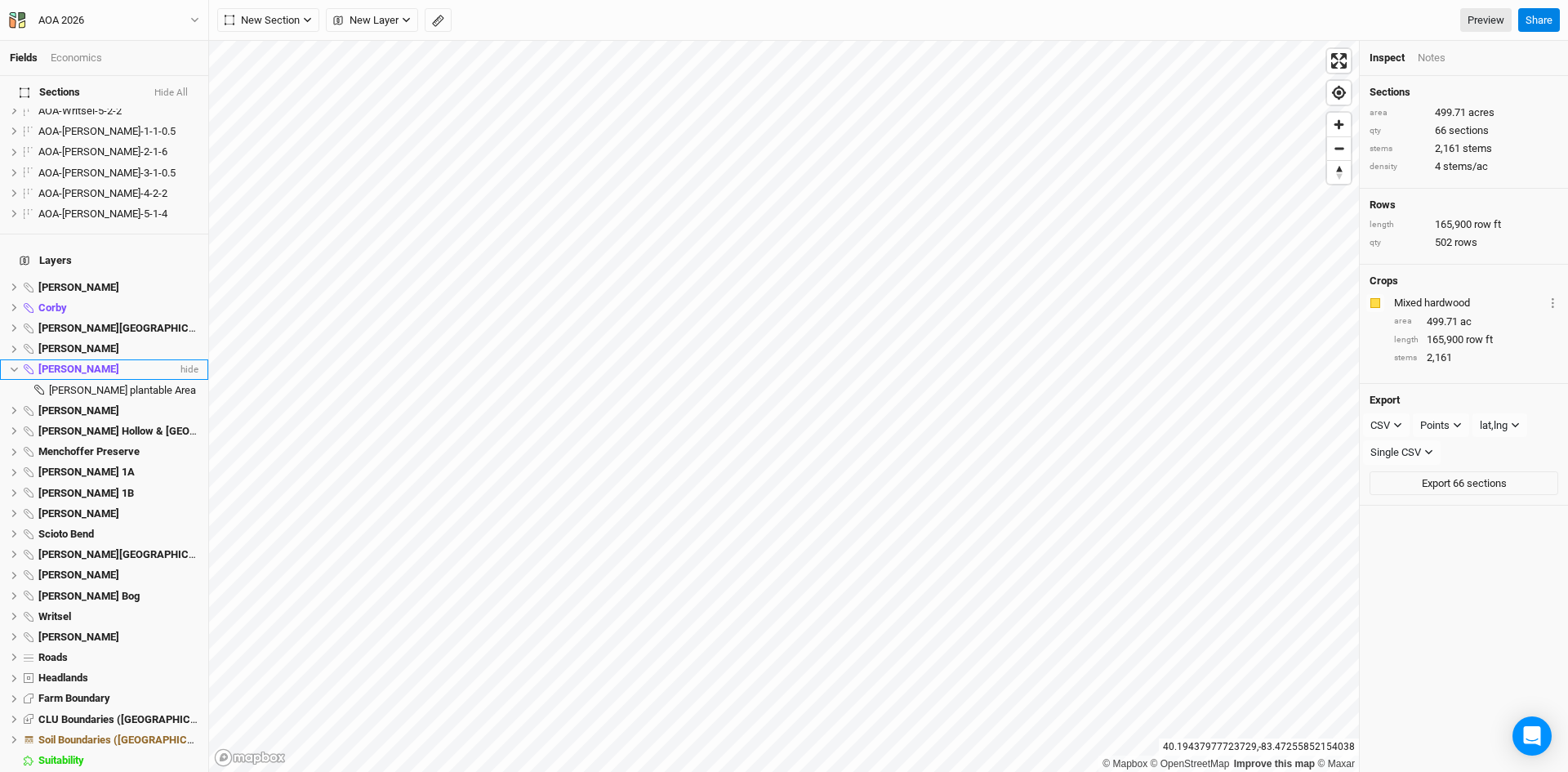
click at [8, 360] on li "[PERSON_NAME] hide" at bounding box center [104, 370] width 208 height 20
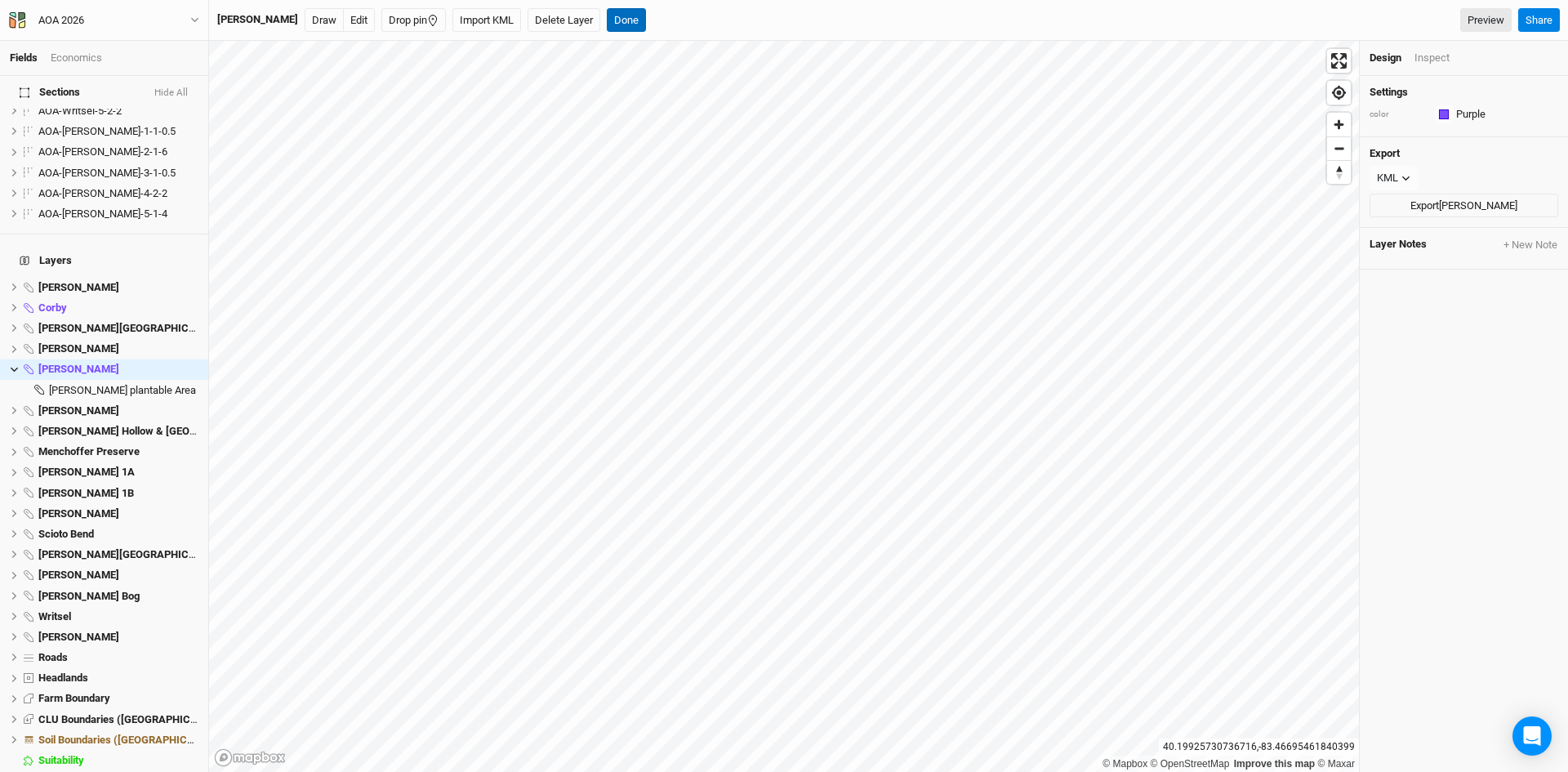
click at [607, 18] on button "Done" at bounding box center [626, 20] width 39 height 25
